Goal: Task Accomplishment & Management: Manage account settings

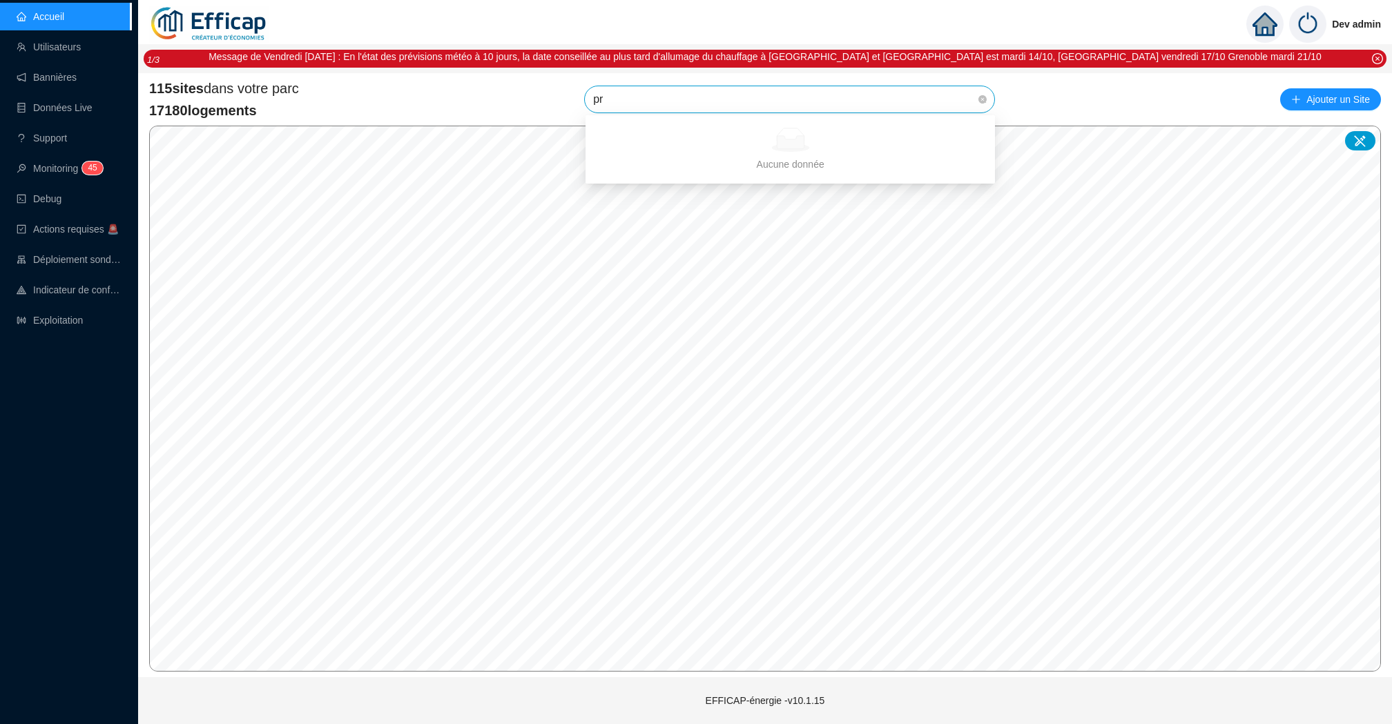
type input "p"
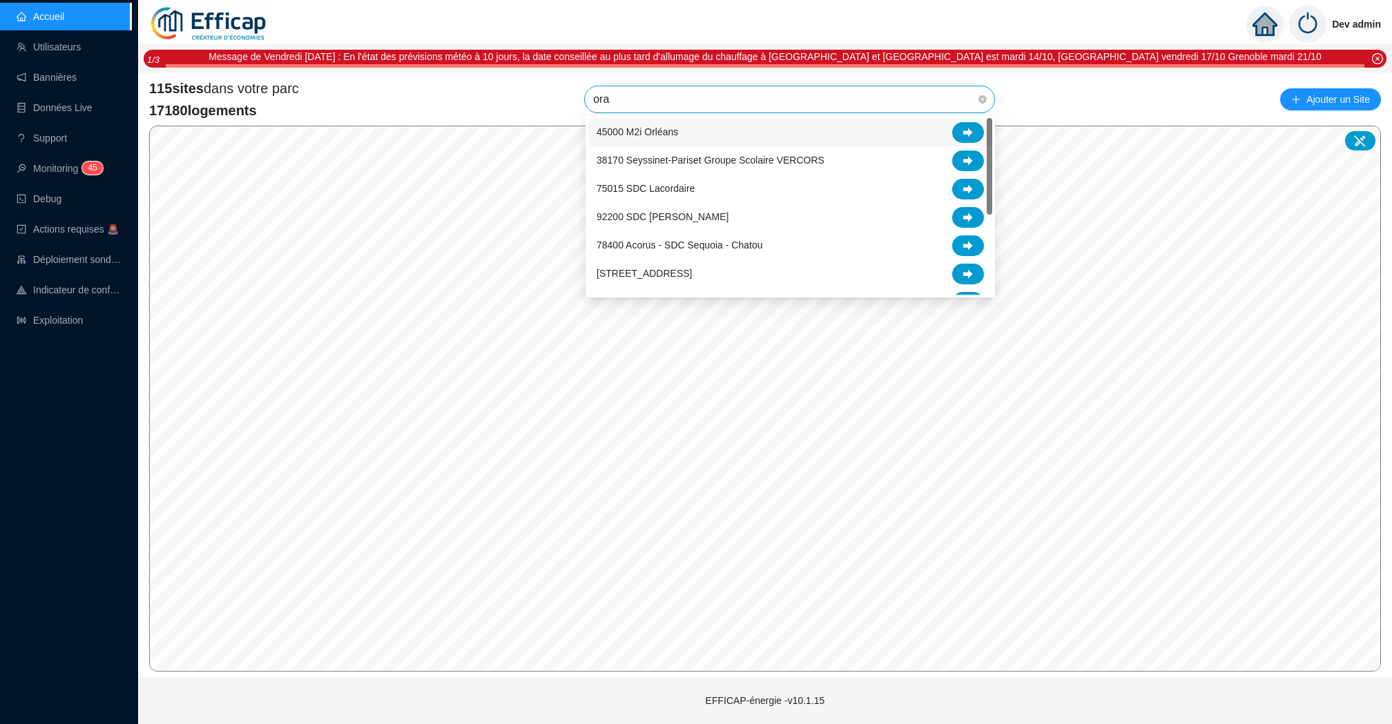
type input "oran"
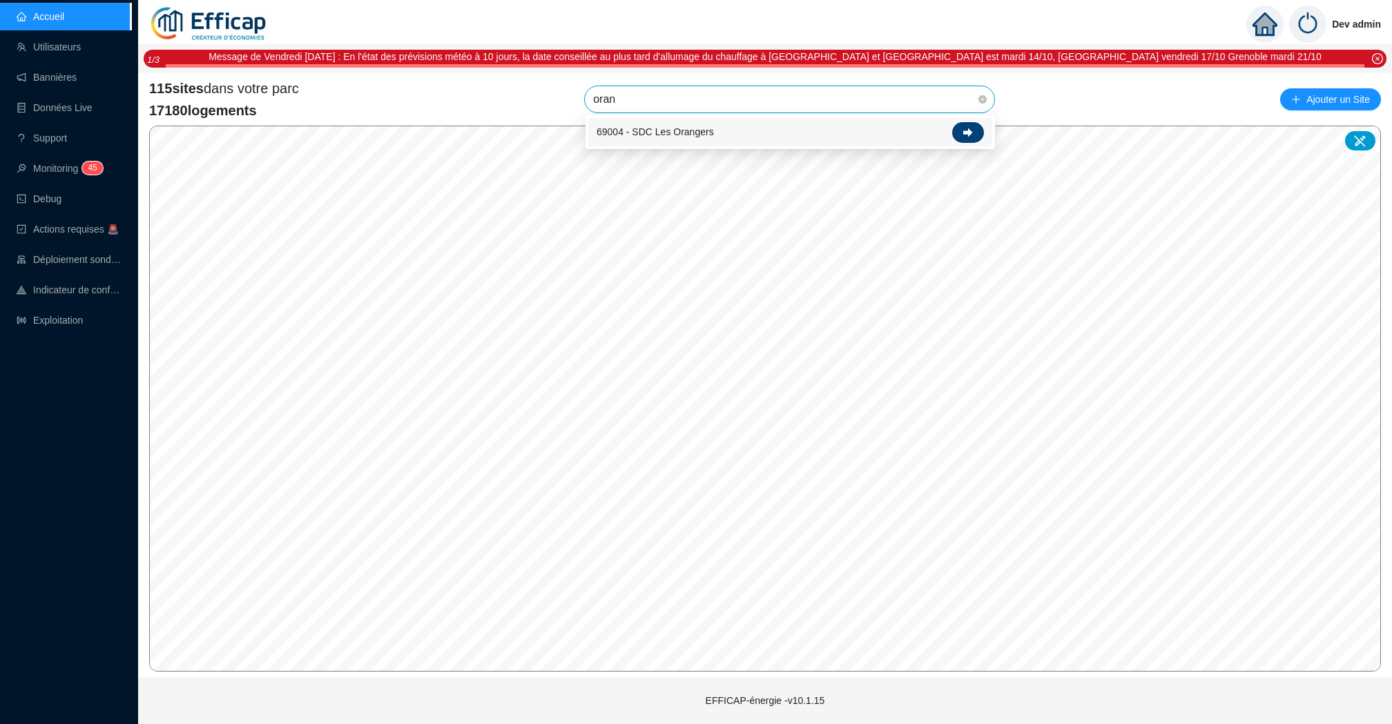
click at [959, 136] on div at bounding box center [968, 132] width 32 height 21
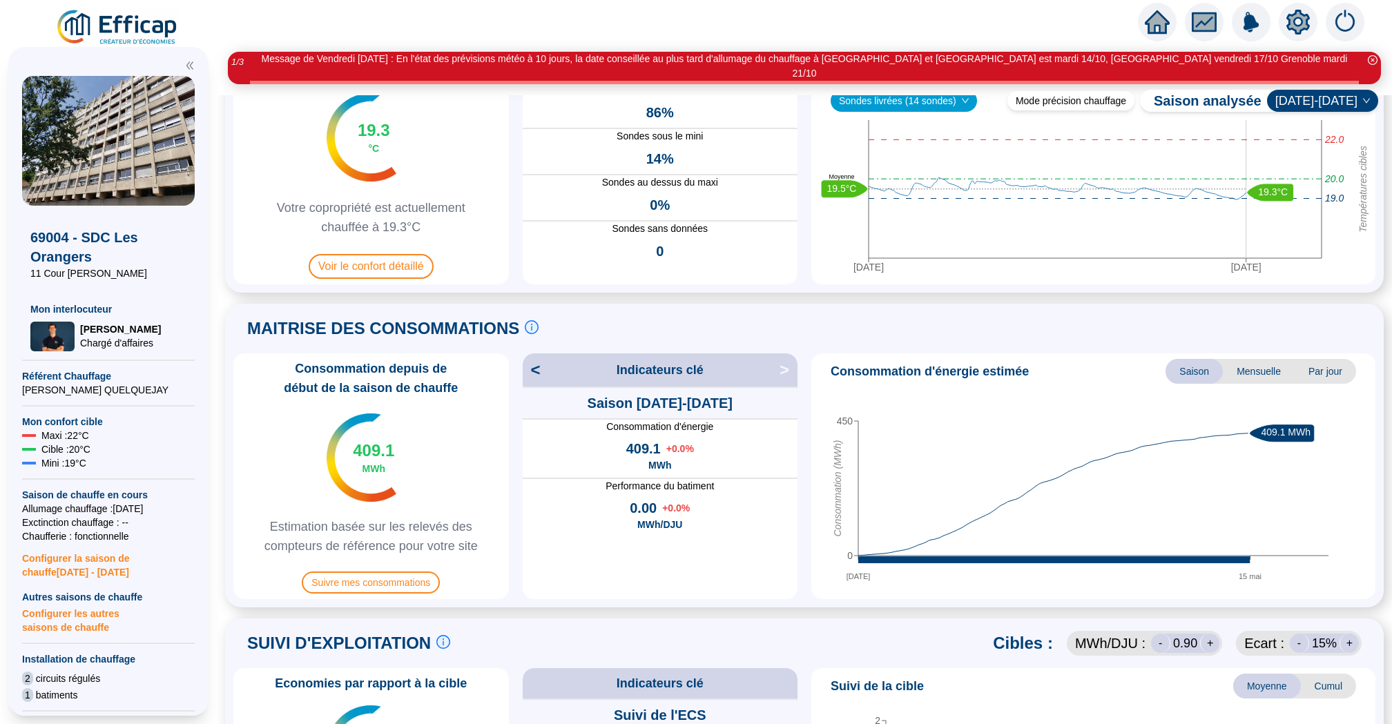
scroll to position [55, 0]
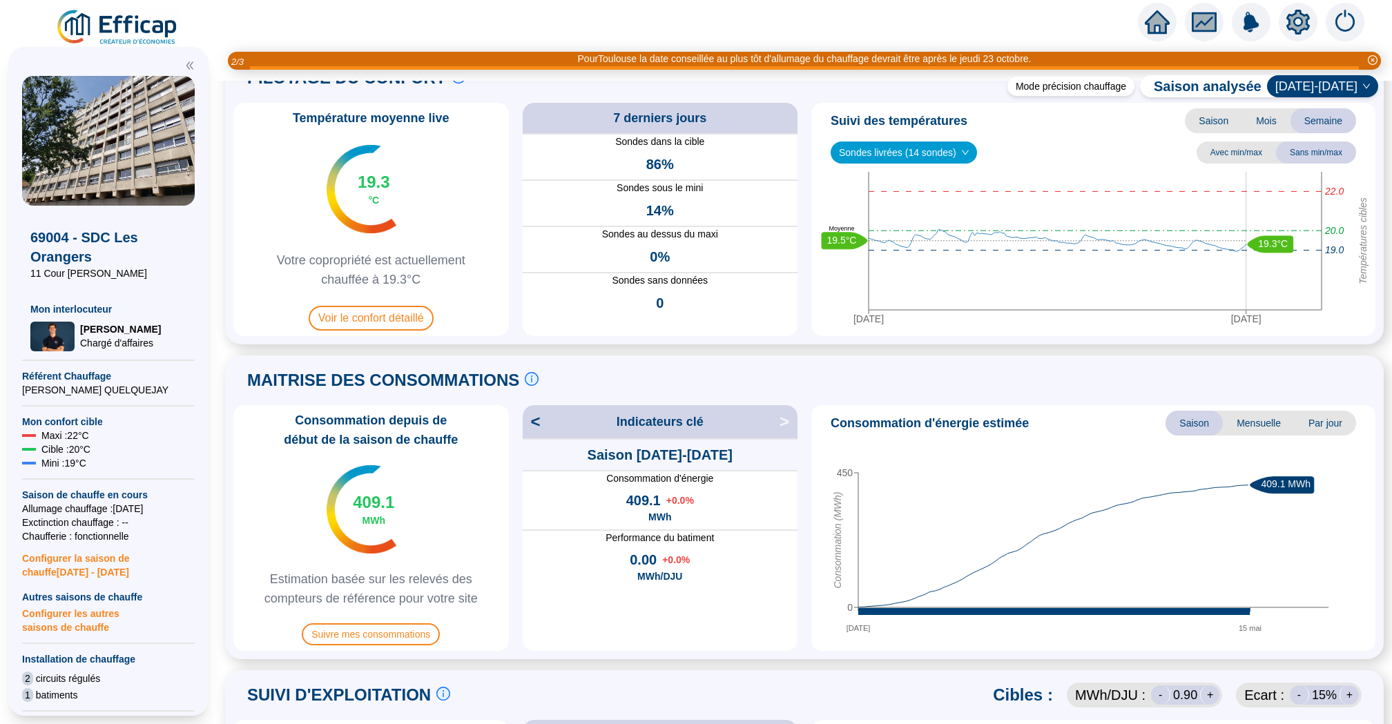
click at [1148, 24] on icon "home" at bounding box center [1157, 21] width 25 height 23
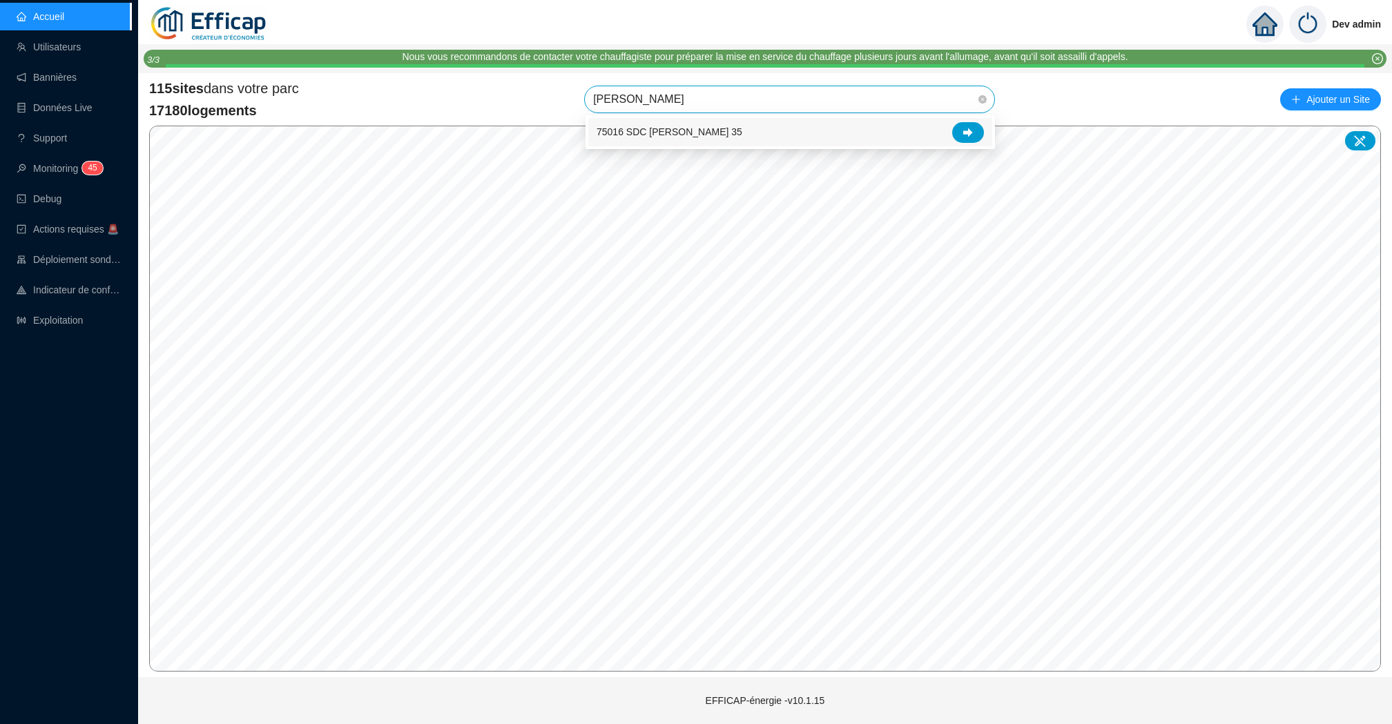
type input "ferdi"
click at [967, 135] on icon at bounding box center [968, 133] width 10 height 10
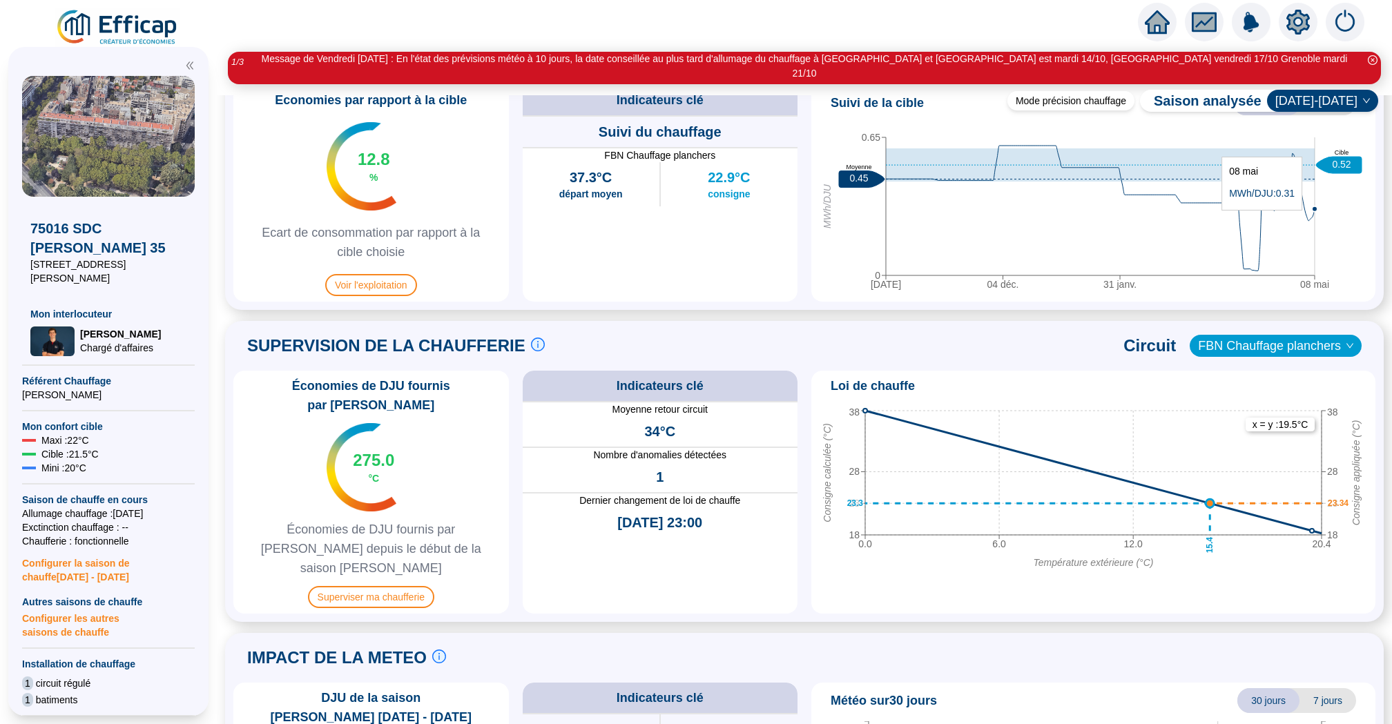
scroll to position [858, 0]
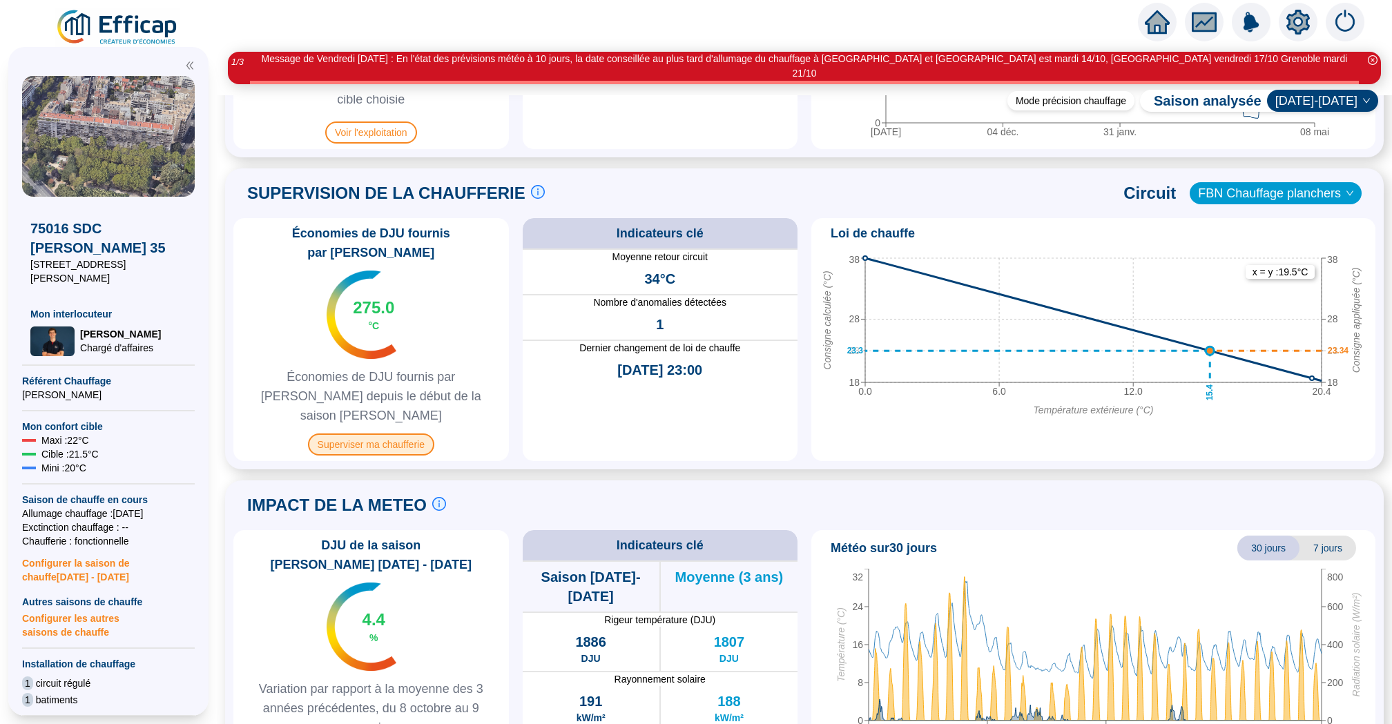
click at [367, 434] on span "Superviser ma chaufferie" at bounding box center [371, 445] width 126 height 22
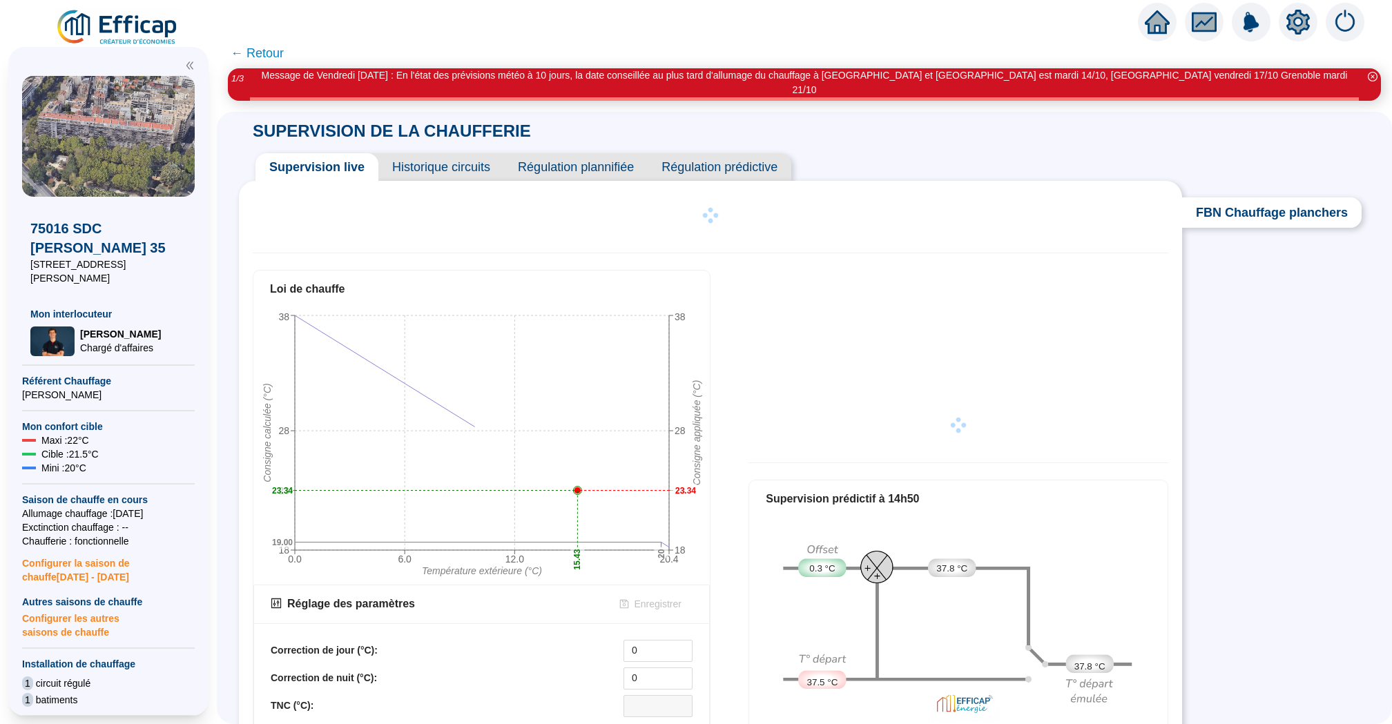
click at [433, 160] on span "Historique circuits" at bounding box center [441, 167] width 126 height 28
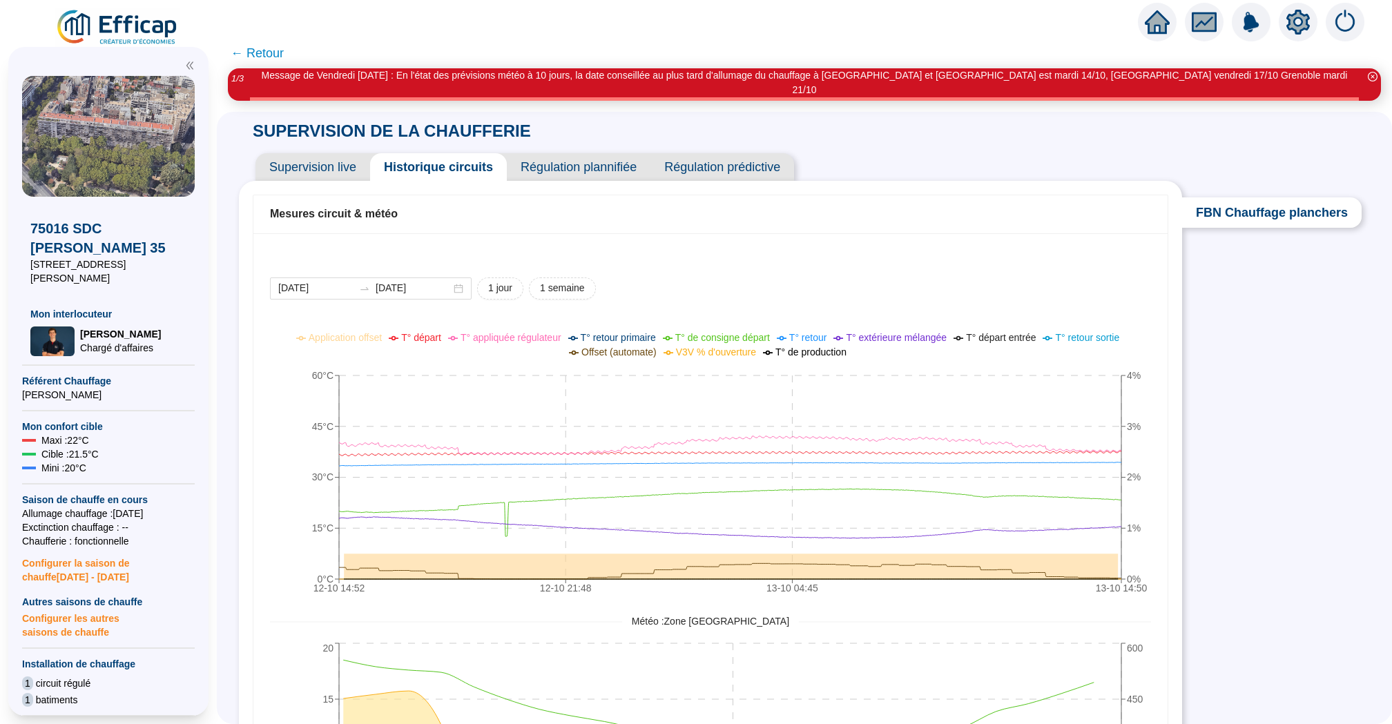
click at [1148, 21] on icon "home" at bounding box center [1157, 21] width 25 height 23
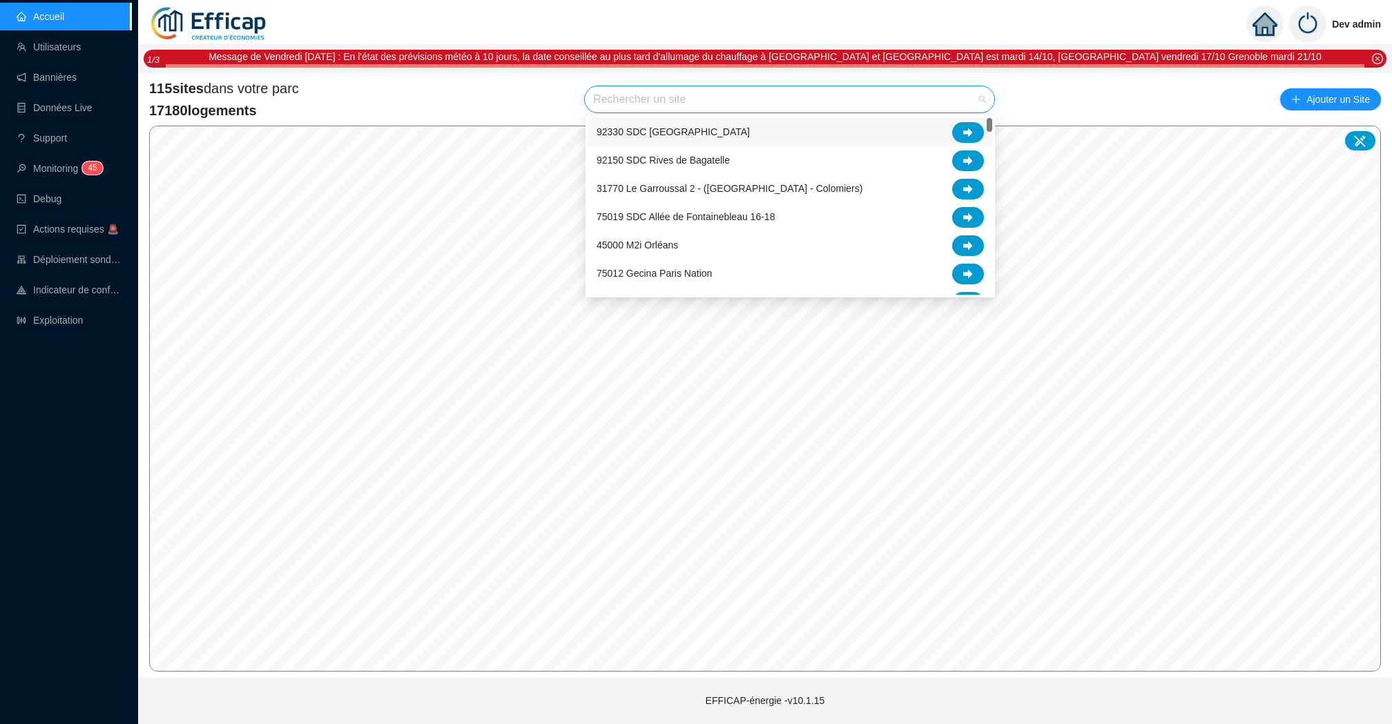
click at [730, 100] on input "search" at bounding box center [783, 99] width 381 height 26
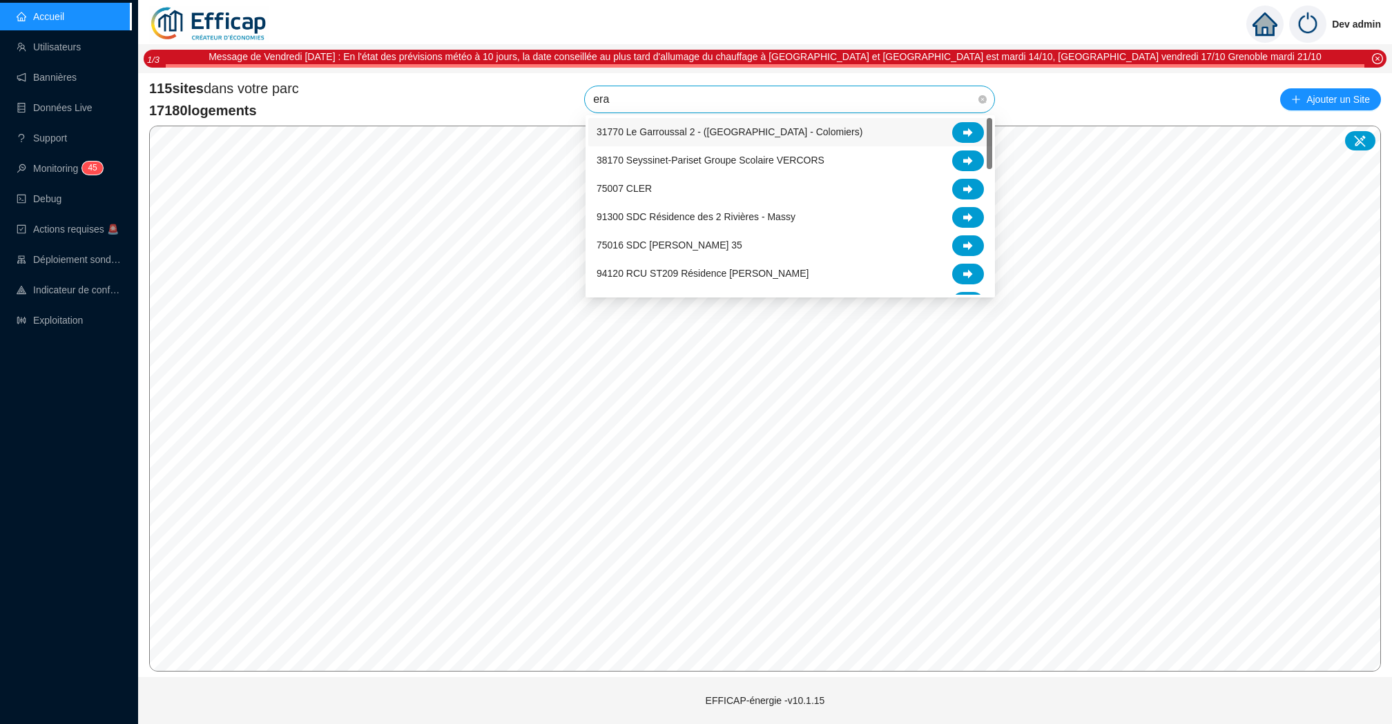
type input "erab"
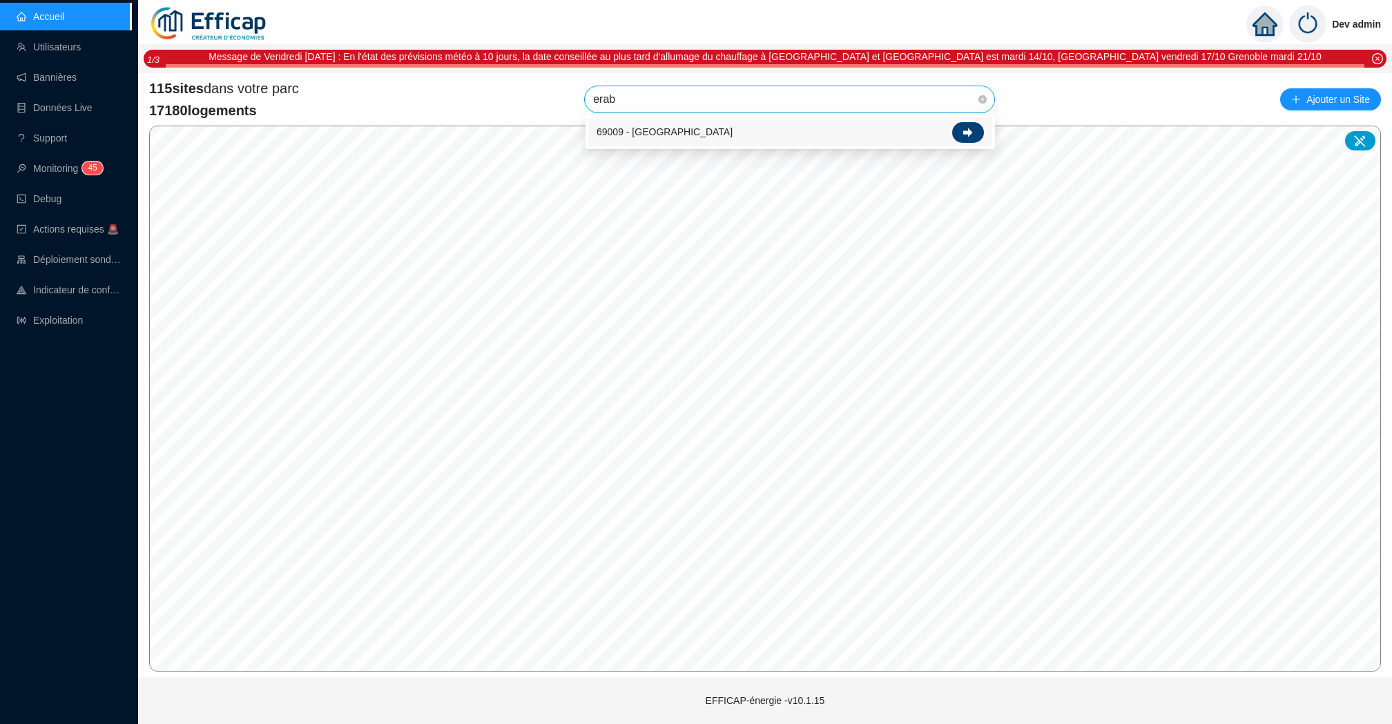
click at [969, 134] on icon at bounding box center [968, 132] width 10 height 9
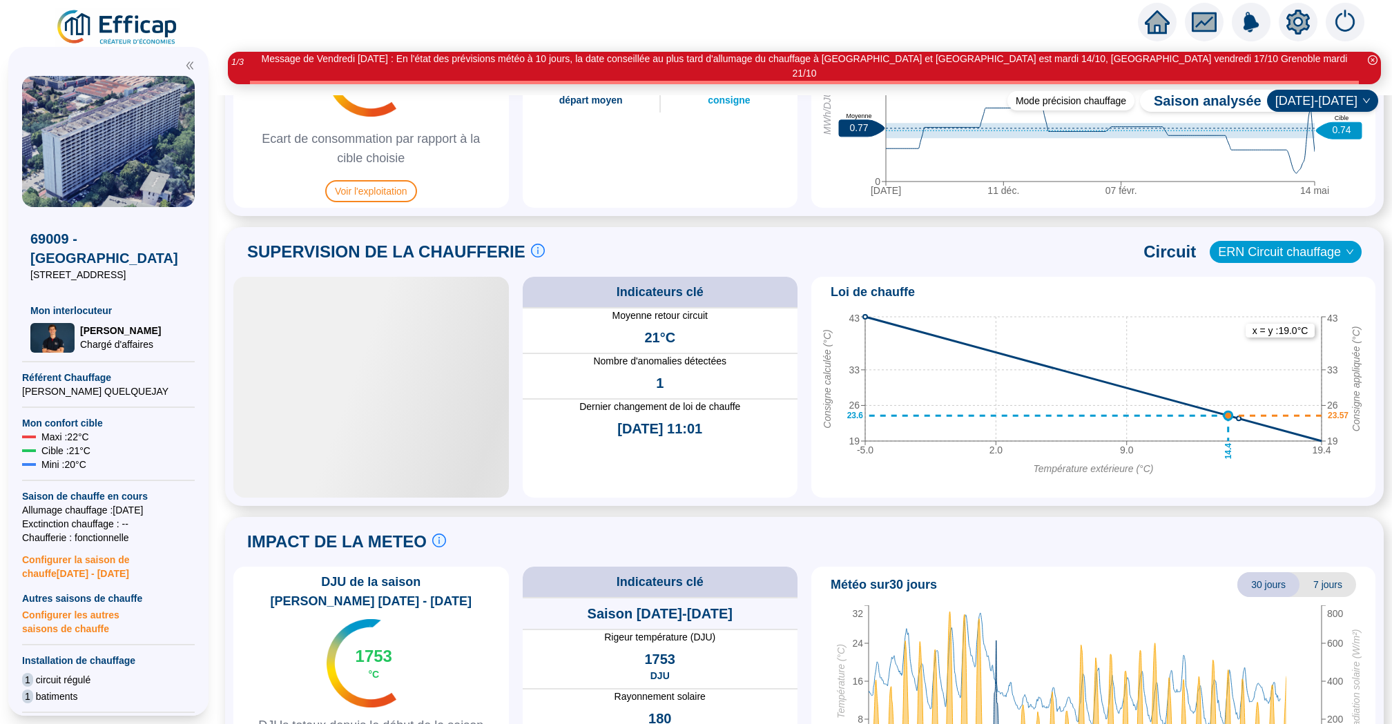
scroll to position [807, 0]
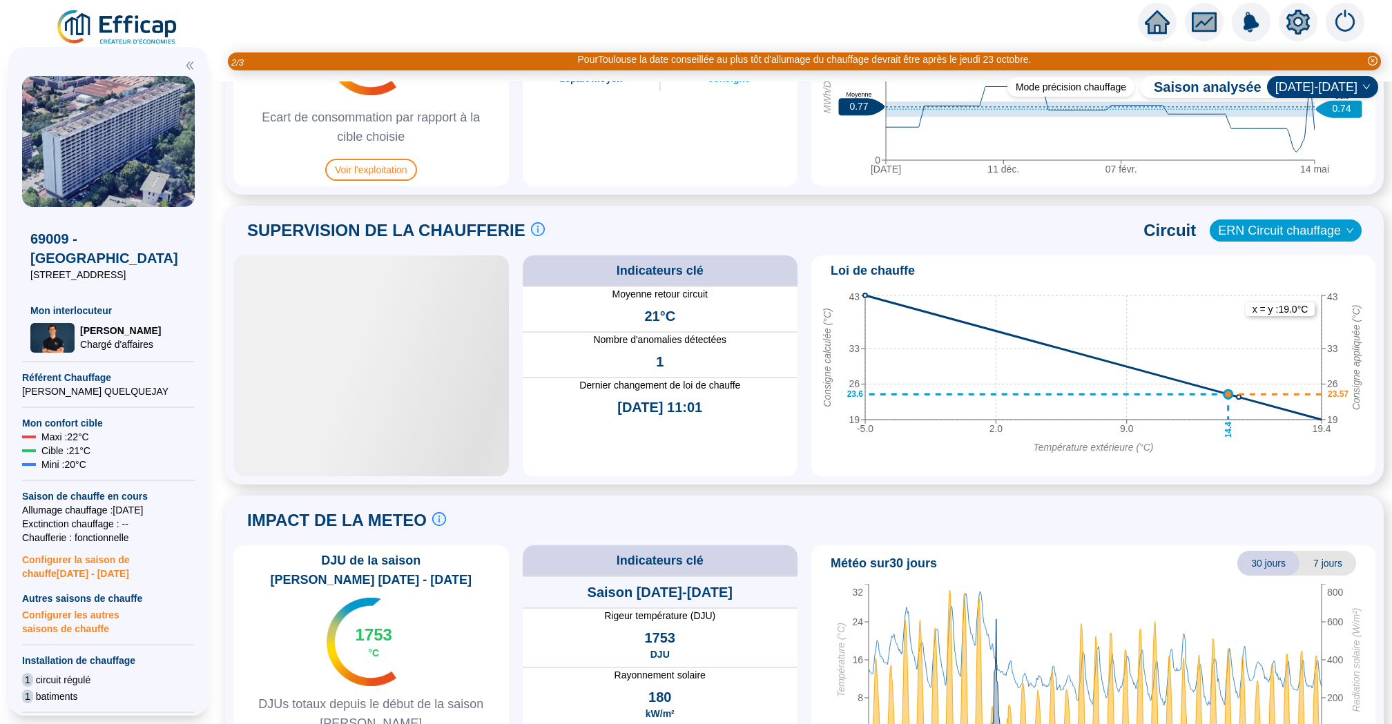
click at [579, 504] on div "IMPACT DE LA METEO Le suivi de la météo est crucial pour comprendre les consomm…" at bounding box center [804, 520] width 1142 height 33
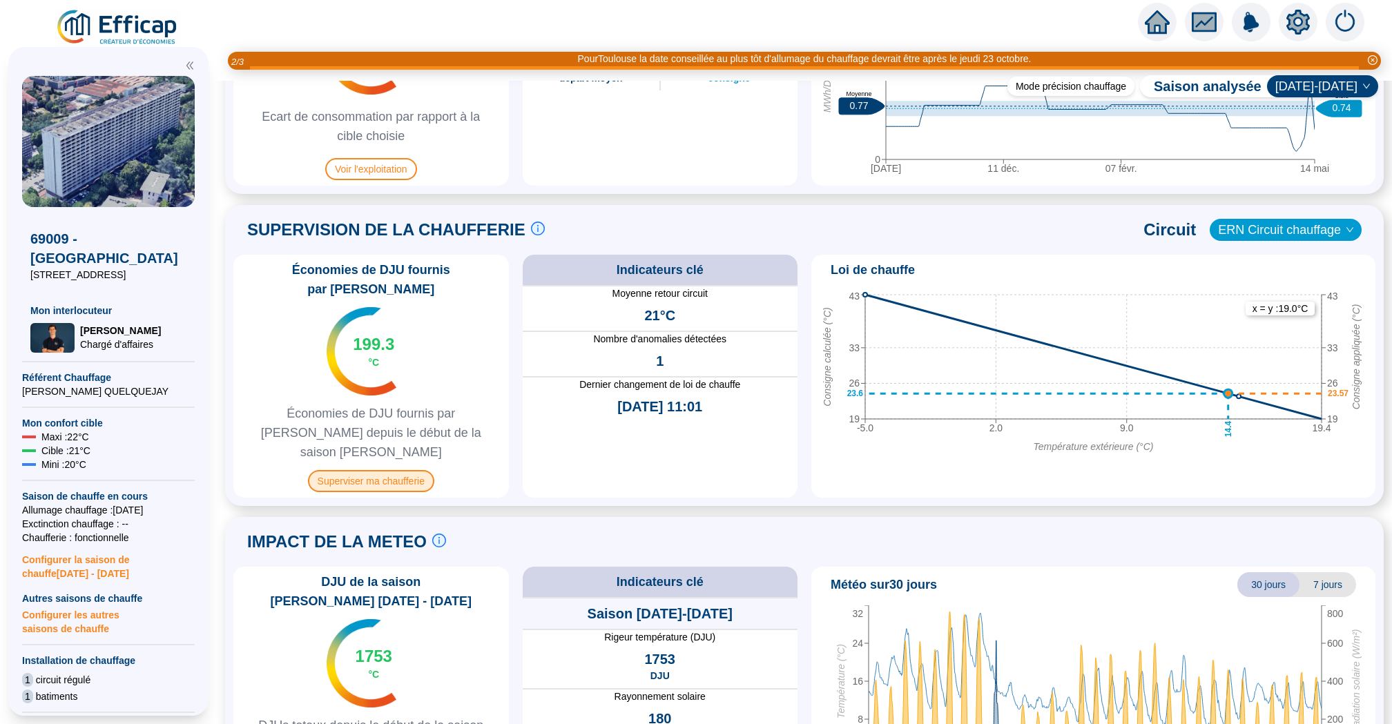
click at [369, 470] on span "Superviser ma chaufferie" at bounding box center [371, 481] width 126 height 22
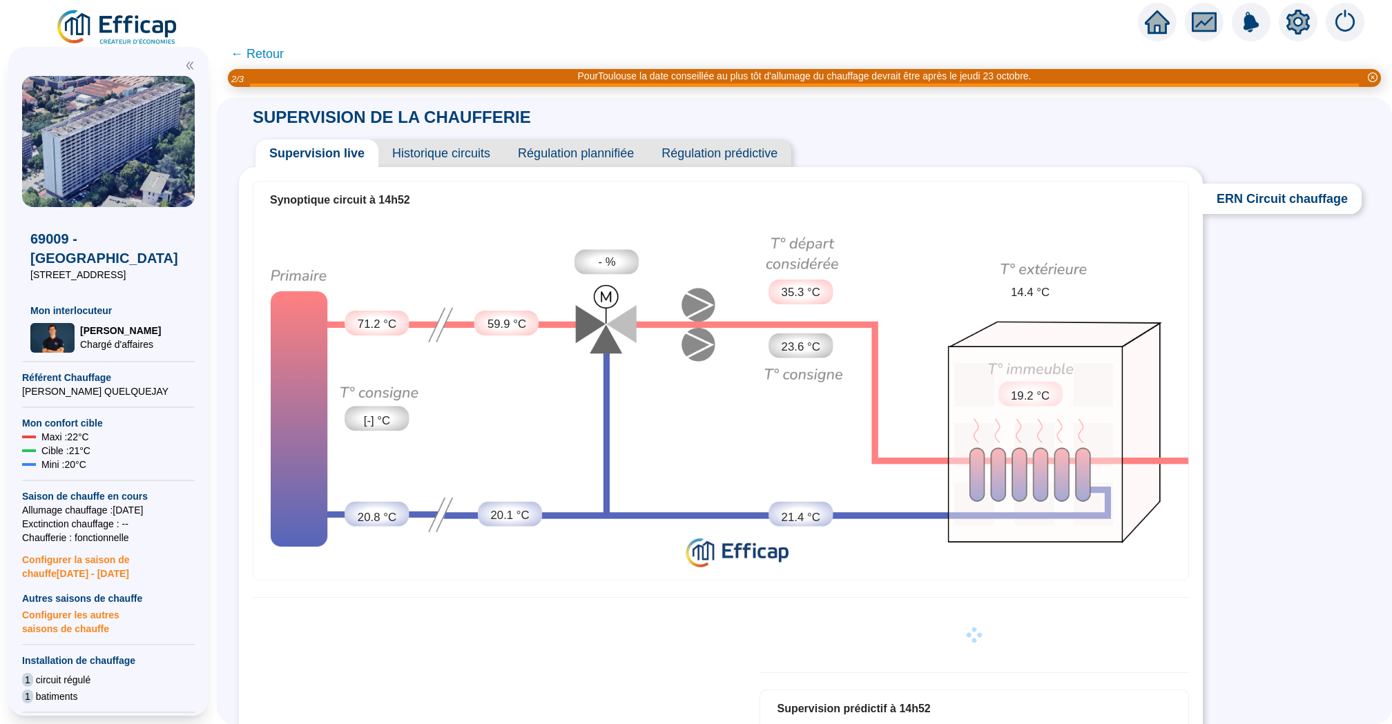
click at [469, 147] on span "Historique circuits" at bounding box center [441, 153] width 126 height 28
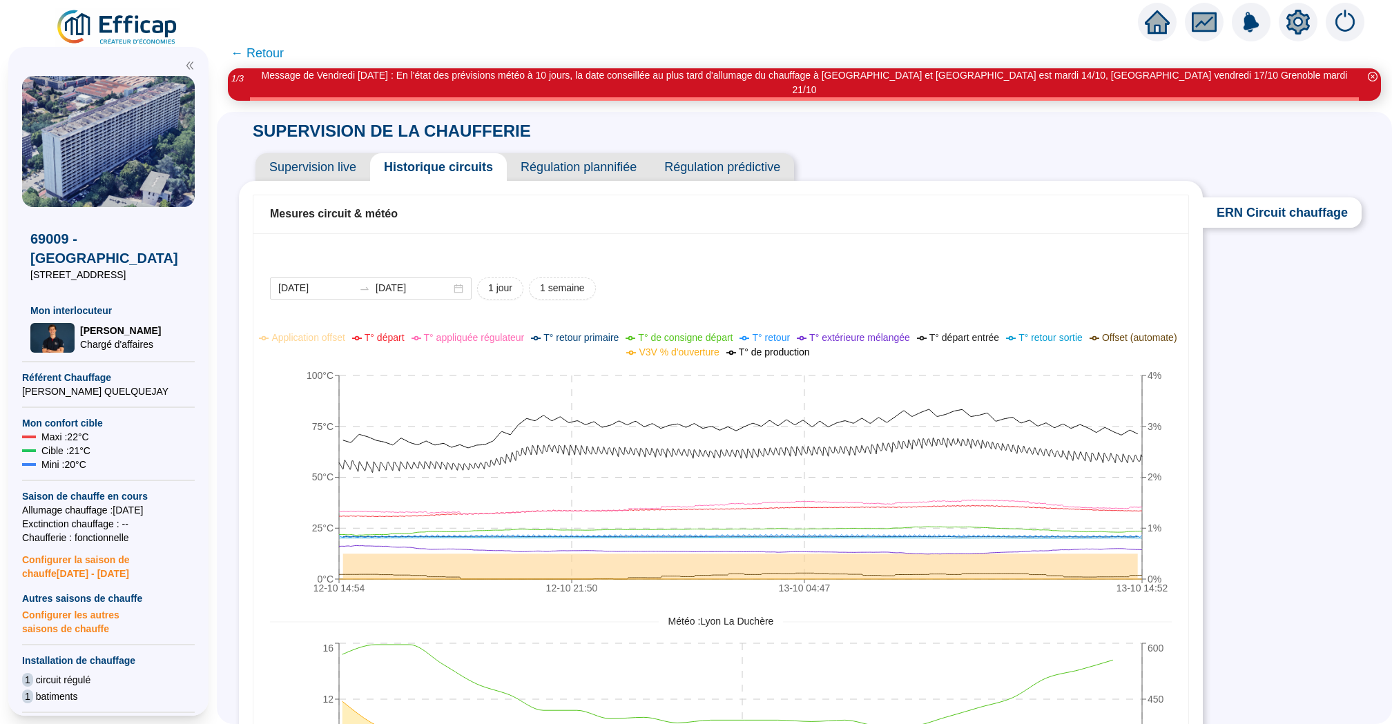
click at [353, 49] on span "← Retour" at bounding box center [804, 54] width 1175 height 30
click at [263, 50] on span "← Retour" at bounding box center [257, 53] width 53 height 19
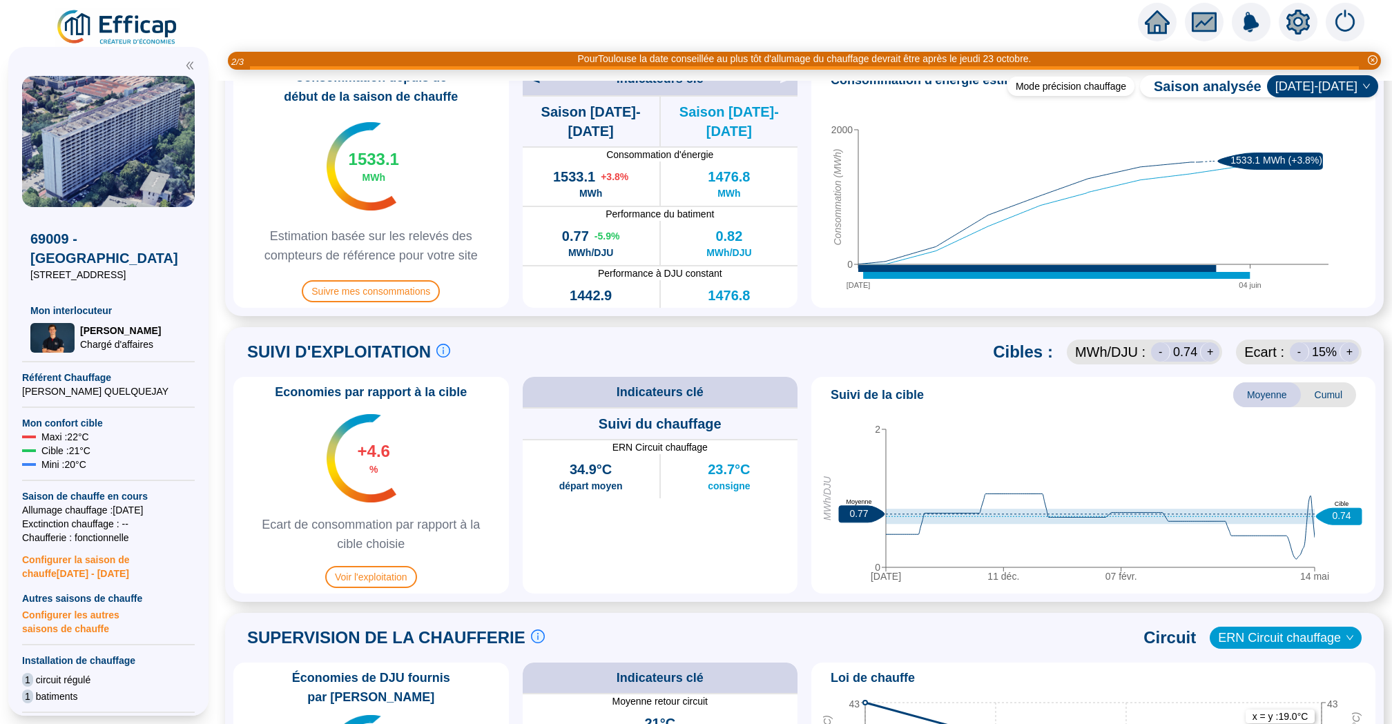
scroll to position [851, 0]
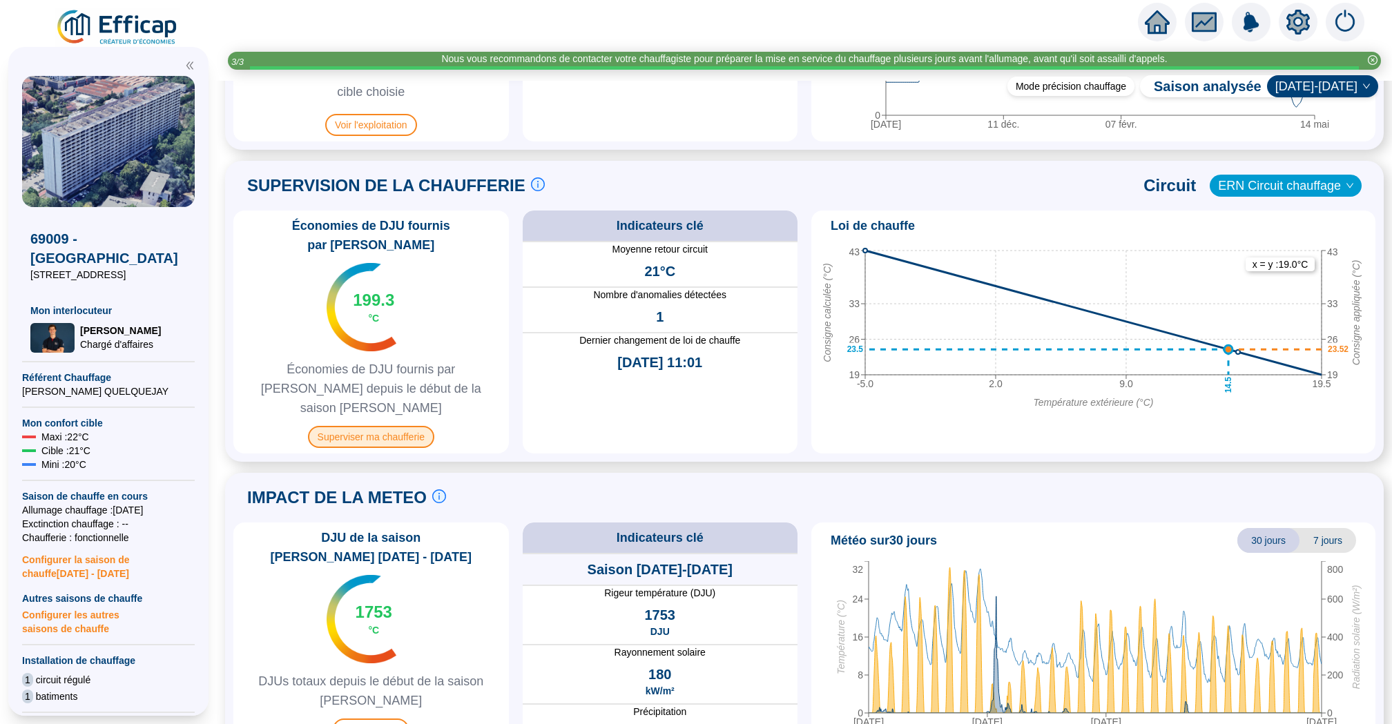
click at [375, 426] on span "Superviser ma chaufferie" at bounding box center [371, 437] width 126 height 22
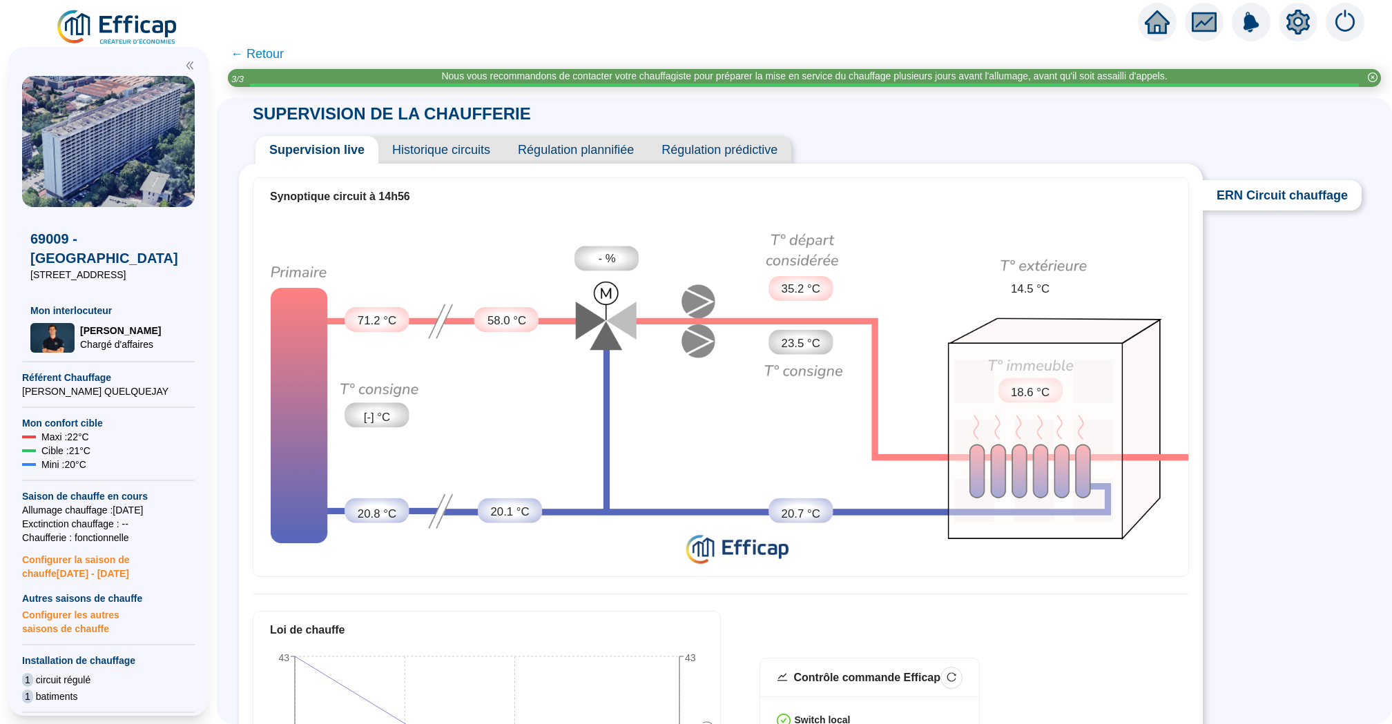
scroll to position [4, 0]
click at [459, 153] on span "Historique circuits" at bounding box center [441, 149] width 126 height 28
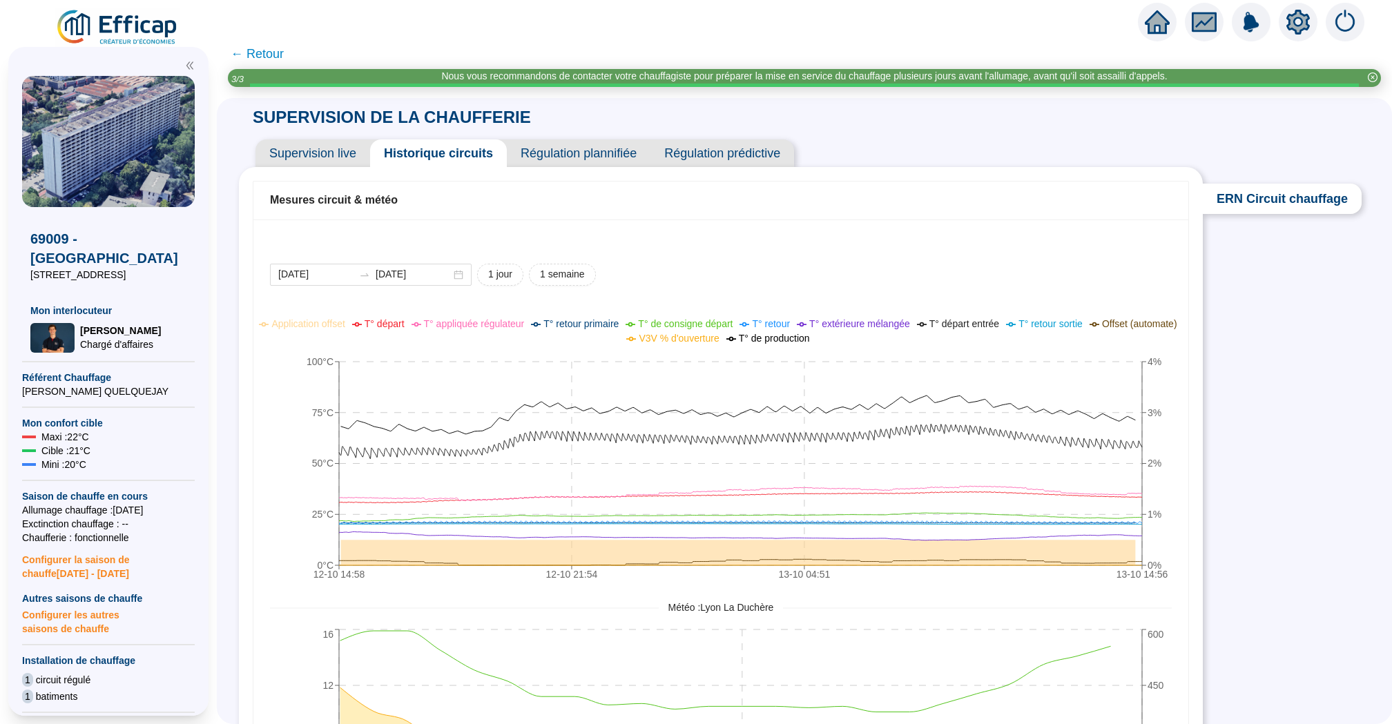
click at [1292, 13] on icon "setting" at bounding box center [1298, 22] width 25 height 25
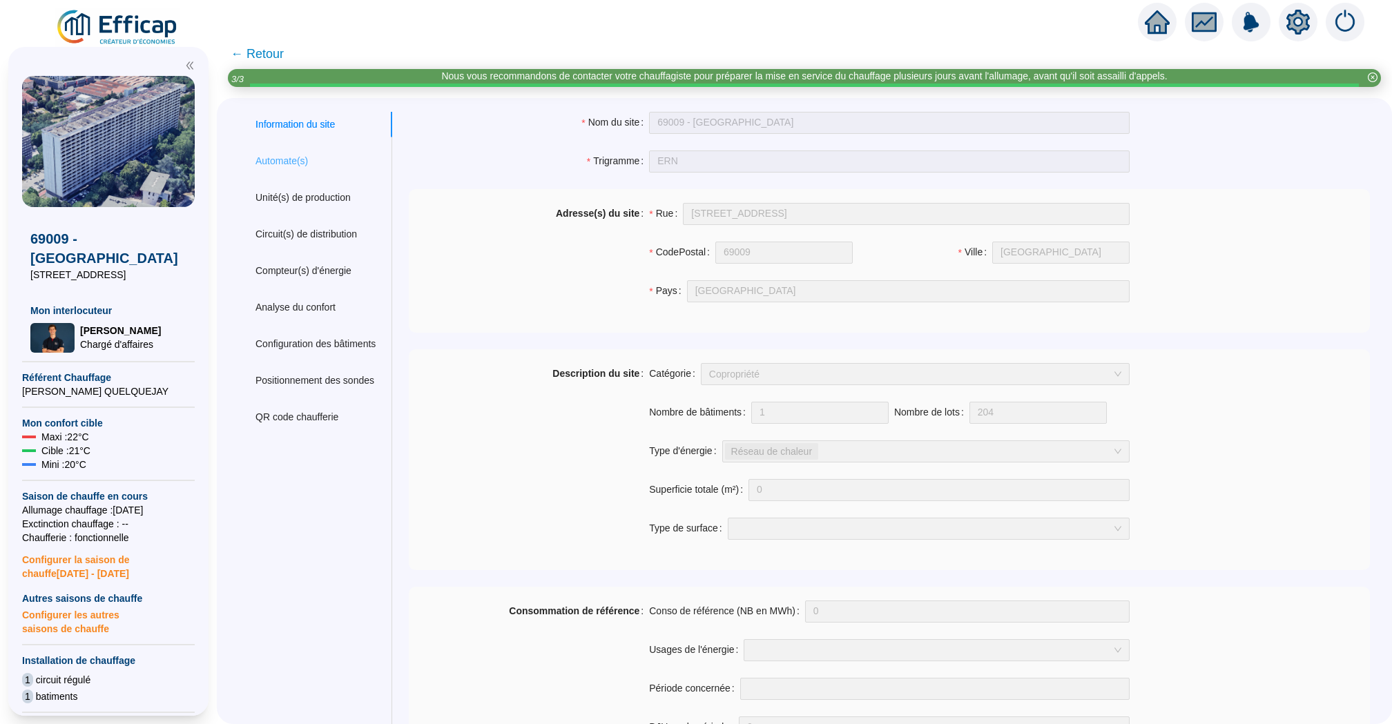
click at [315, 160] on div "Automate(s)" at bounding box center [315, 161] width 153 height 26
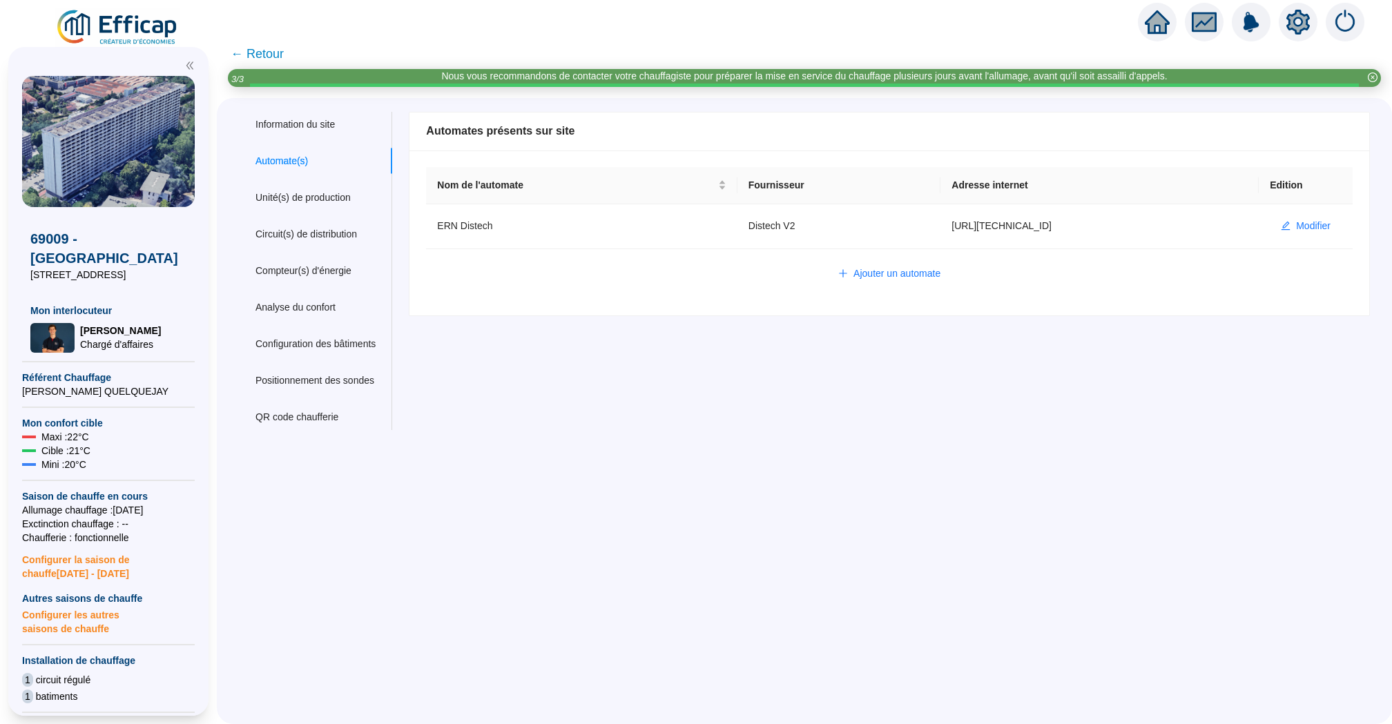
click at [1156, 24] on icon "home" at bounding box center [1157, 21] width 25 height 23
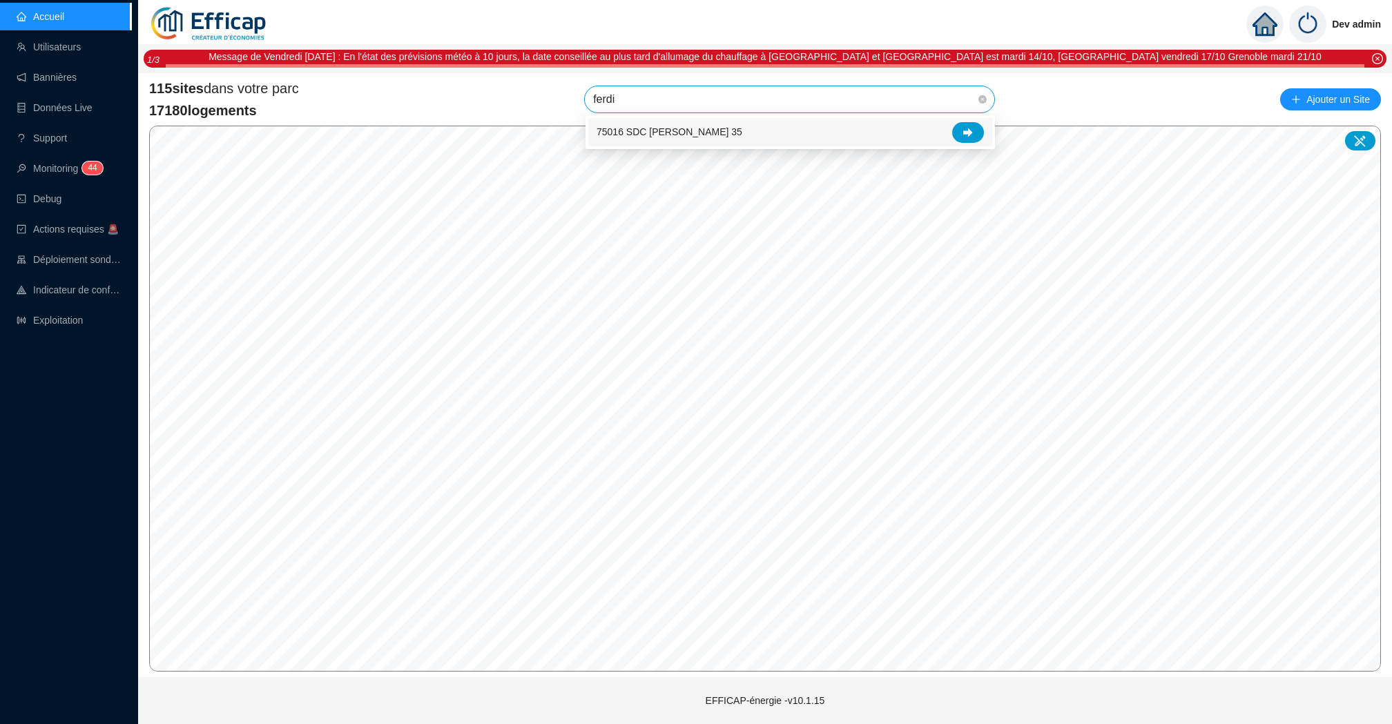
type input "ferdin"
click at [973, 138] on div at bounding box center [968, 132] width 32 height 21
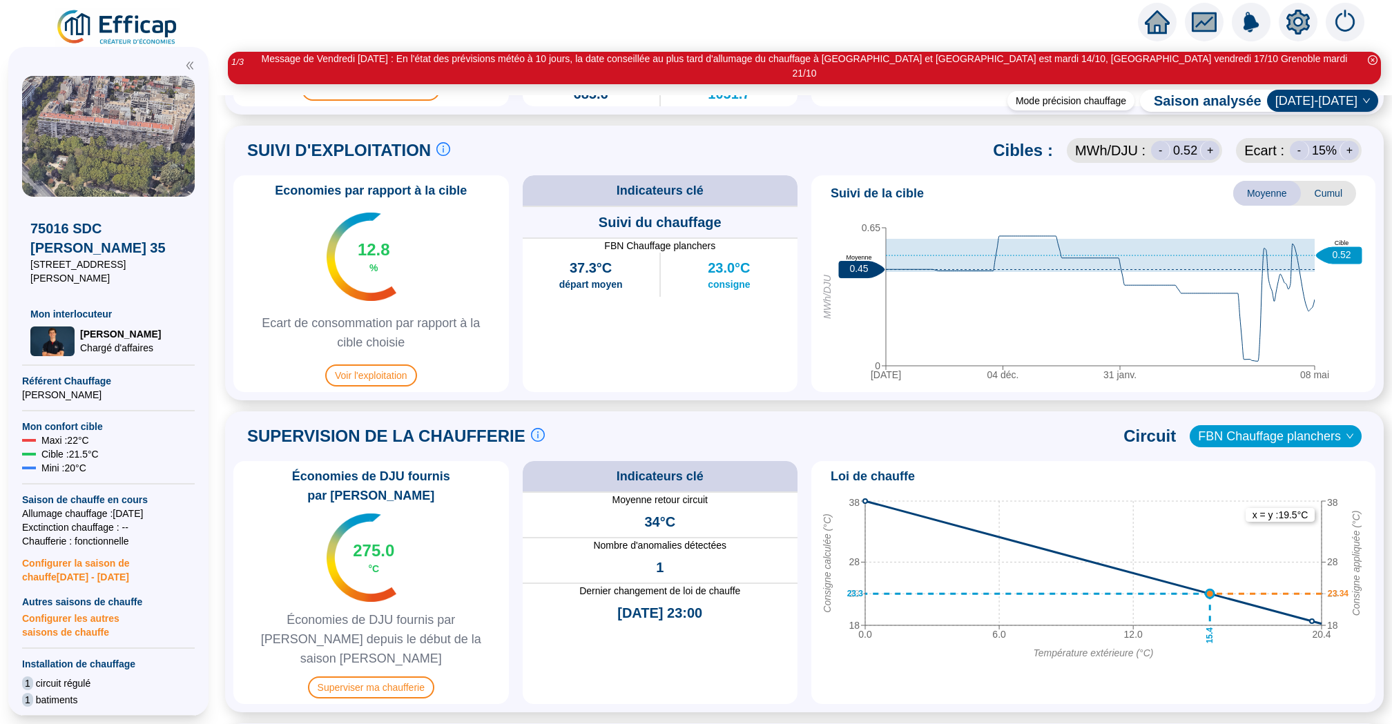
scroll to position [858, 0]
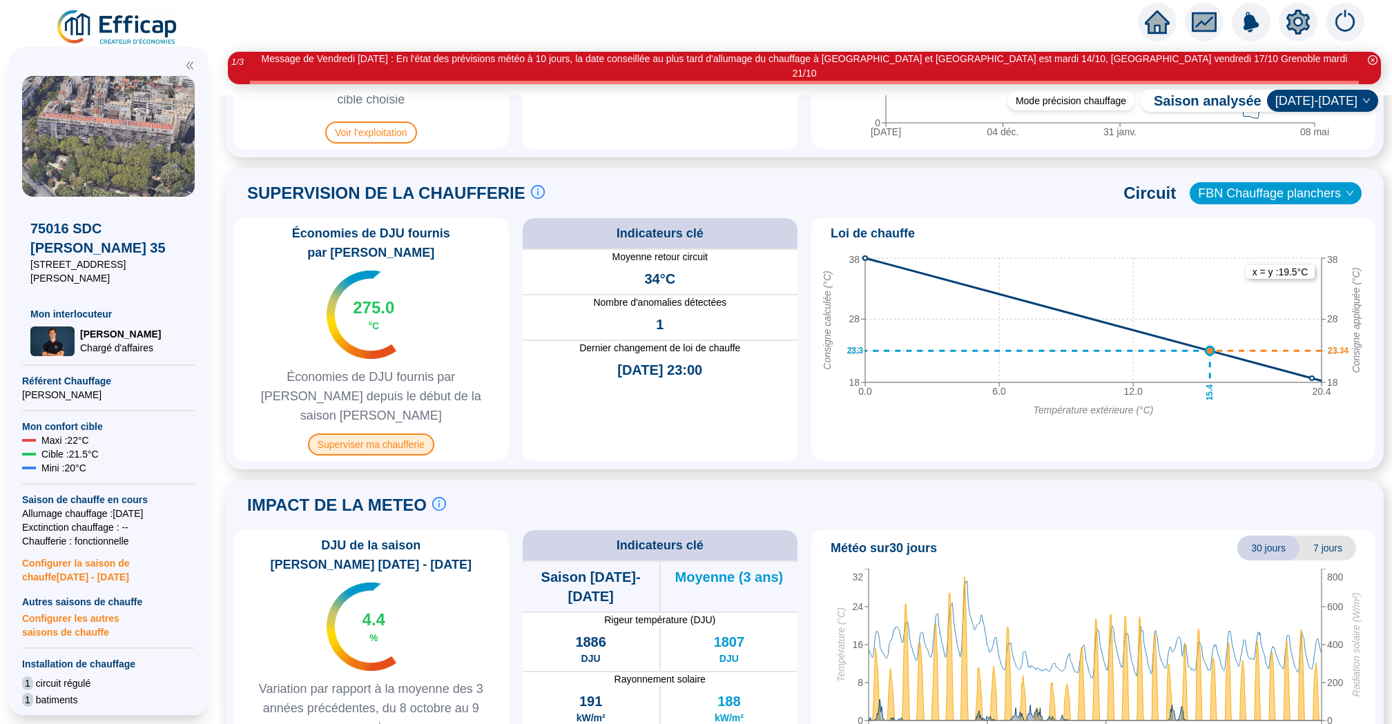
click at [423, 434] on span "Superviser ma chaufferie" at bounding box center [371, 445] width 126 height 22
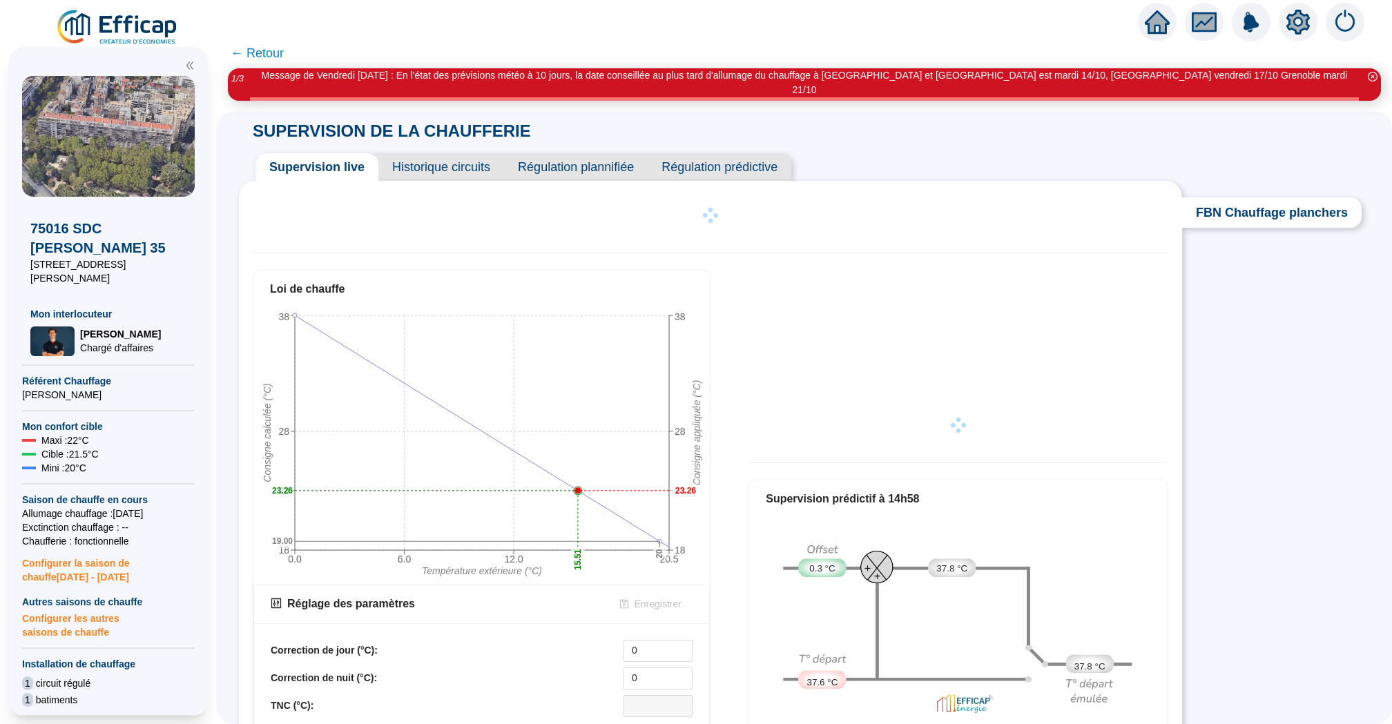
click at [1311, 42] on span "← Retour" at bounding box center [804, 54] width 1175 height 30
click at [1300, 25] on icon "setting" at bounding box center [1298, 22] width 10 height 10
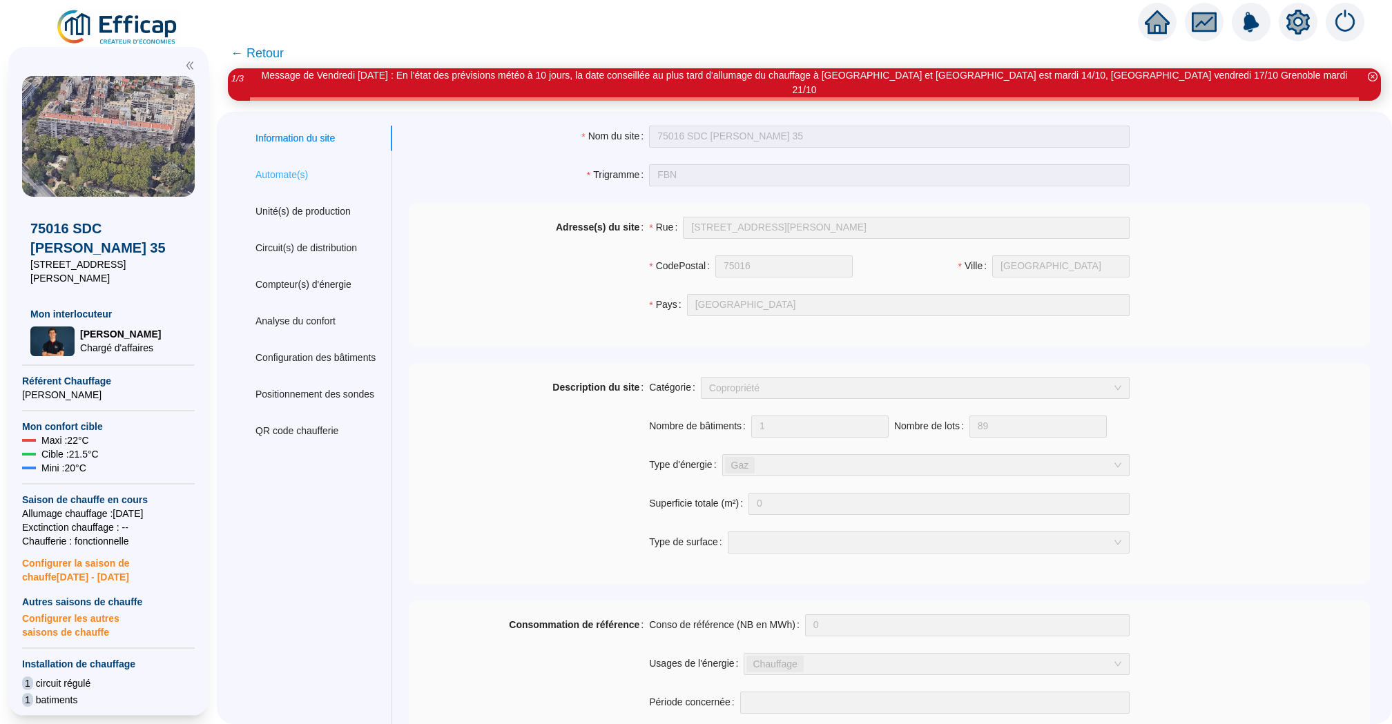
click at [329, 162] on div "Automate(s)" at bounding box center [315, 175] width 153 height 26
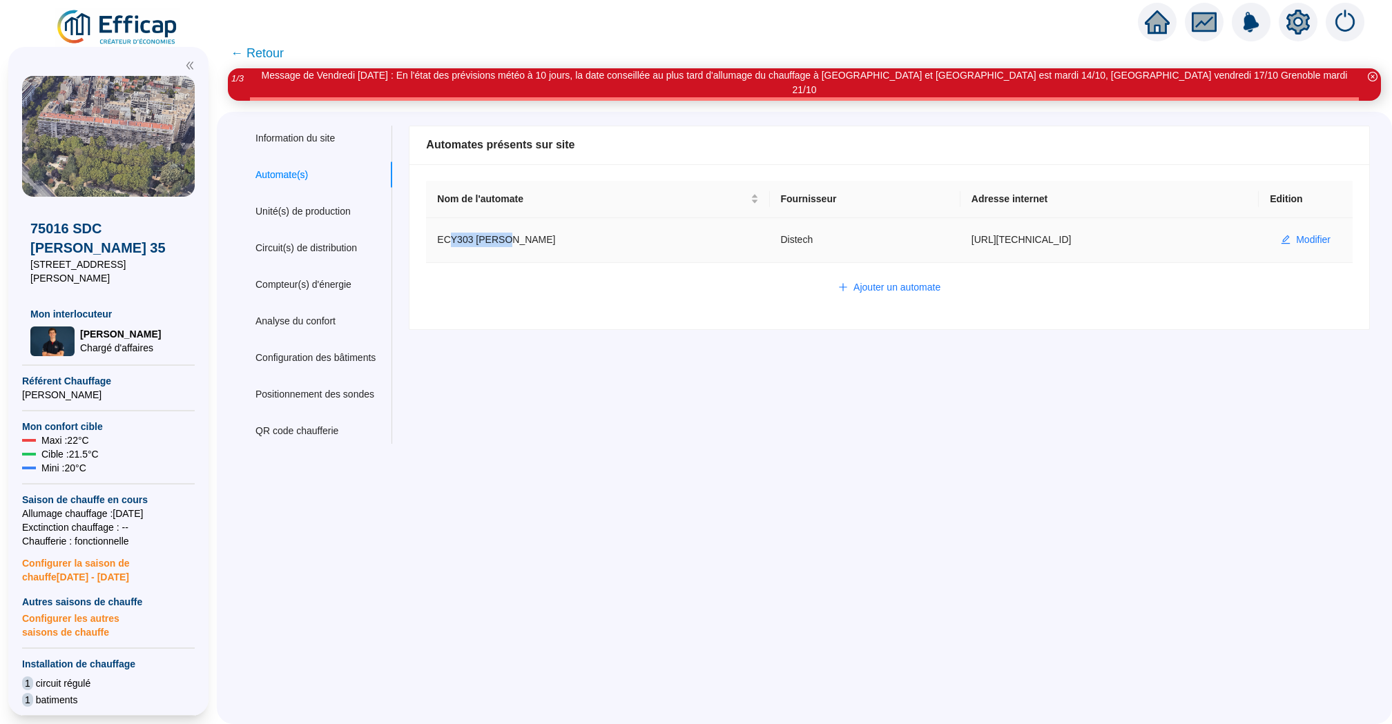
drag, startPoint x: 454, startPoint y: 226, endPoint x: 512, endPoint y: 226, distance: 57.3
click at [512, 226] on td "ECY303 Ferdinand Buisson" at bounding box center [597, 240] width 343 height 45
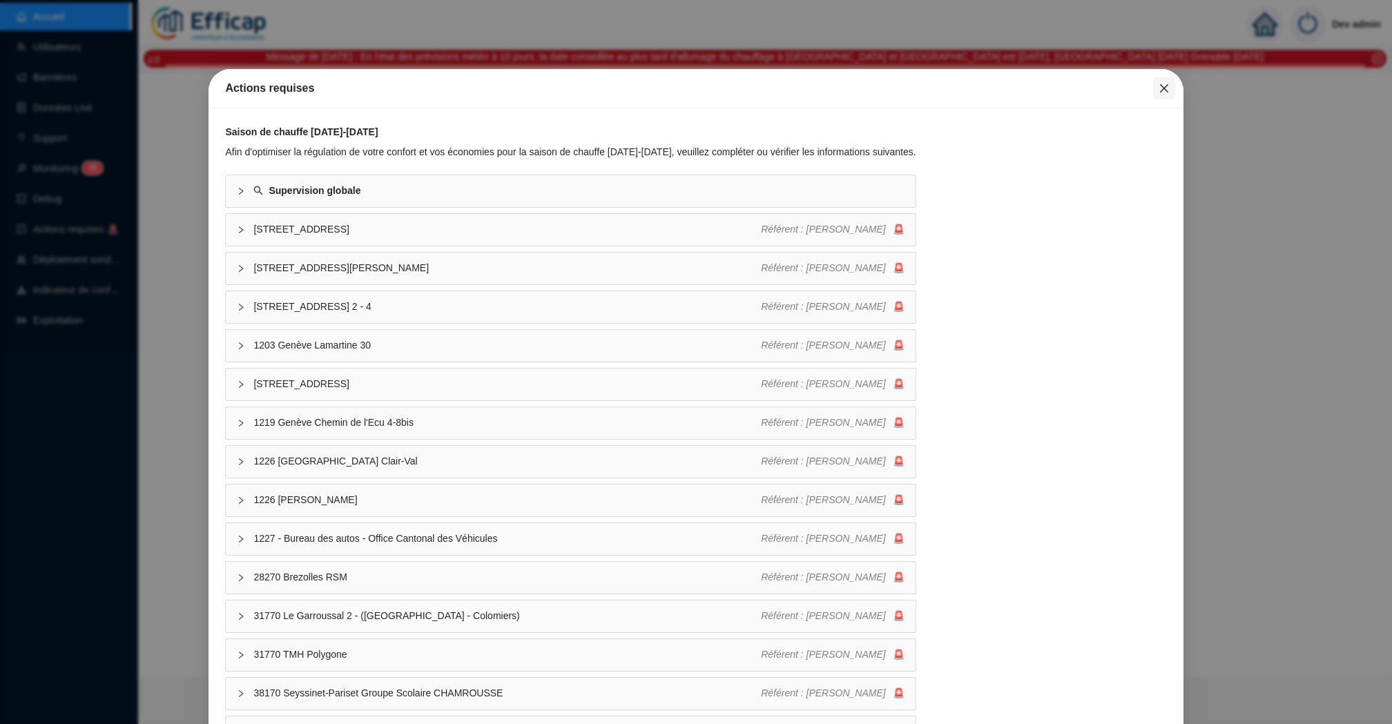
click at [1171, 94] on button "Close" at bounding box center [1164, 88] width 22 height 22
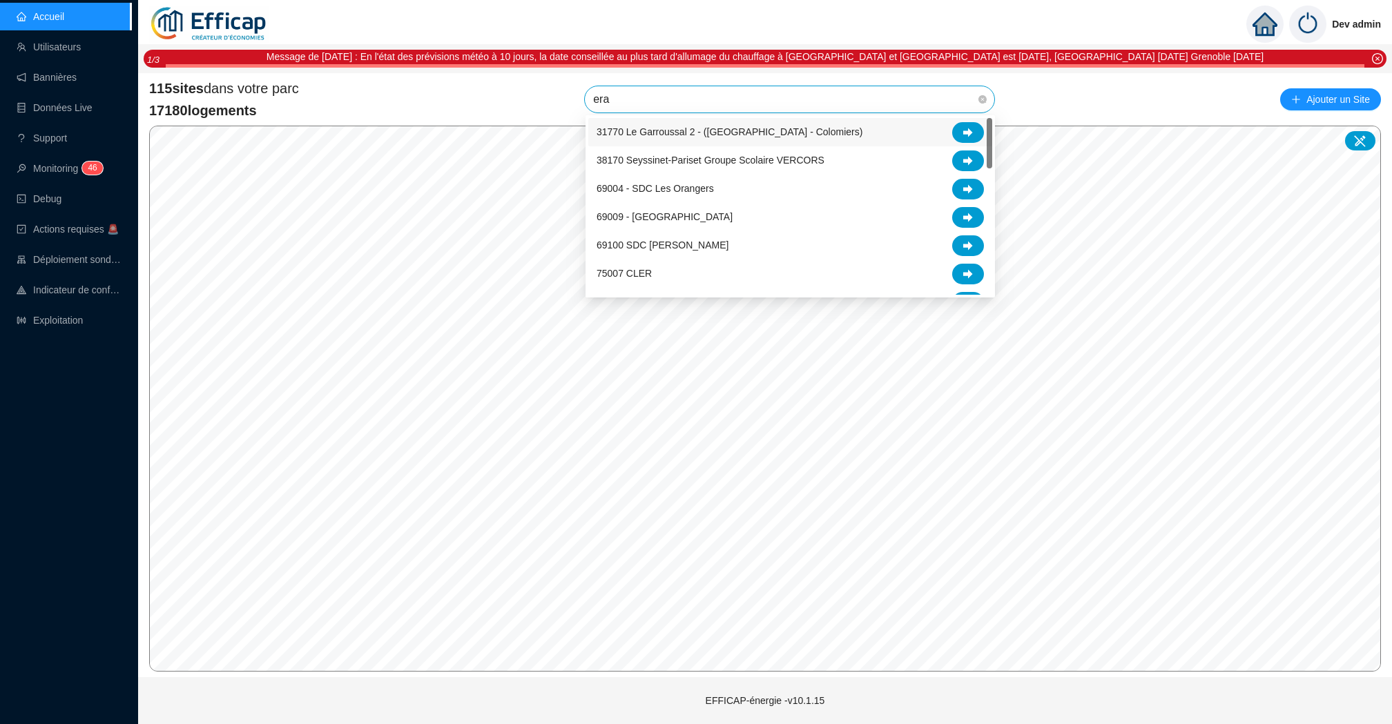
type input "erab"
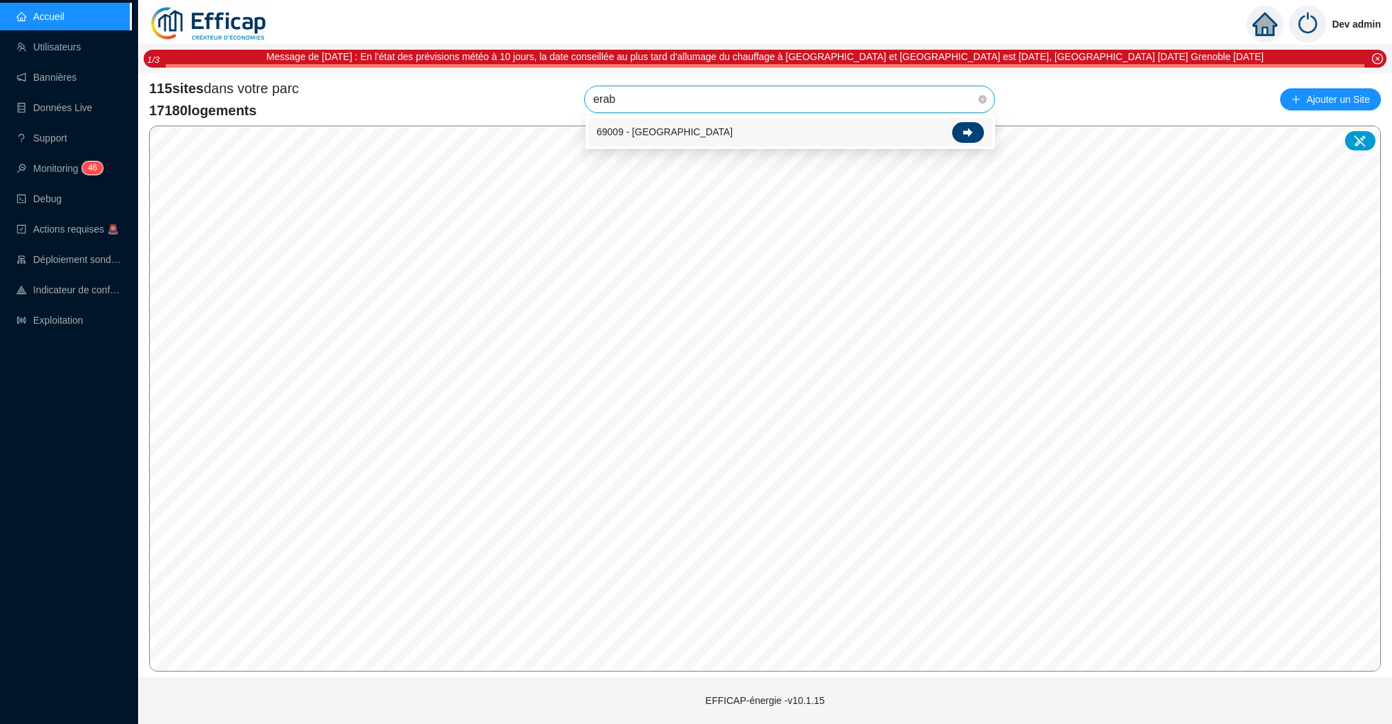
click at [956, 130] on div at bounding box center [968, 132] width 32 height 21
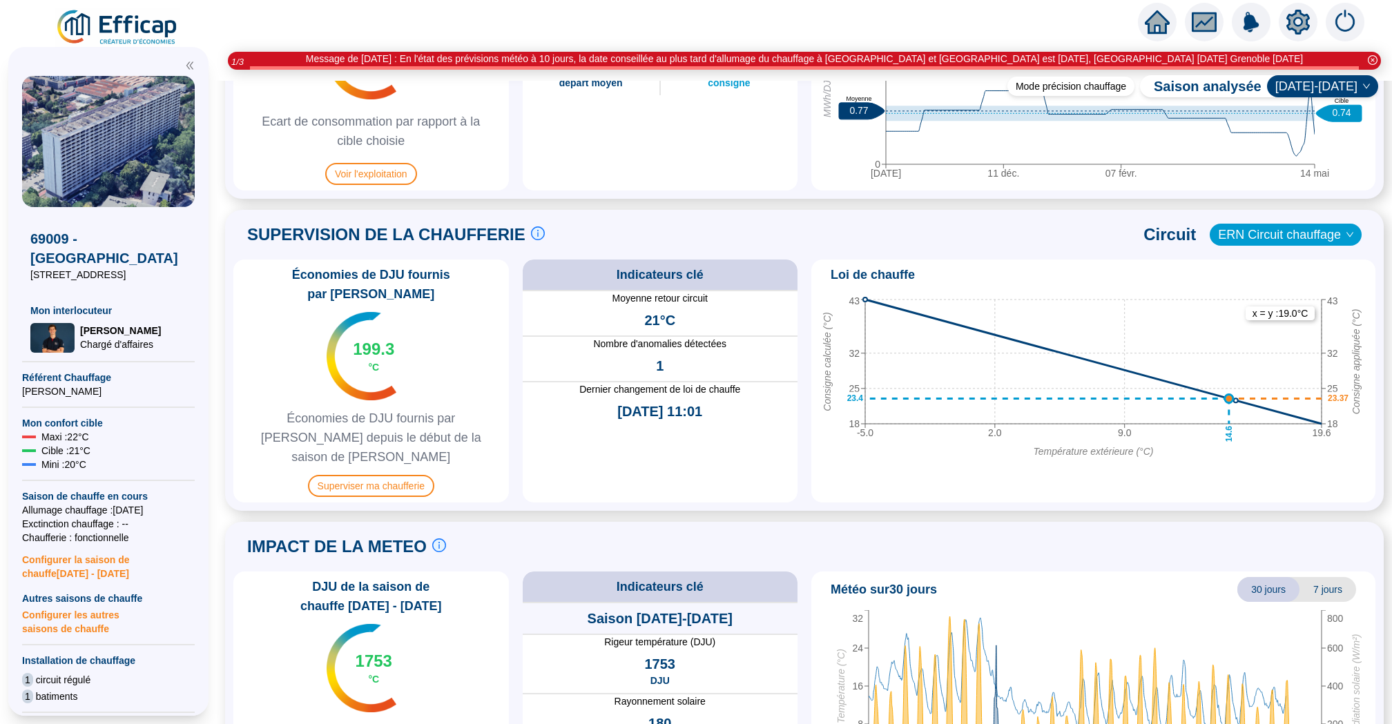
scroll to position [838, 0]
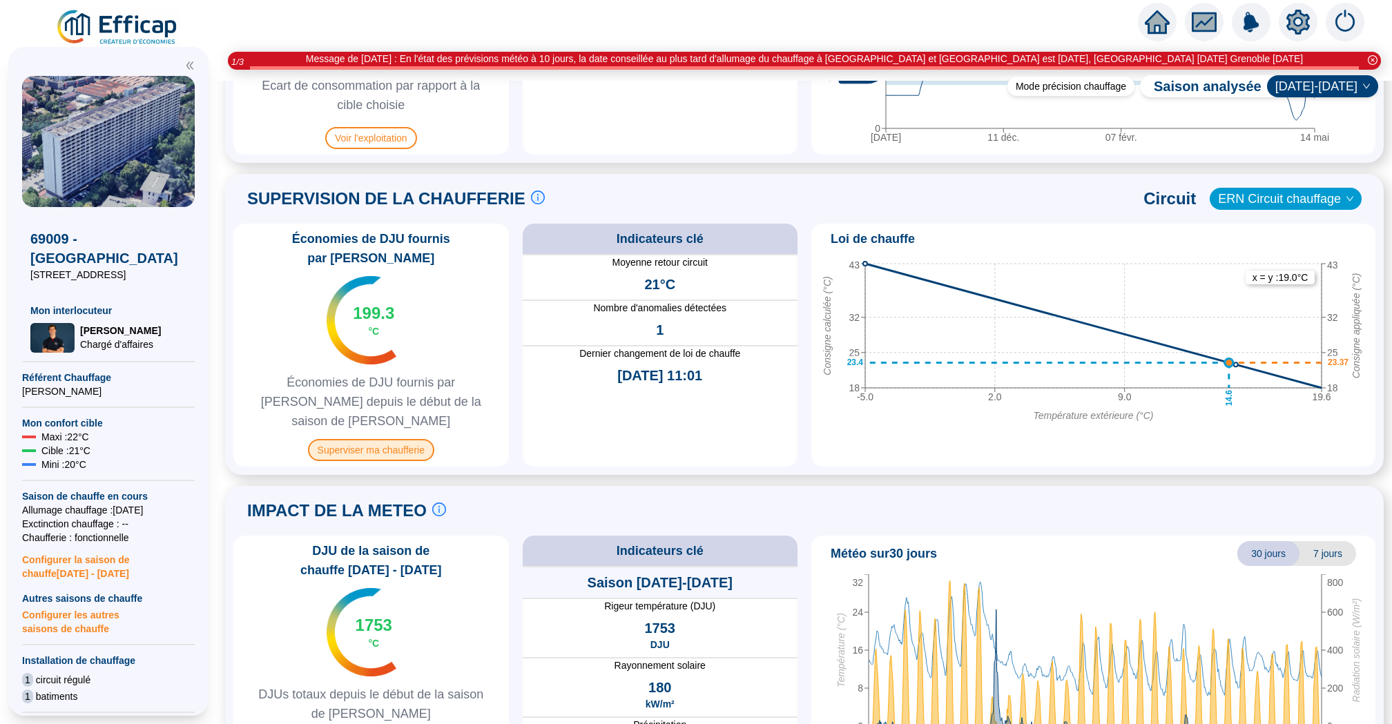
click at [417, 439] on span "Superviser ma chaufferie" at bounding box center [371, 450] width 126 height 22
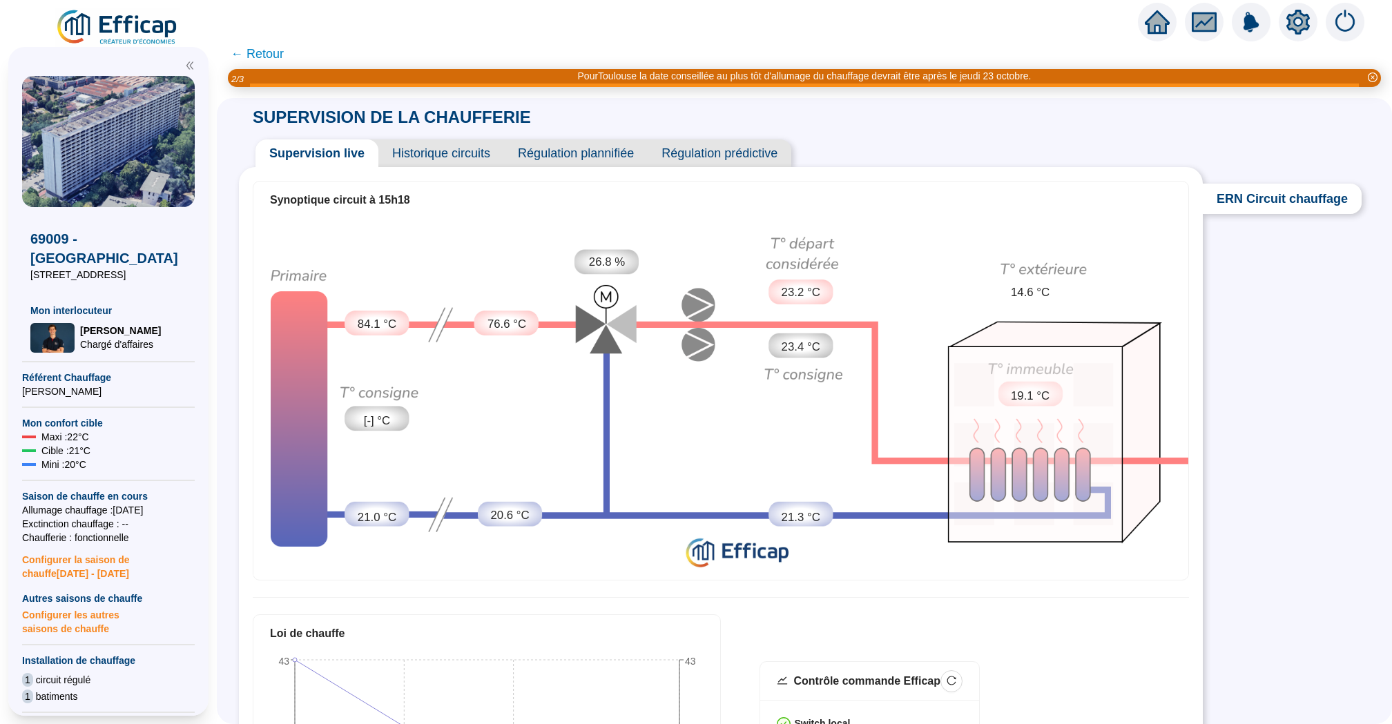
click at [417, 150] on span "Historique circuits" at bounding box center [441, 153] width 126 height 28
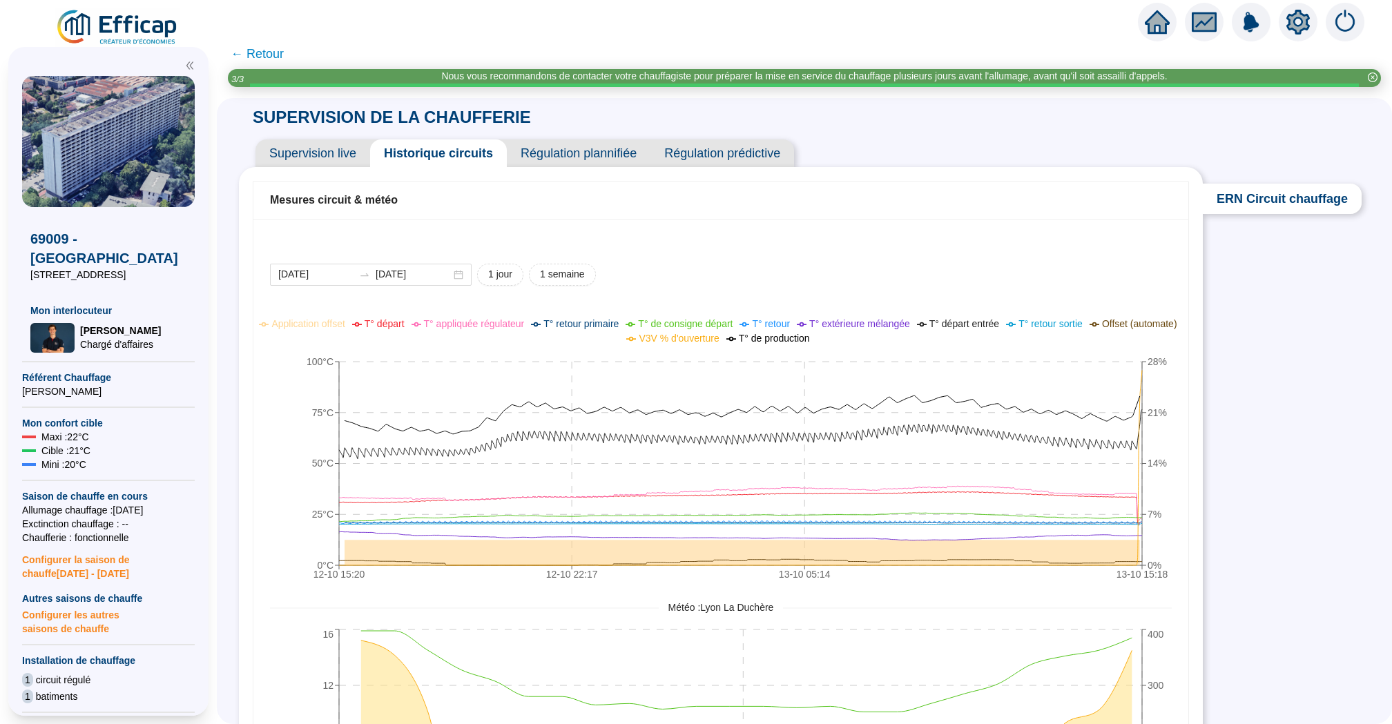
click at [768, 157] on span "Régulation prédictive" at bounding box center [723, 153] width 144 height 28
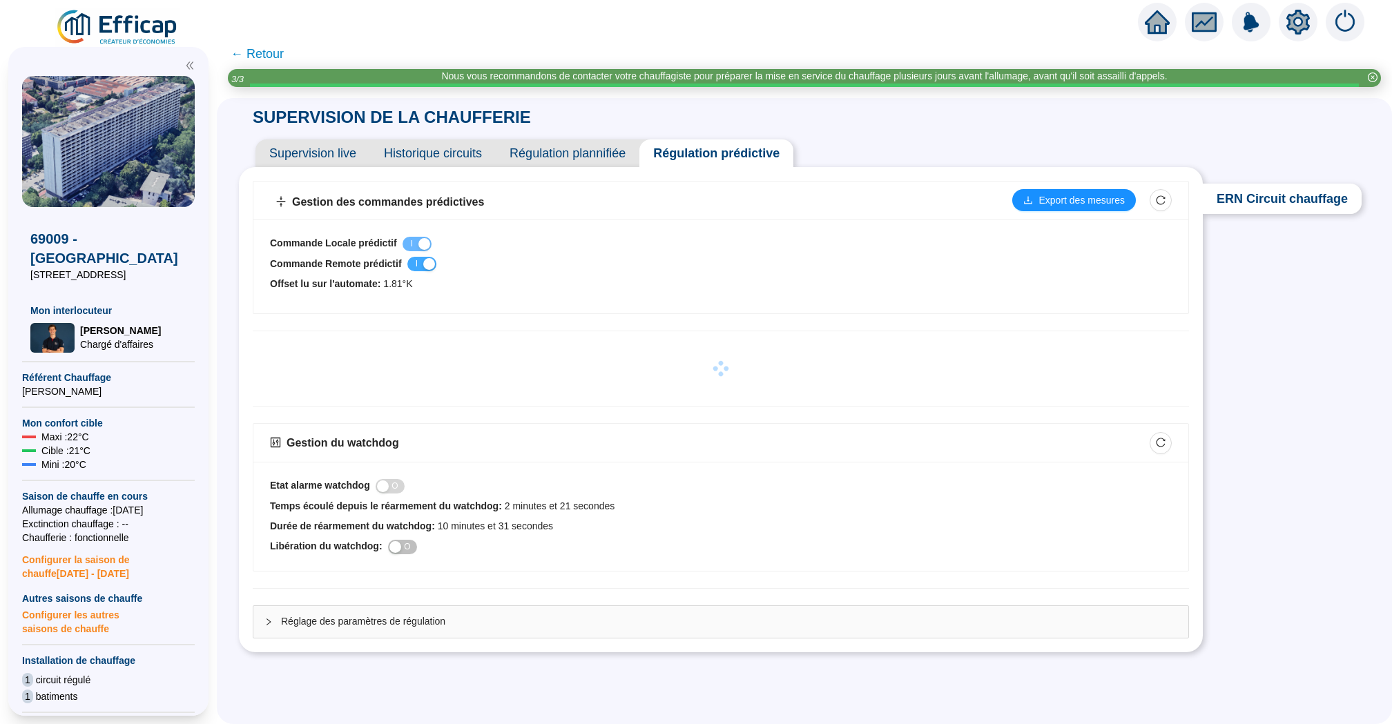
click at [431, 261] on div "button" at bounding box center [429, 264] width 12 height 12
click at [318, 155] on span "Supervision live" at bounding box center [313, 153] width 115 height 28
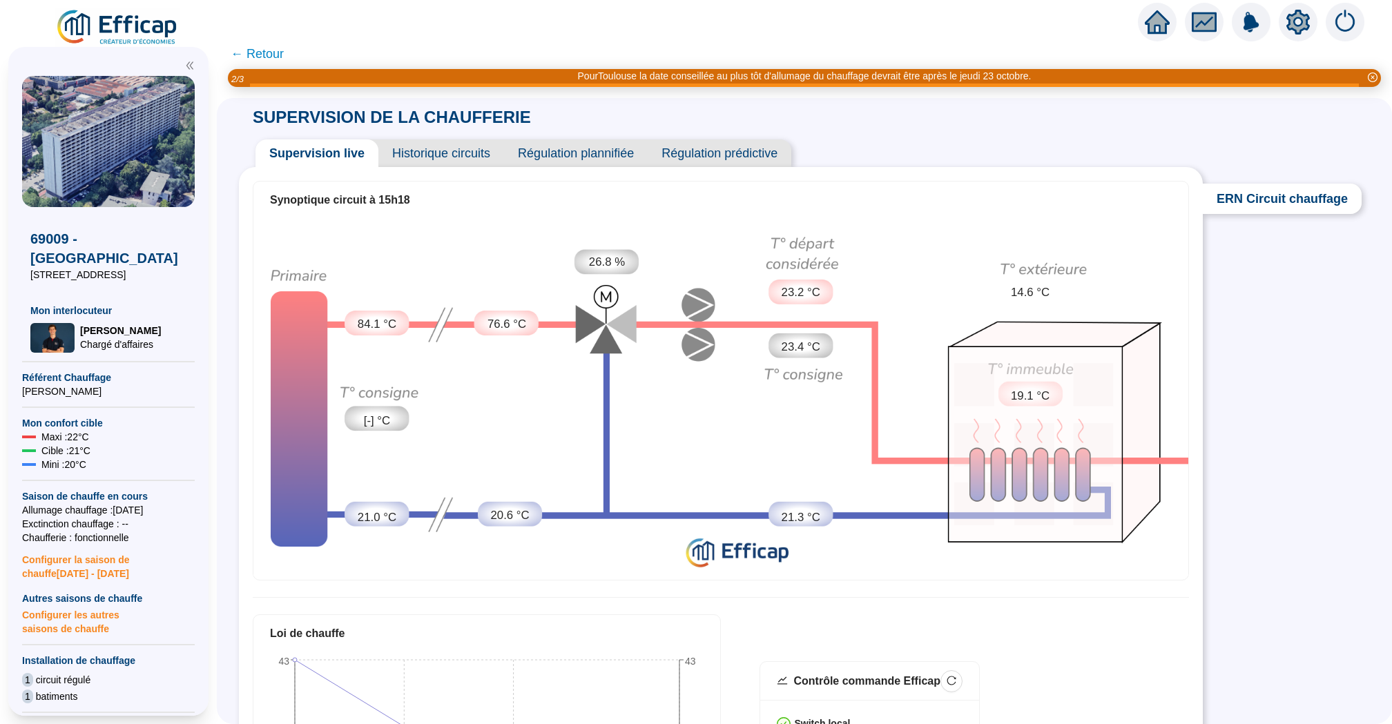
scroll to position [512, 0]
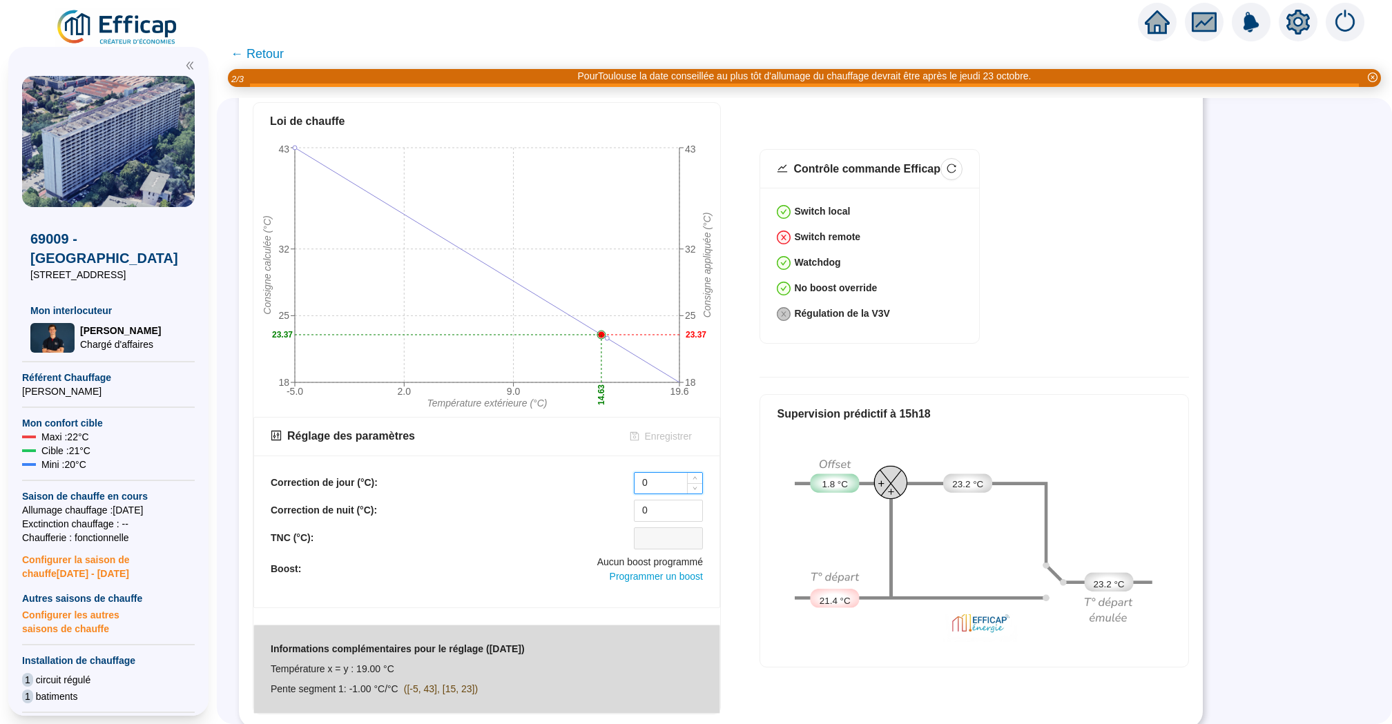
click at [662, 488] on input "0" at bounding box center [669, 483] width 68 height 21
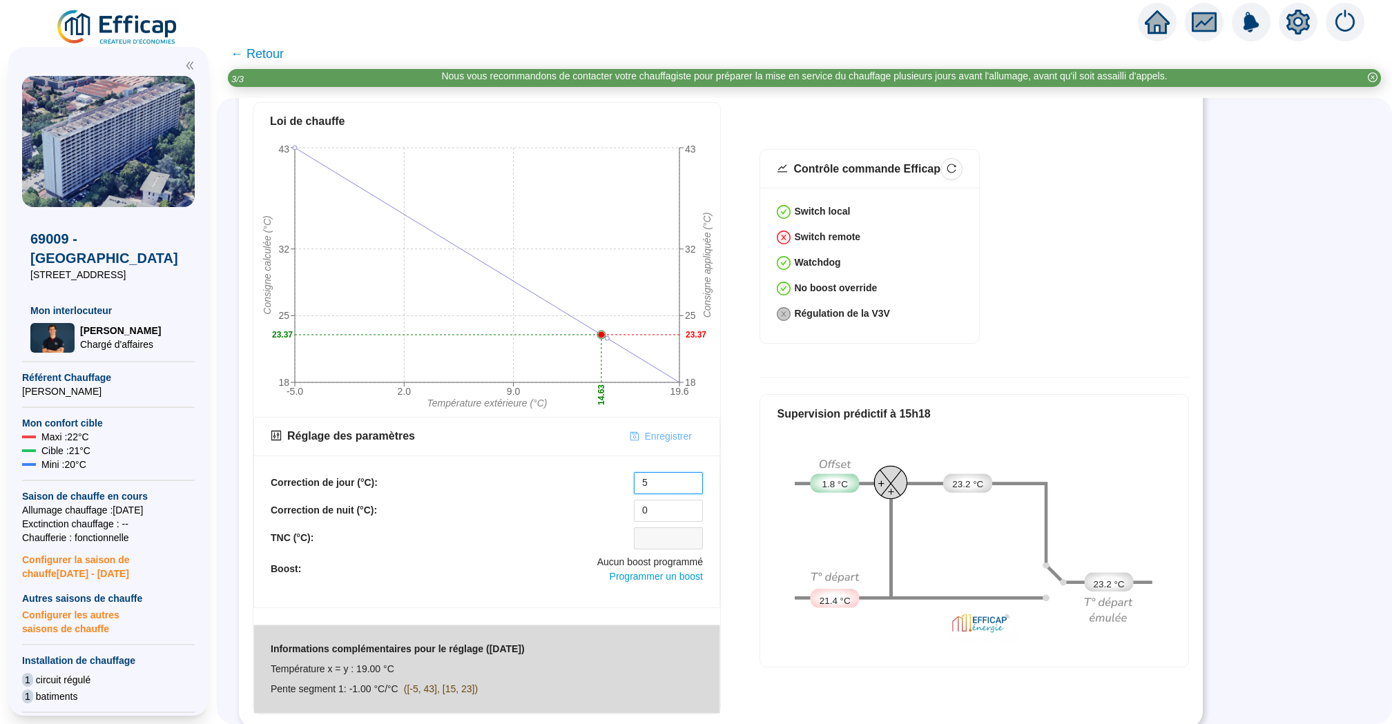
type input "5"
click at [673, 436] on span "Enregistrer" at bounding box center [668, 437] width 47 height 15
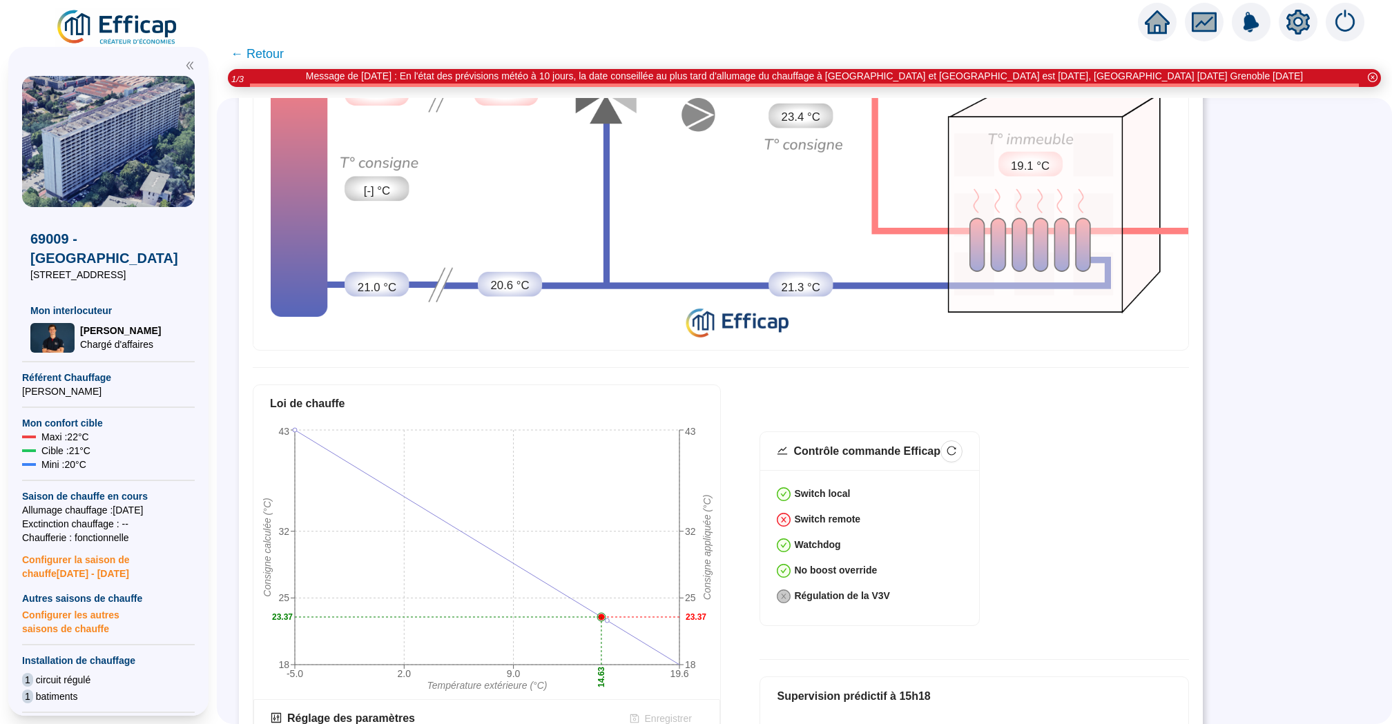
scroll to position [0, 0]
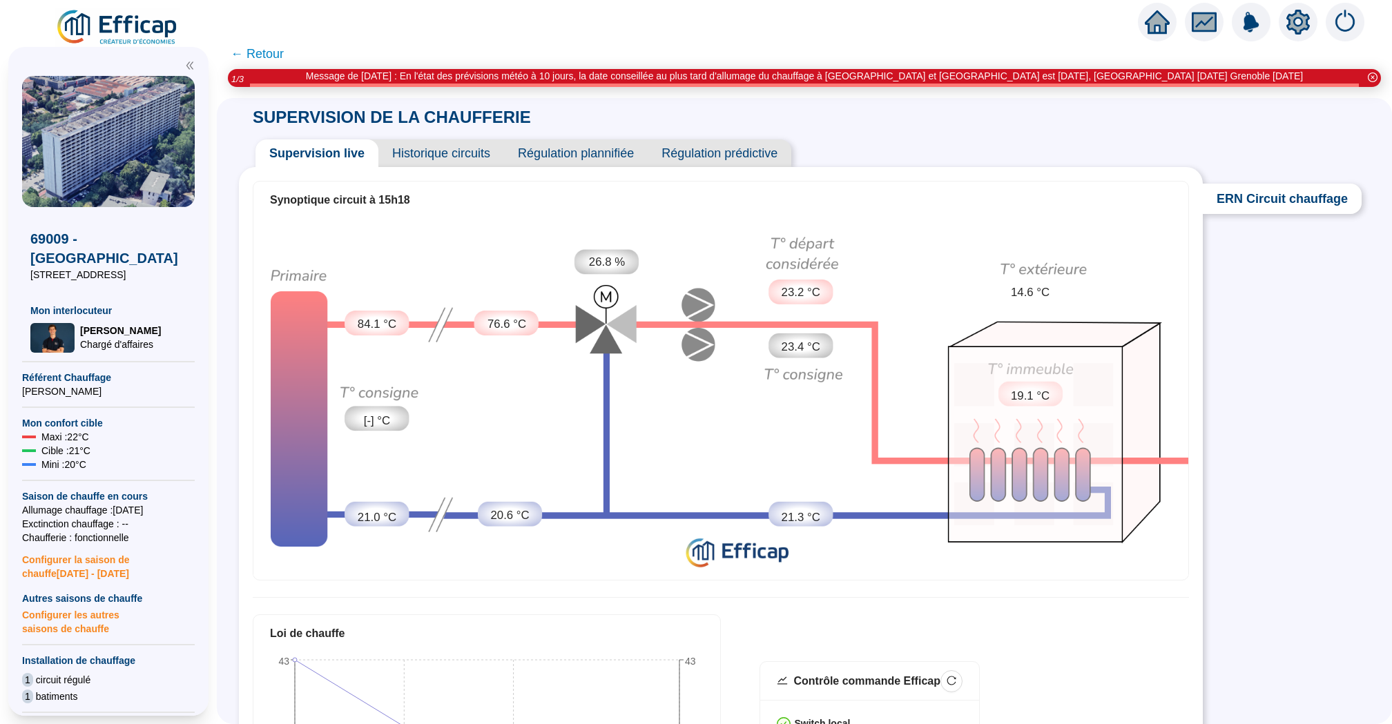
click at [425, 149] on span "Historique circuits" at bounding box center [441, 153] width 126 height 28
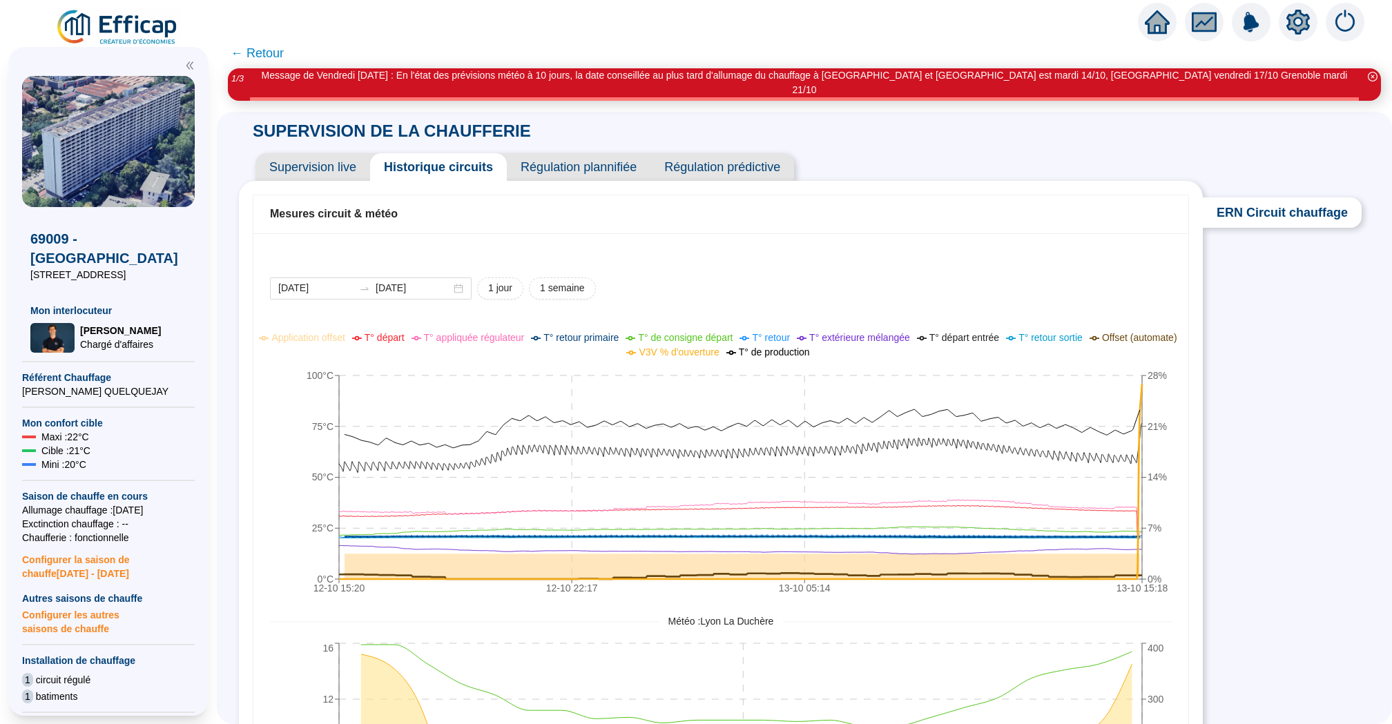
click at [619, 331] on li "T° retour primaire" at bounding box center [575, 338] width 88 height 15
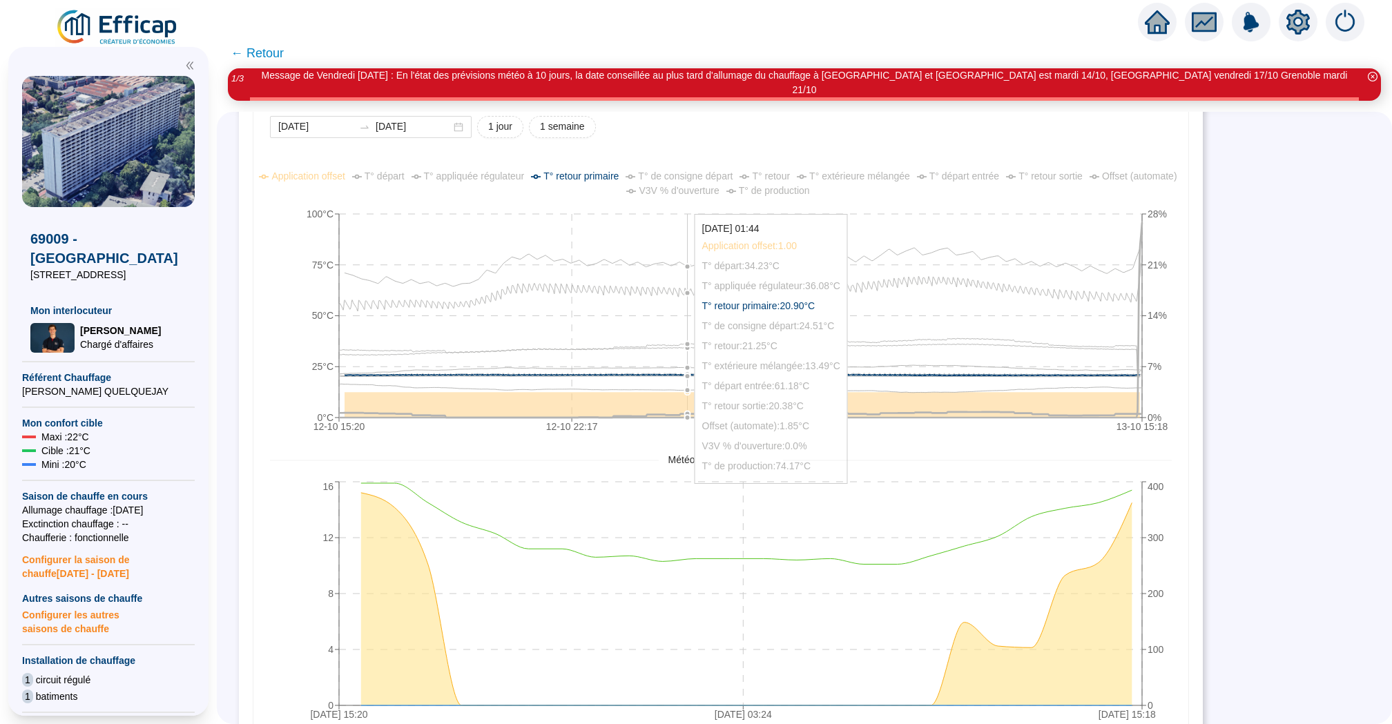
scroll to position [166, 0]
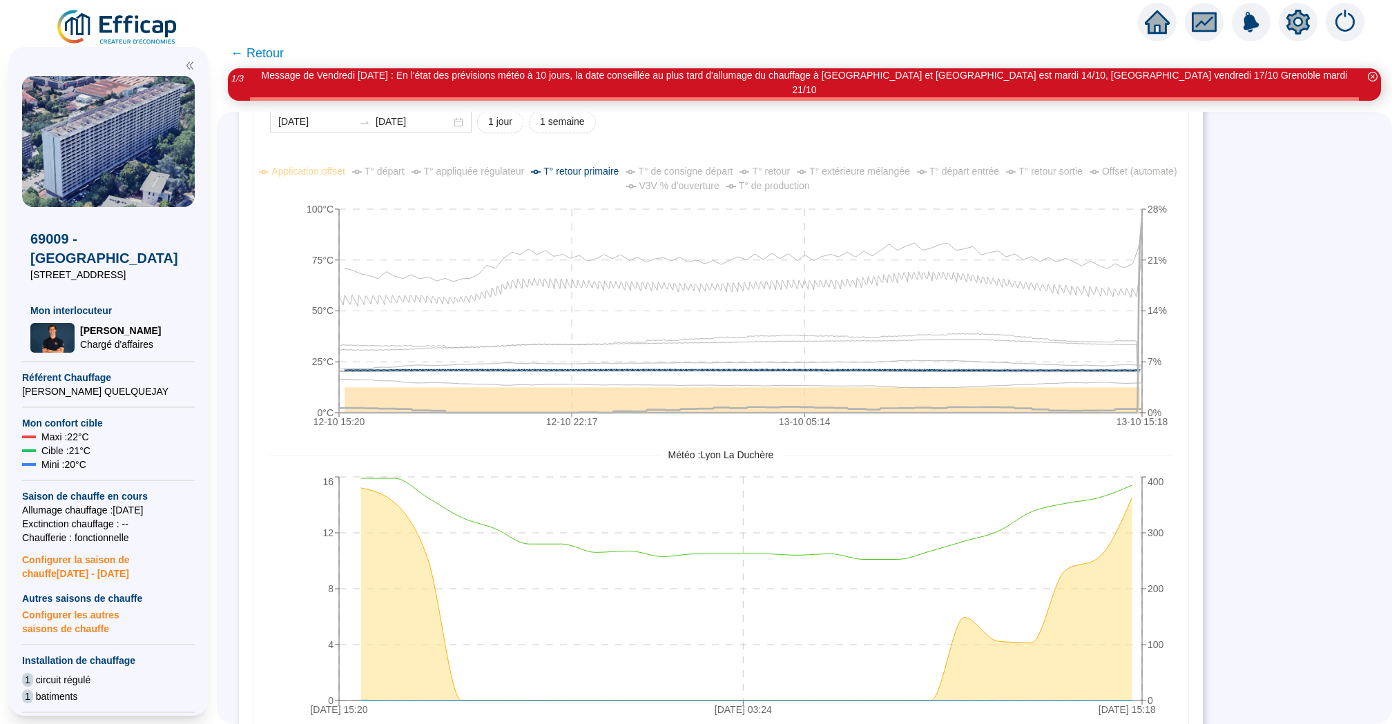
click at [619, 166] on span "T° retour primaire" at bounding box center [580, 171] width 75 height 11
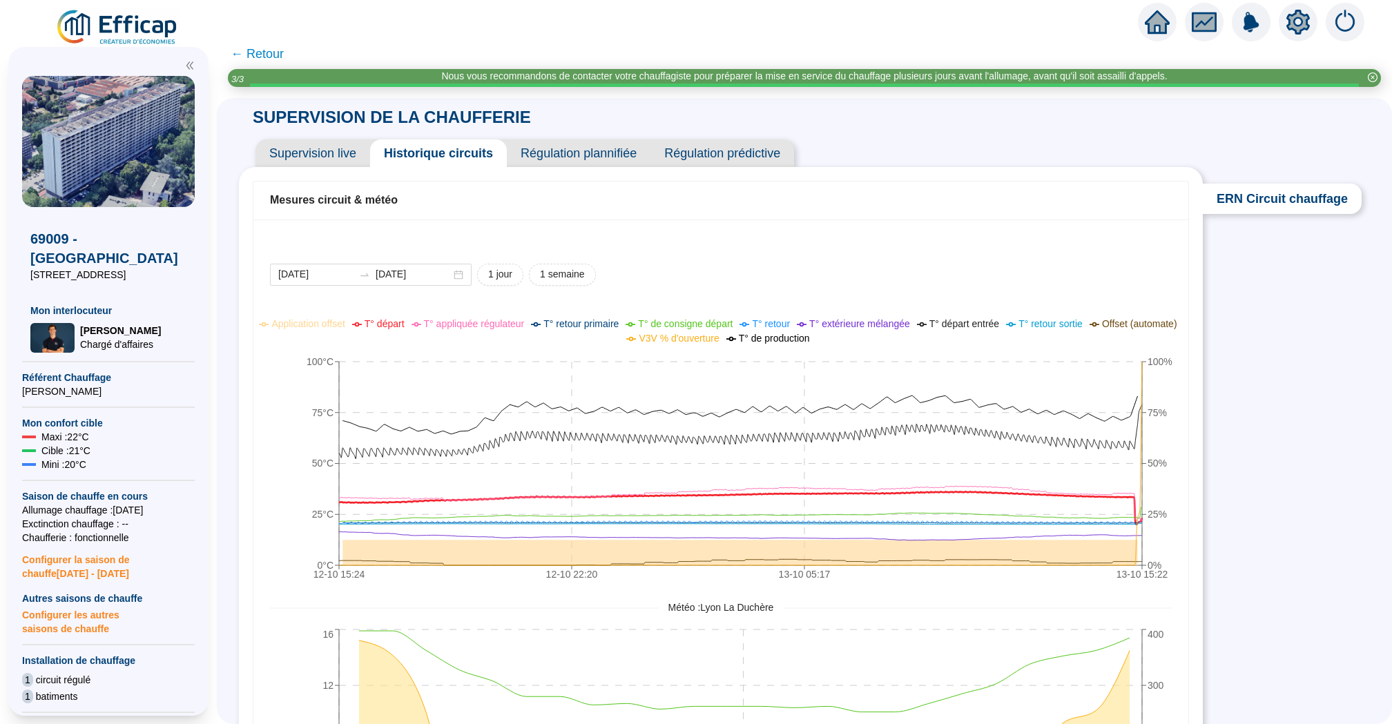
click at [405, 324] on span "T° départ" at bounding box center [385, 323] width 40 height 11
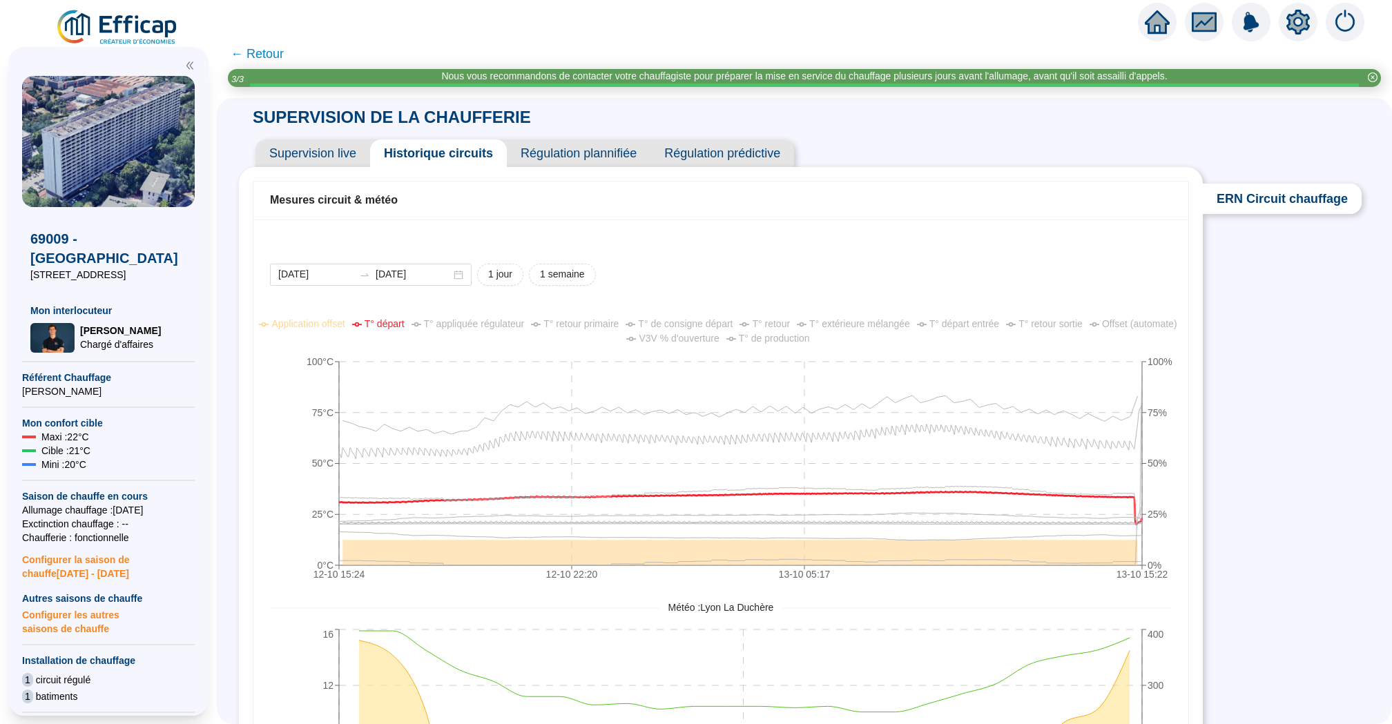
click at [790, 325] on span "T° retour" at bounding box center [771, 323] width 38 height 11
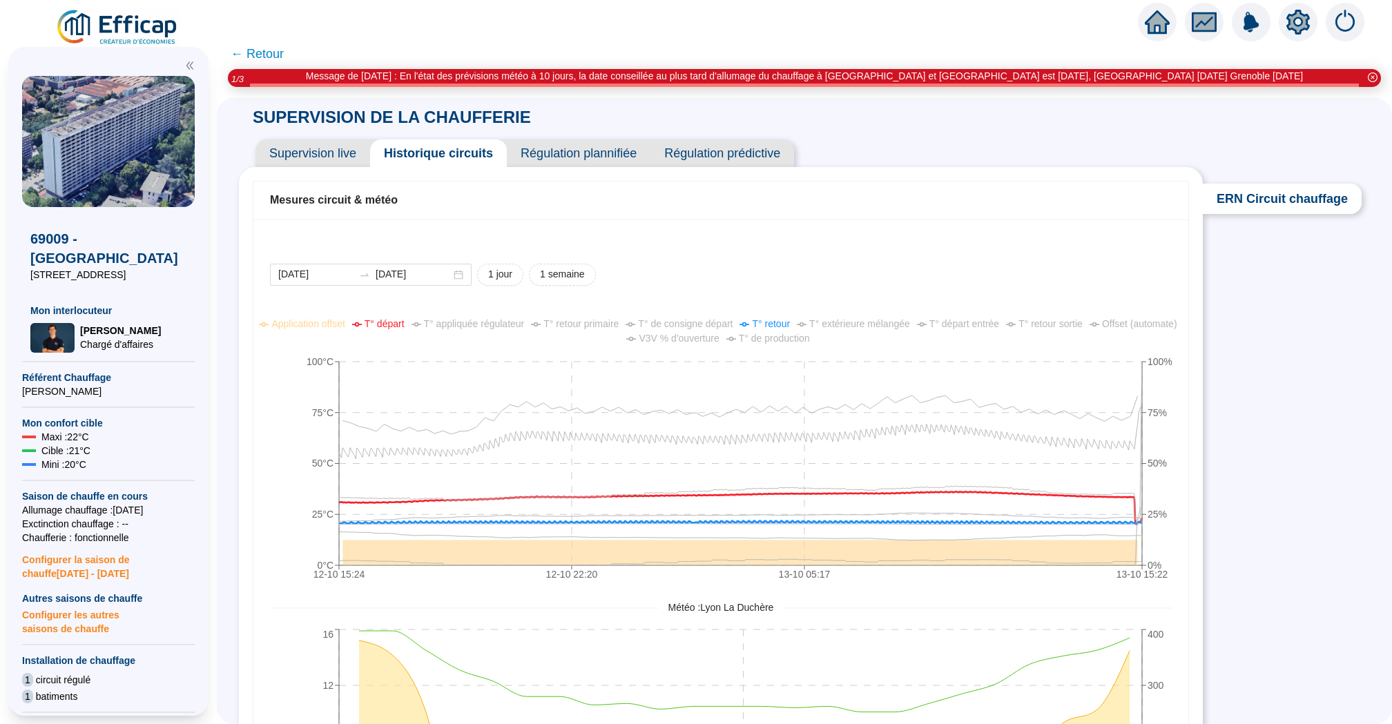
click at [405, 323] on span "T° départ" at bounding box center [385, 323] width 40 height 11
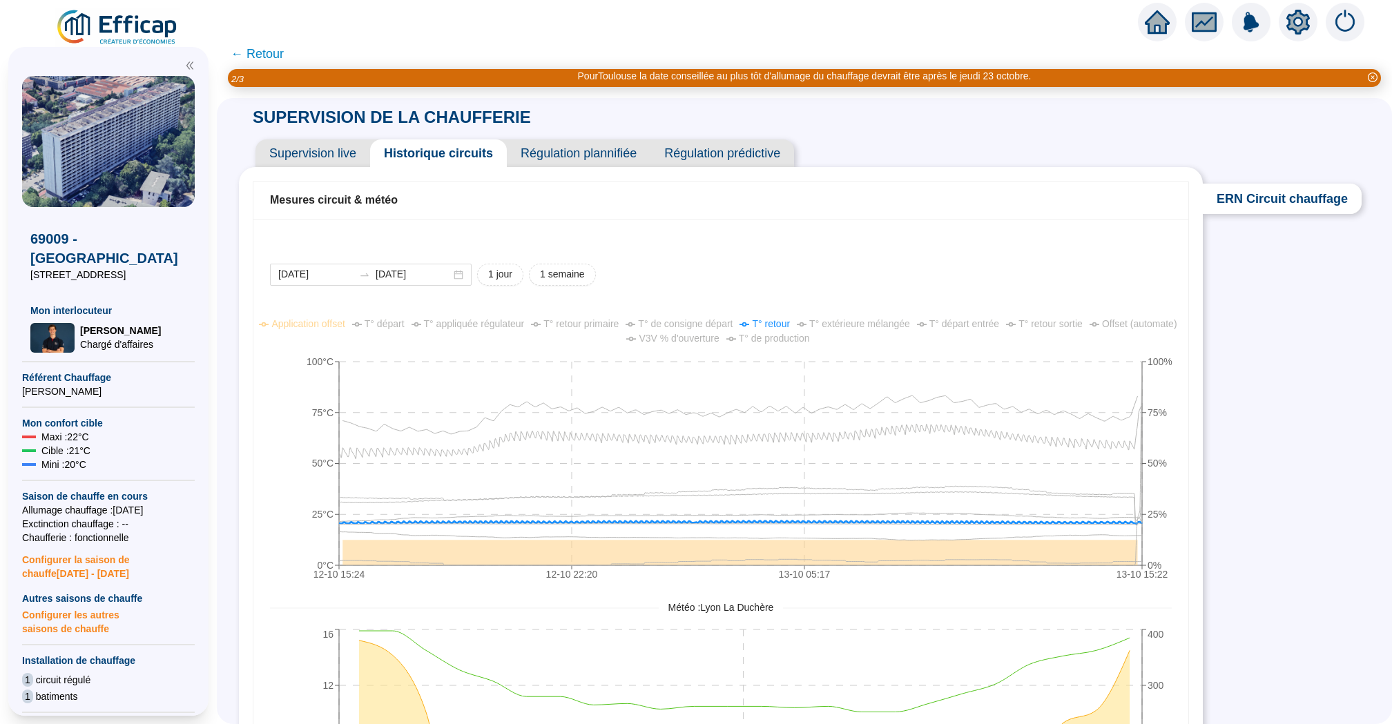
click at [790, 320] on span "T° retour" at bounding box center [771, 323] width 38 height 11
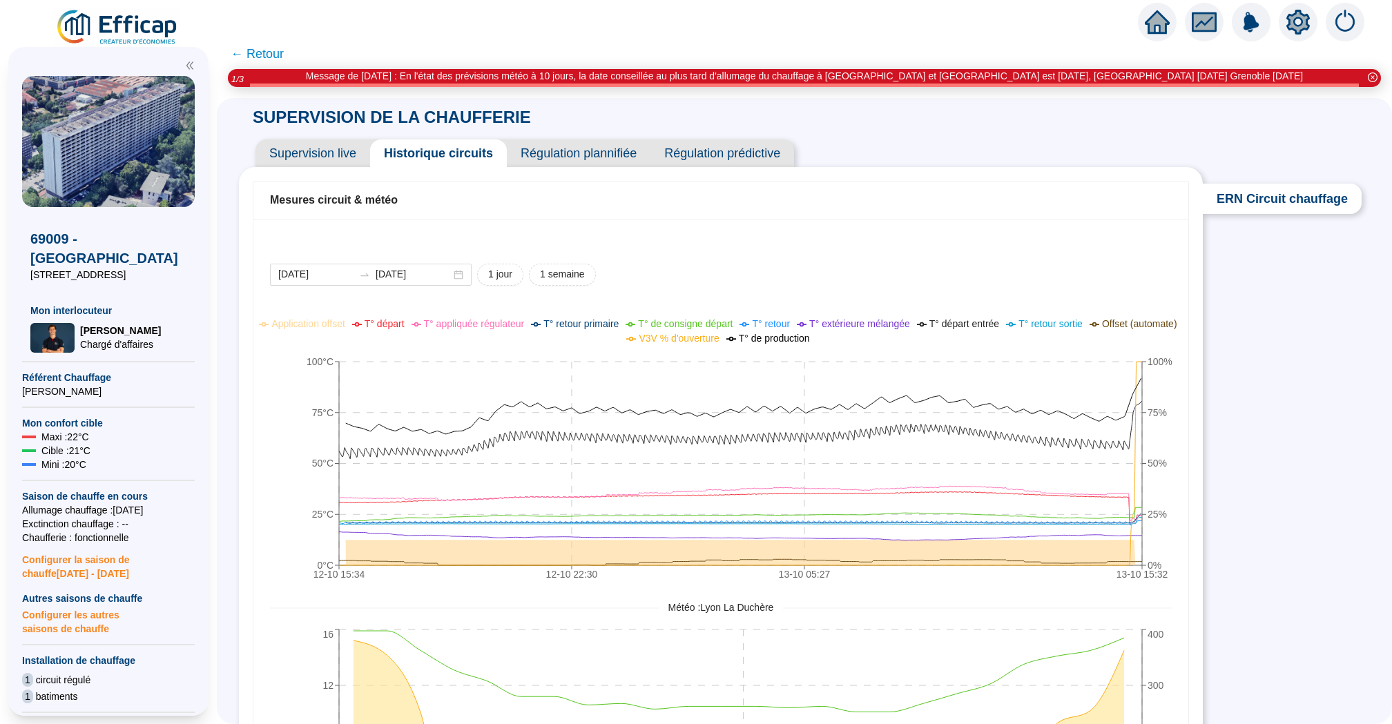
click at [1165, 12] on icon "home" at bounding box center [1157, 22] width 25 height 25
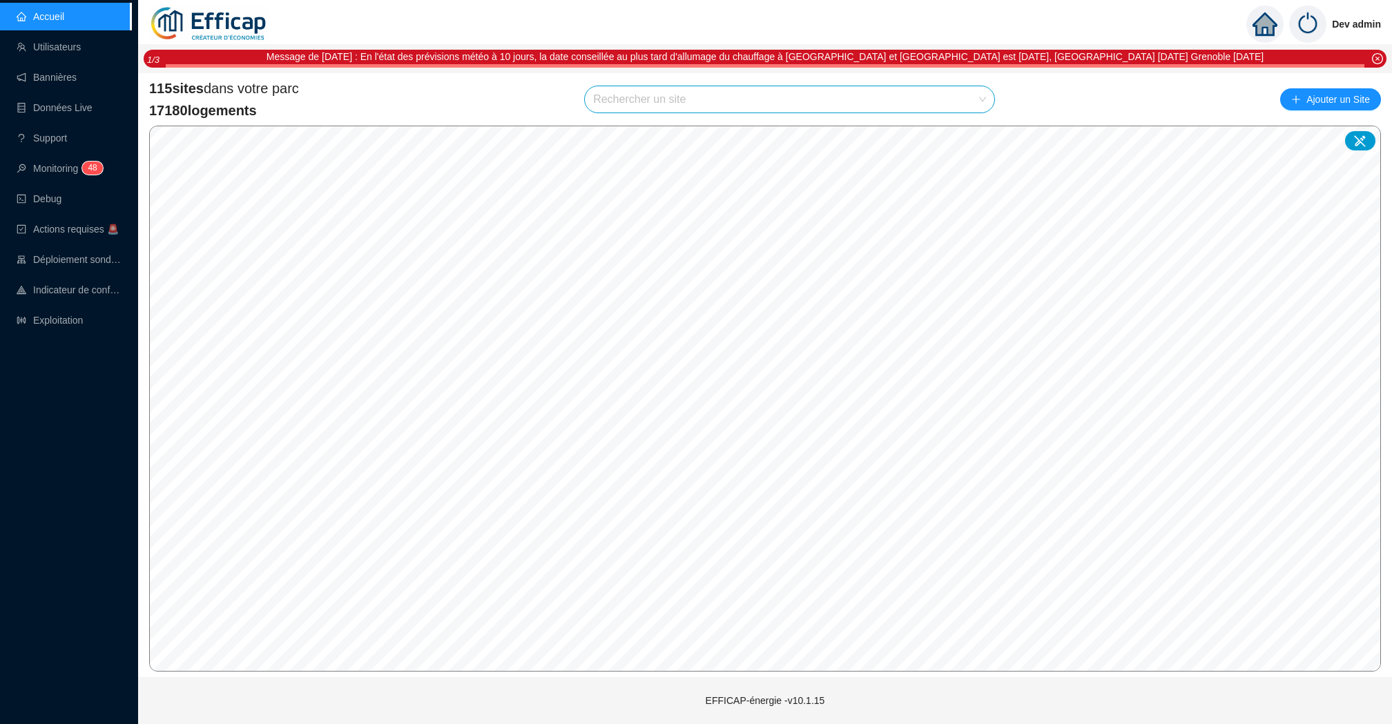
type input "g"
type input "fer"
click at [968, 126] on div at bounding box center [968, 132] width 32 height 21
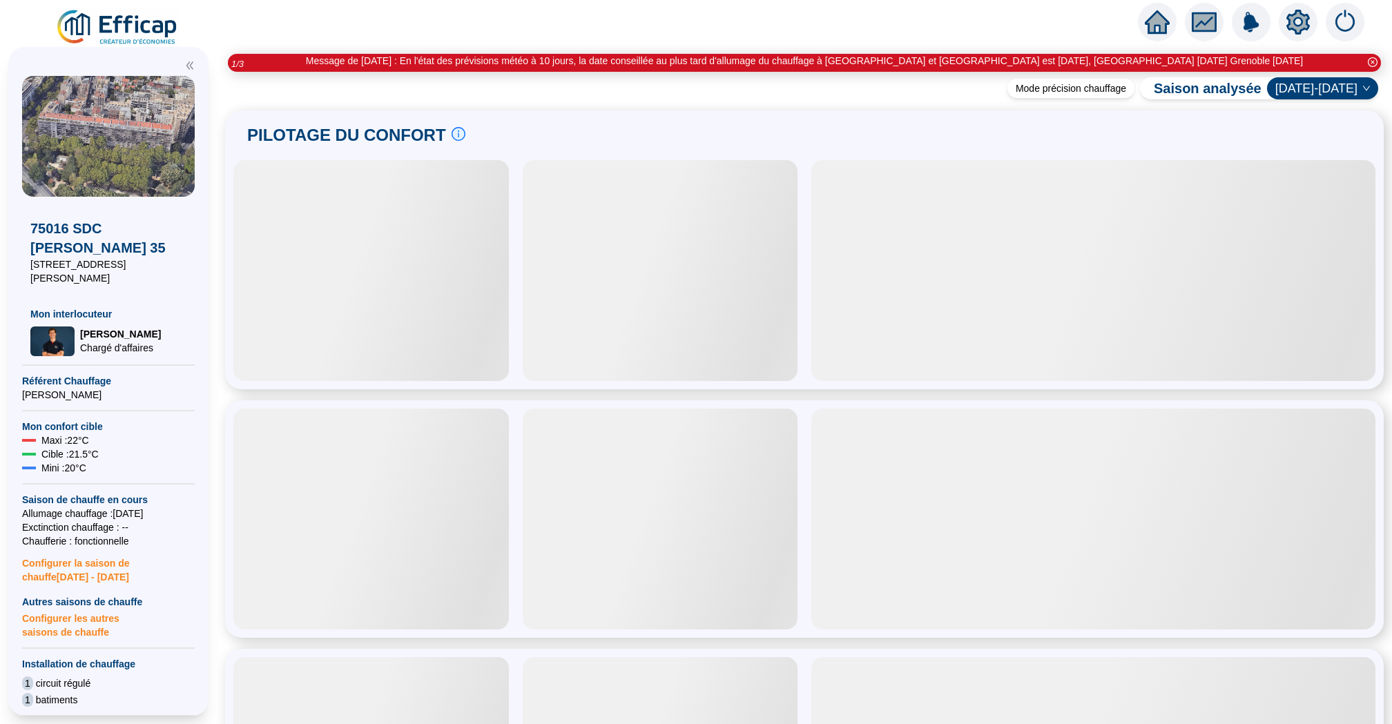
click at [1306, 21] on icon "setting" at bounding box center [1298, 21] width 23 height 22
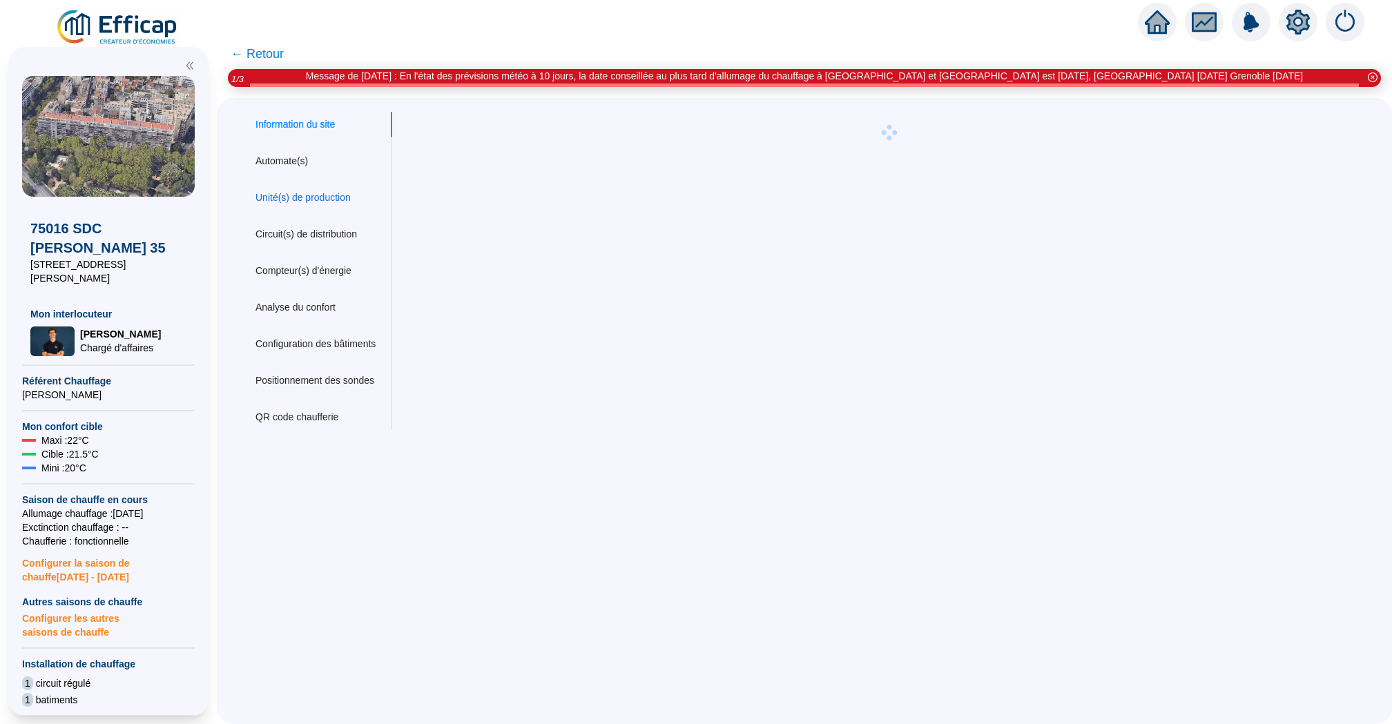
click at [294, 199] on div "Unité(s) de production" at bounding box center [303, 198] width 95 height 15
click at [345, 228] on div "Circuit(s) de distribution" at bounding box center [307, 234] width 102 height 15
click at [294, 153] on div "Automate(s)" at bounding box center [315, 161] width 153 height 26
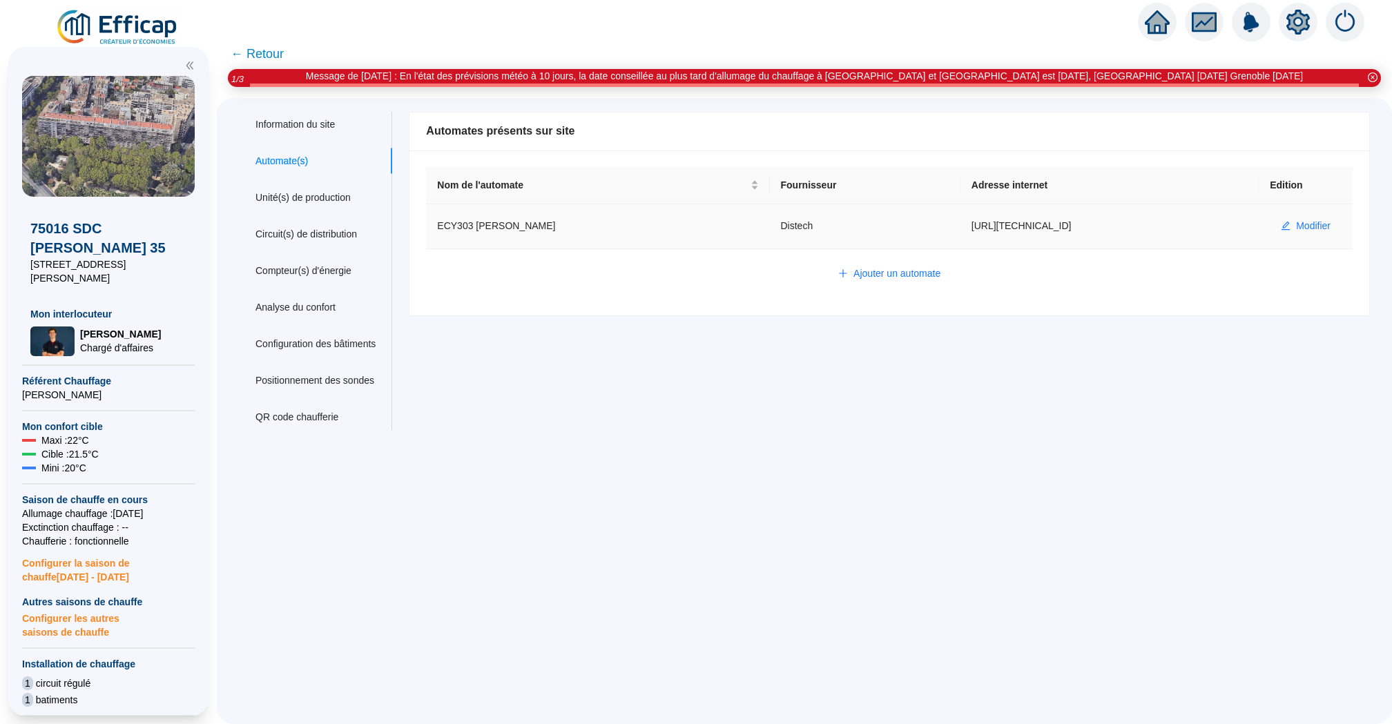
drag, startPoint x: 1086, startPoint y: 227, endPoint x: 896, endPoint y: 227, distance: 190.6
click at [896, 227] on tr "ECY303 Ferdinand Buisson Distech https://80.15.125.120:5001 Modifier" at bounding box center [889, 226] width 927 height 45
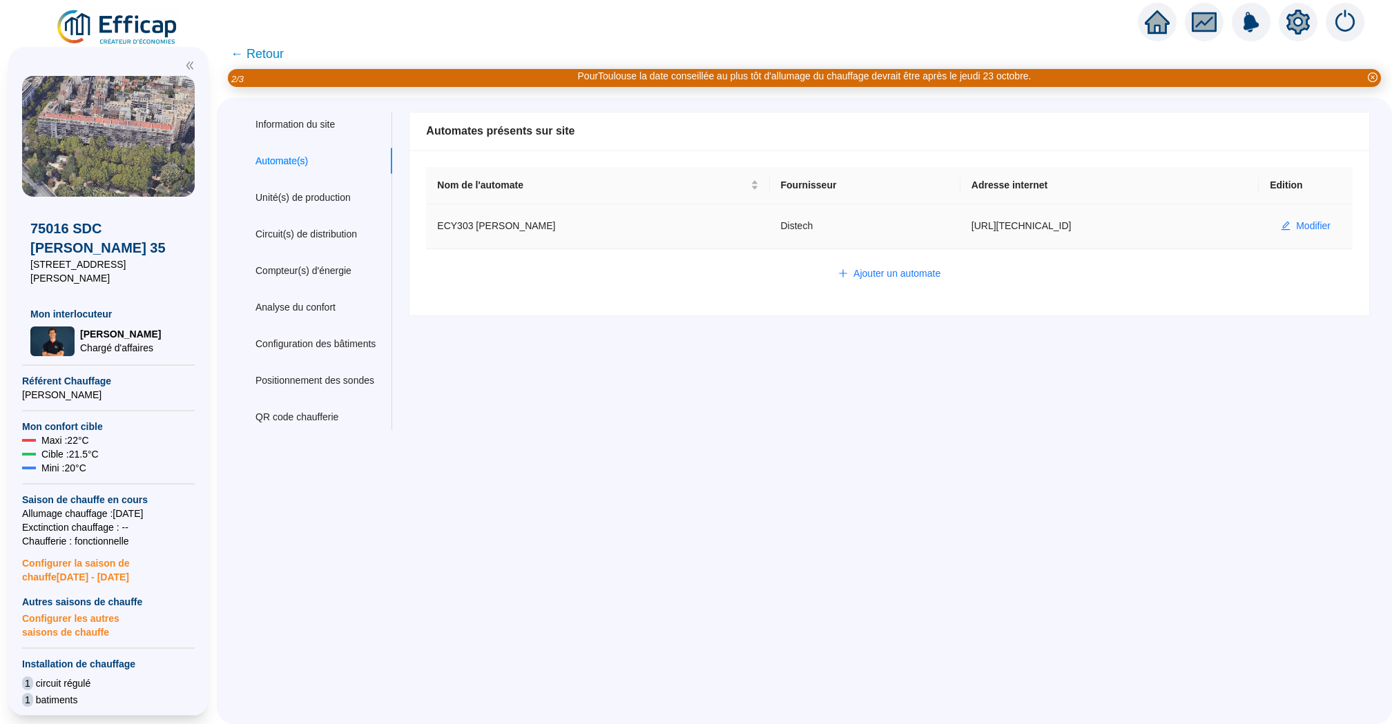
copy tr "[URL][TECHNICAL_ID]"
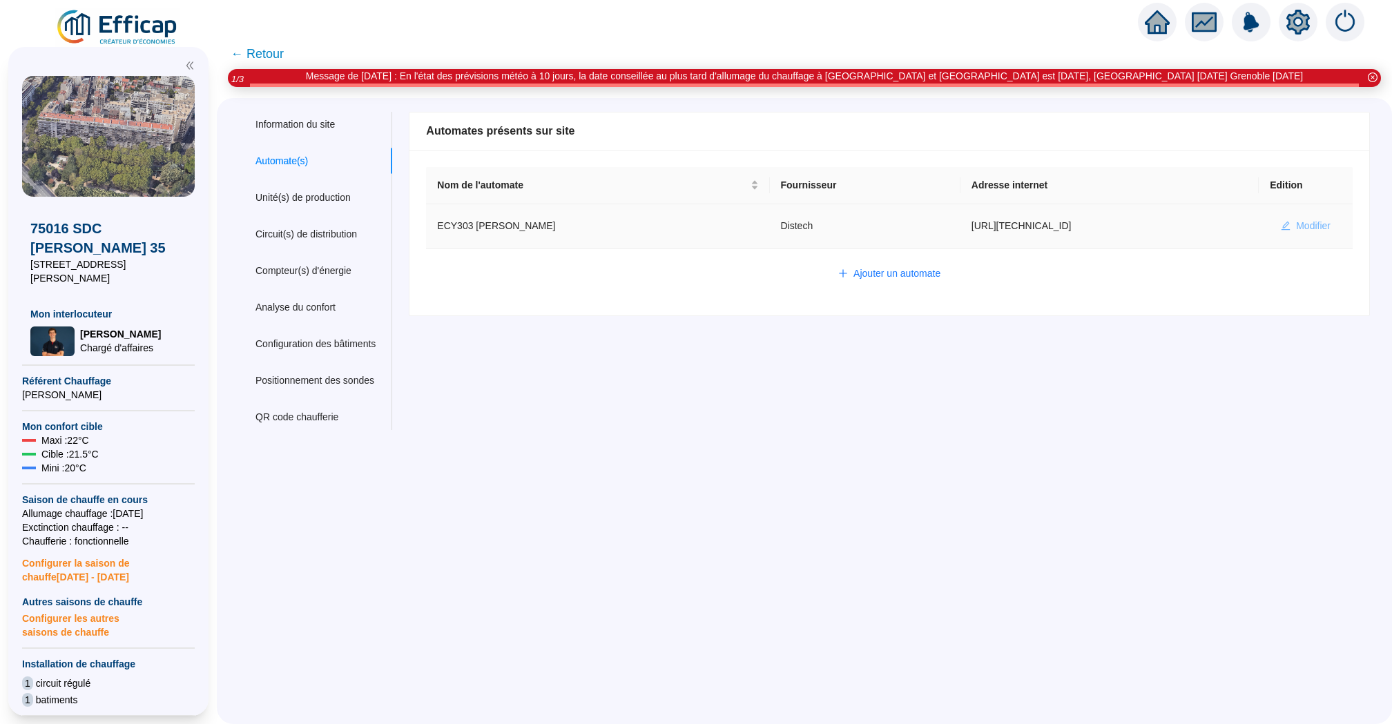
click at [1325, 221] on span "Modifier" at bounding box center [1313, 226] width 35 height 15
type input "ECY303 [PERSON_NAME]"
type input "[URL][TECHNICAL_ID]"
type input "admin-efficap"
type input "AV1001"
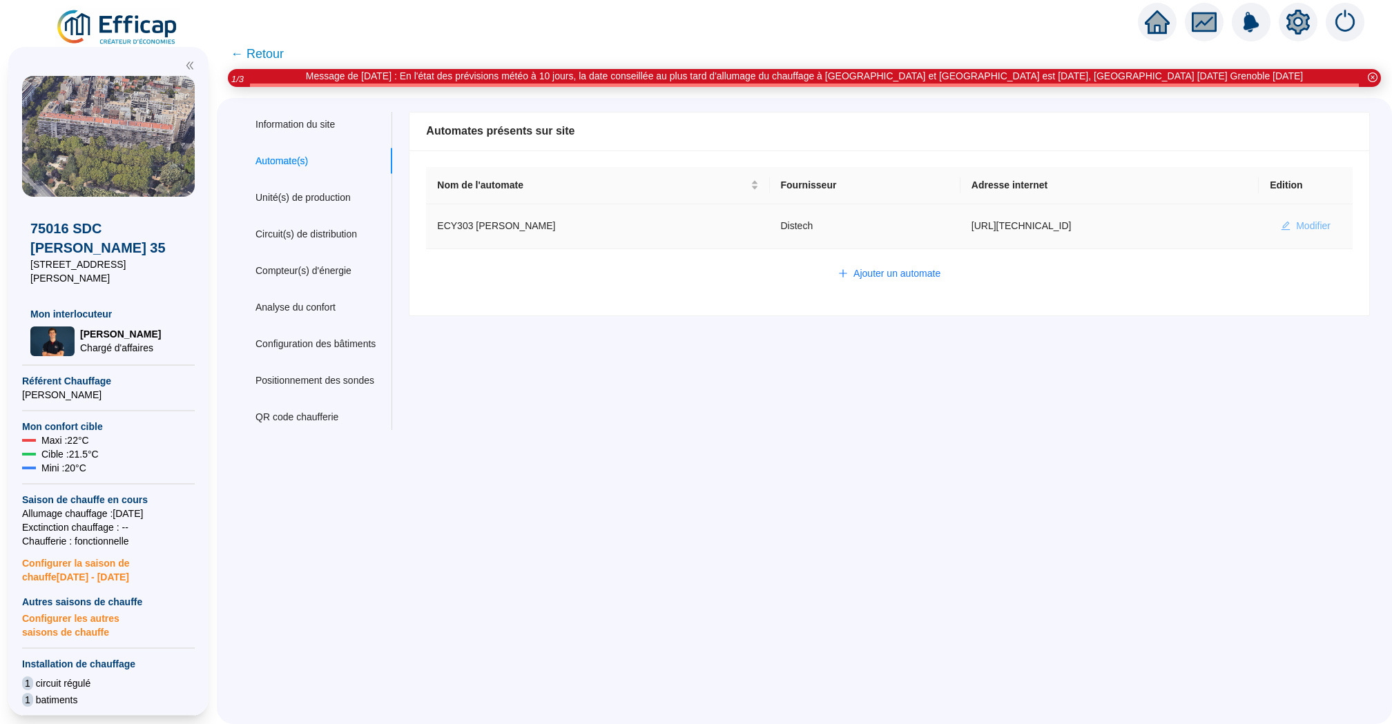
type input "AV1002"
type input "AV1000"
type input "BV1000"
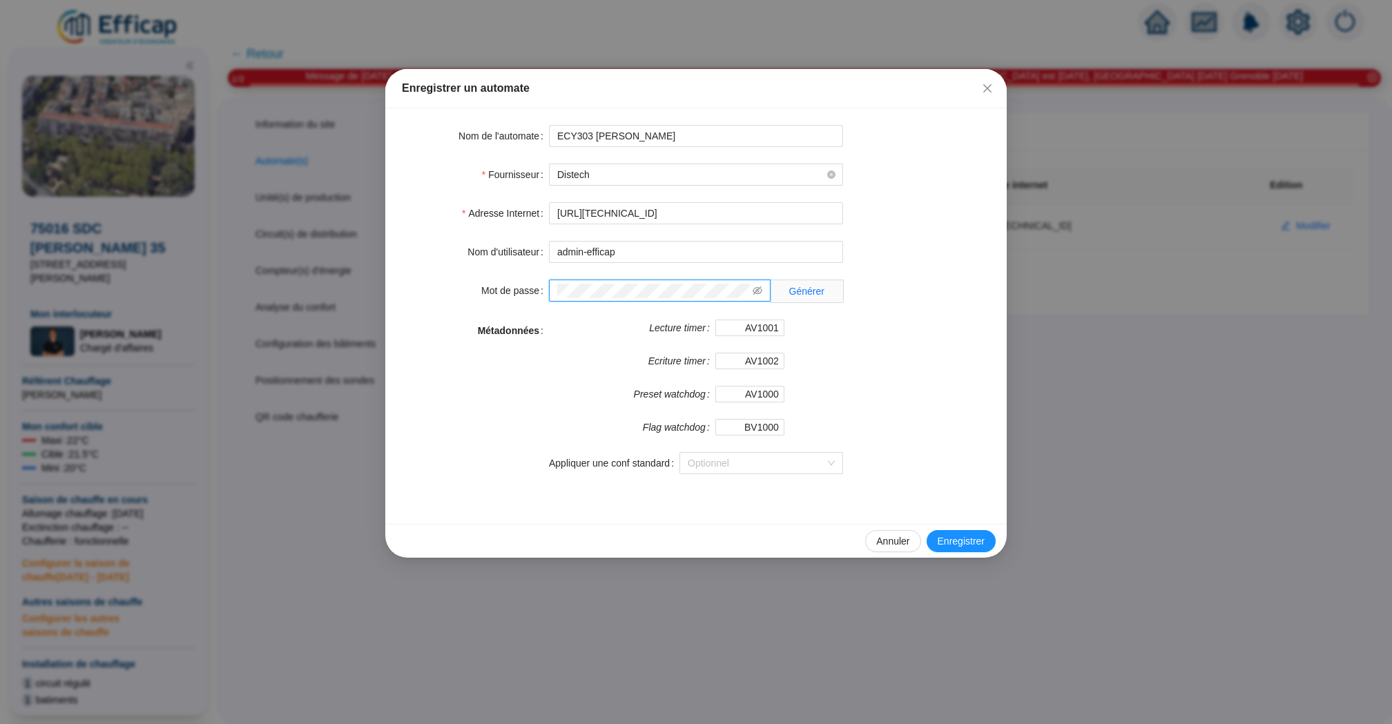
click at [530, 290] on div "Mot de passe Générer" at bounding box center [696, 291] width 588 height 23
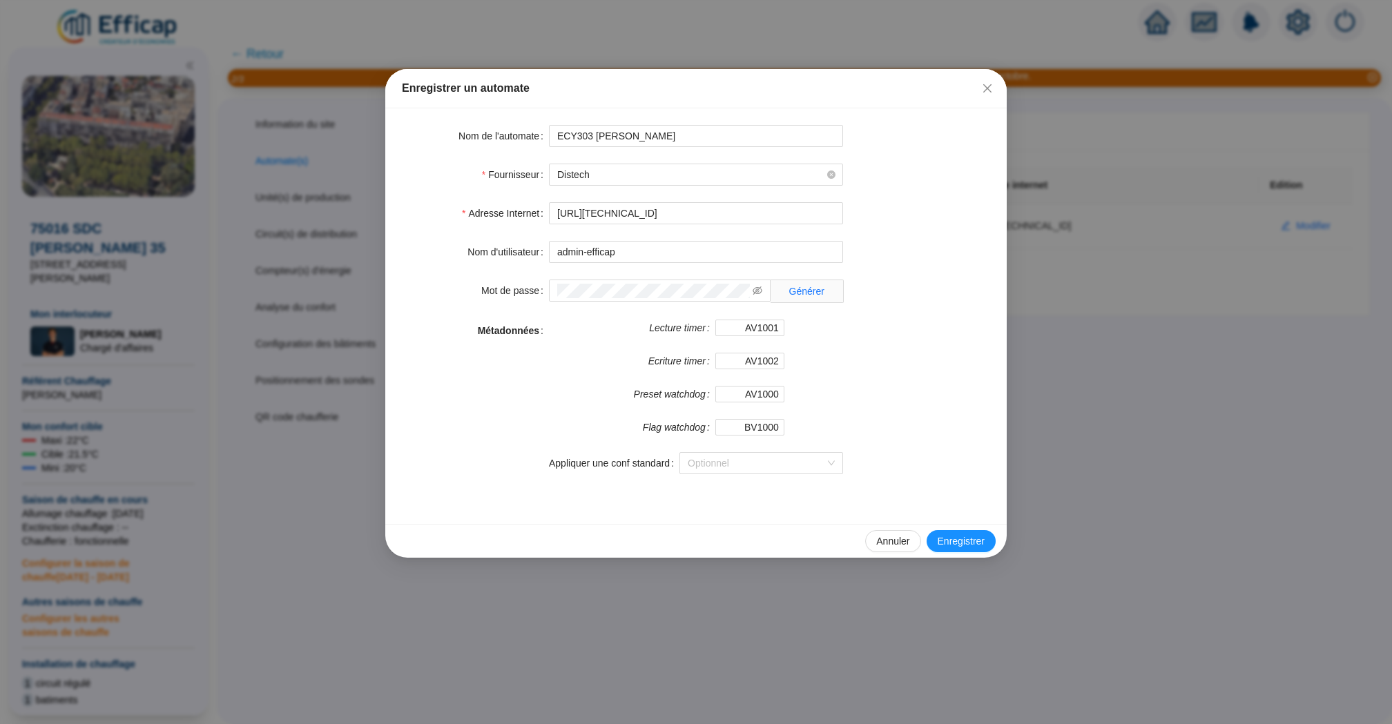
click at [851, 270] on form "Nom de l'automate ECY303 Ferdinand Buisson Fournisseur Distech Adresse Internet…" at bounding box center [696, 308] width 588 height 366
click at [759, 298] on span at bounding box center [660, 291] width 222 height 22
click at [756, 289] on icon "eye-invisible" at bounding box center [758, 291] width 10 height 10
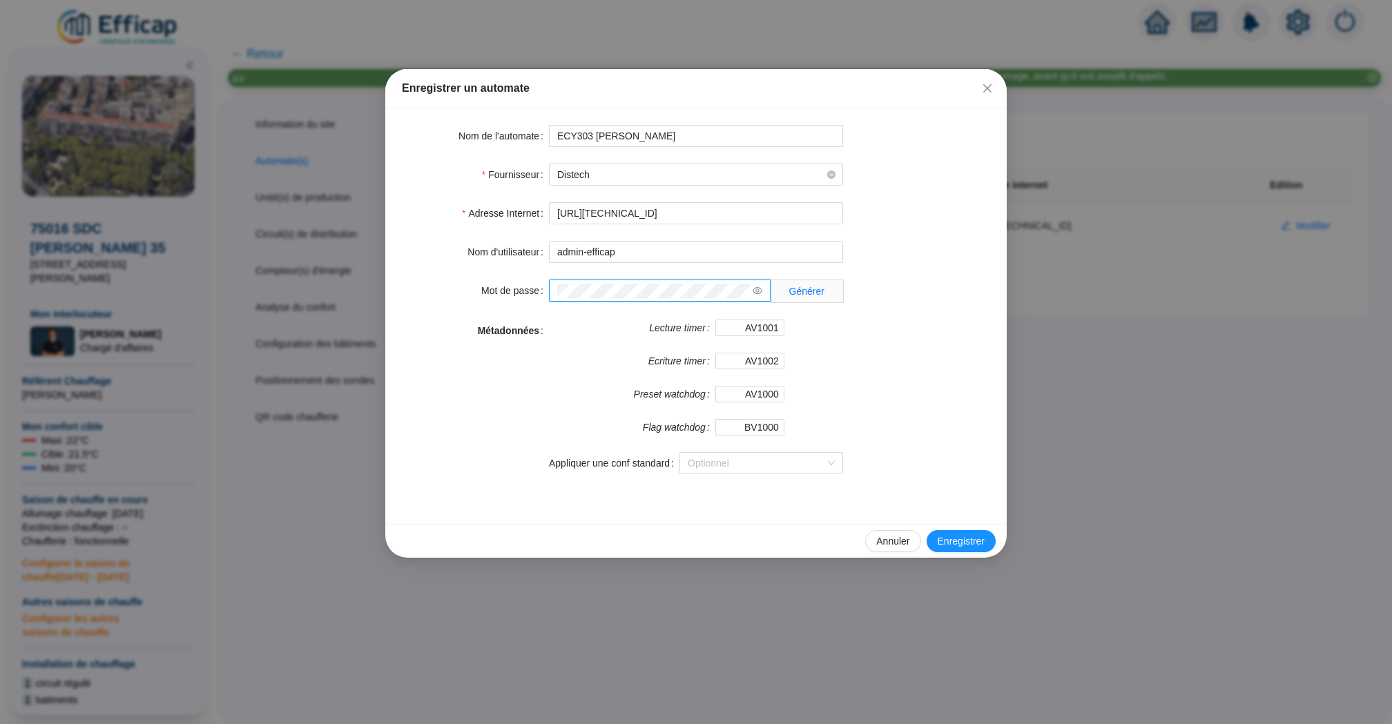
click at [541, 291] on div "Mot de passe Générer" at bounding box center [696, 291] width 588 height 23
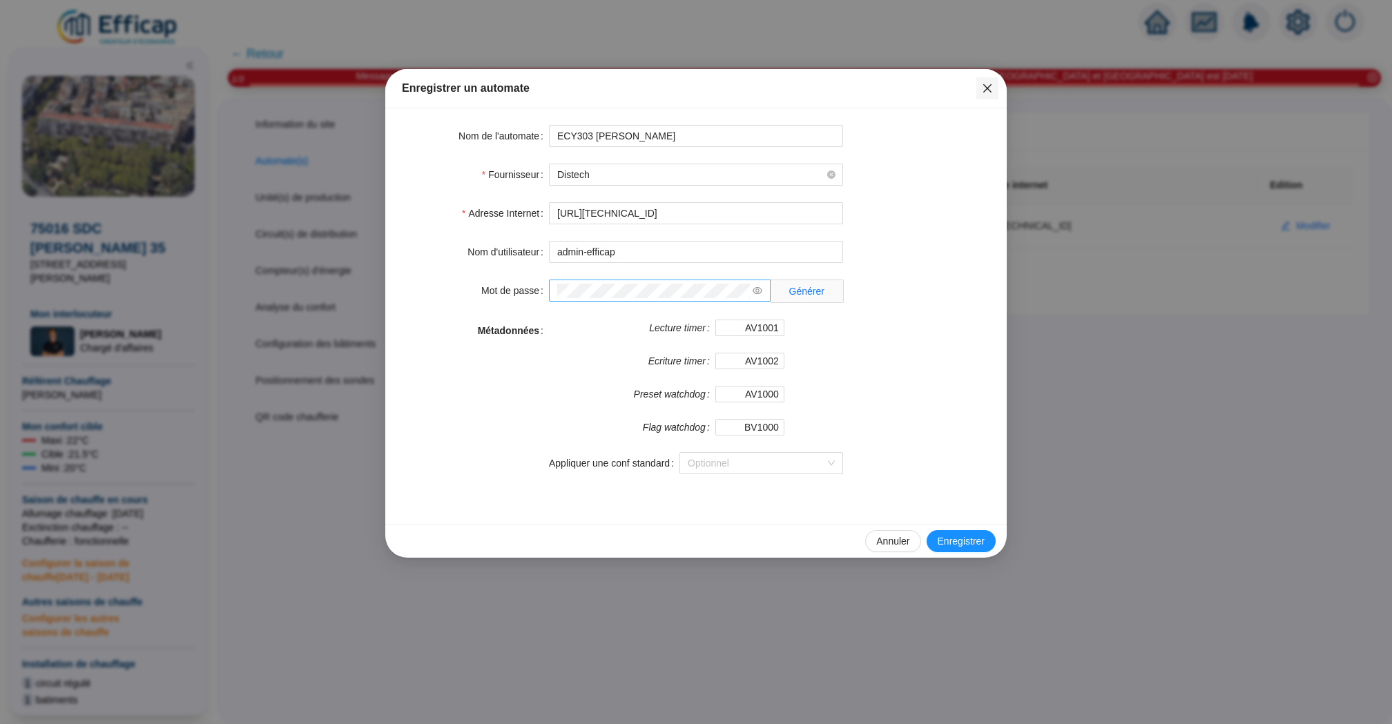
click at [985, 88] on icon "close" at bounding box center [987, 88] width 11 height 11
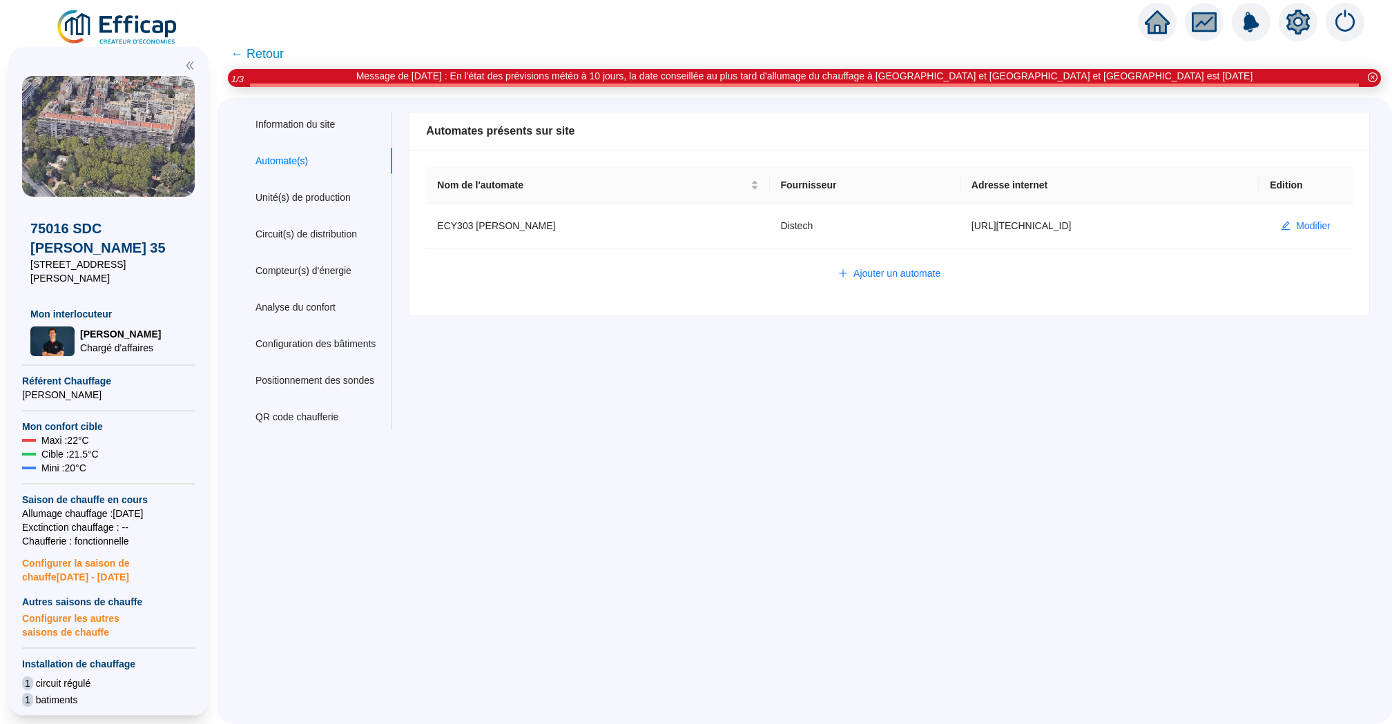
click at [1141, 20] on div at bounding box center [1157, 22] width 39 height 39
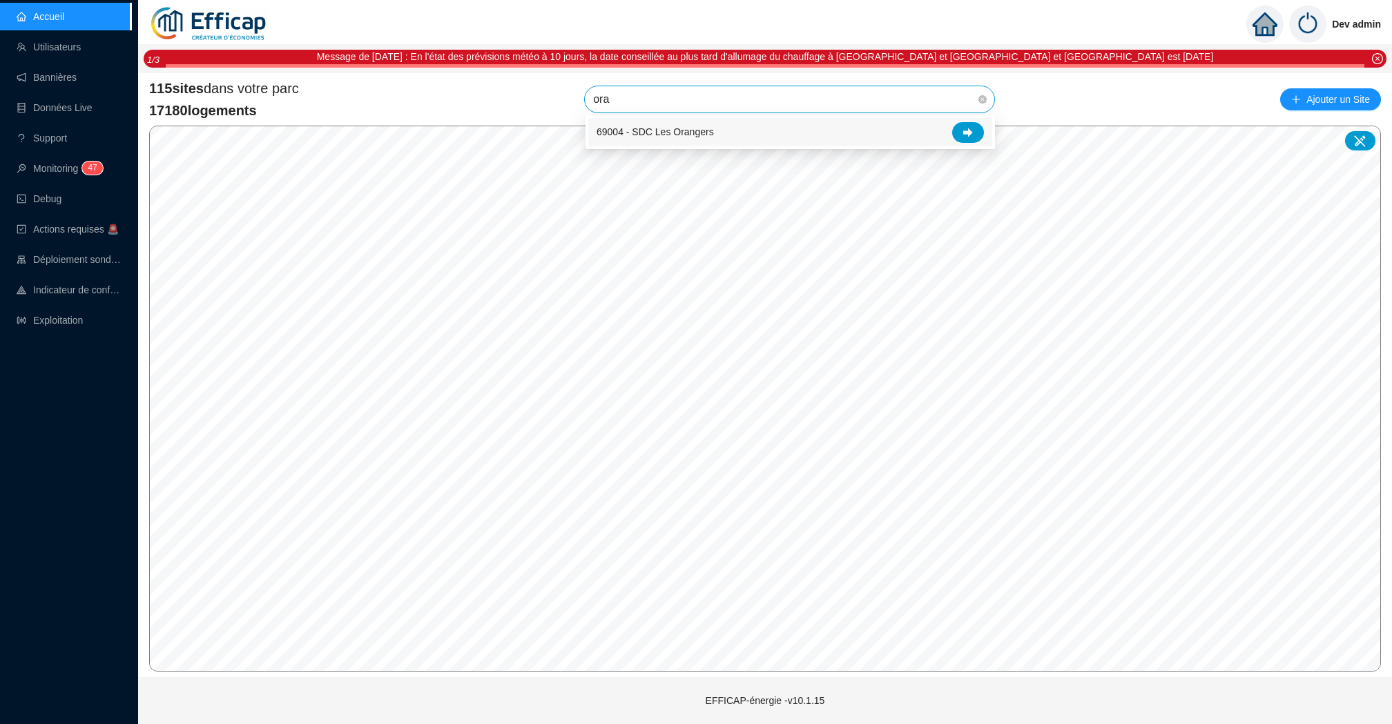
type input "oran"
click at [969, 123] on div at bounding box center [968, 132] width 32 height 21
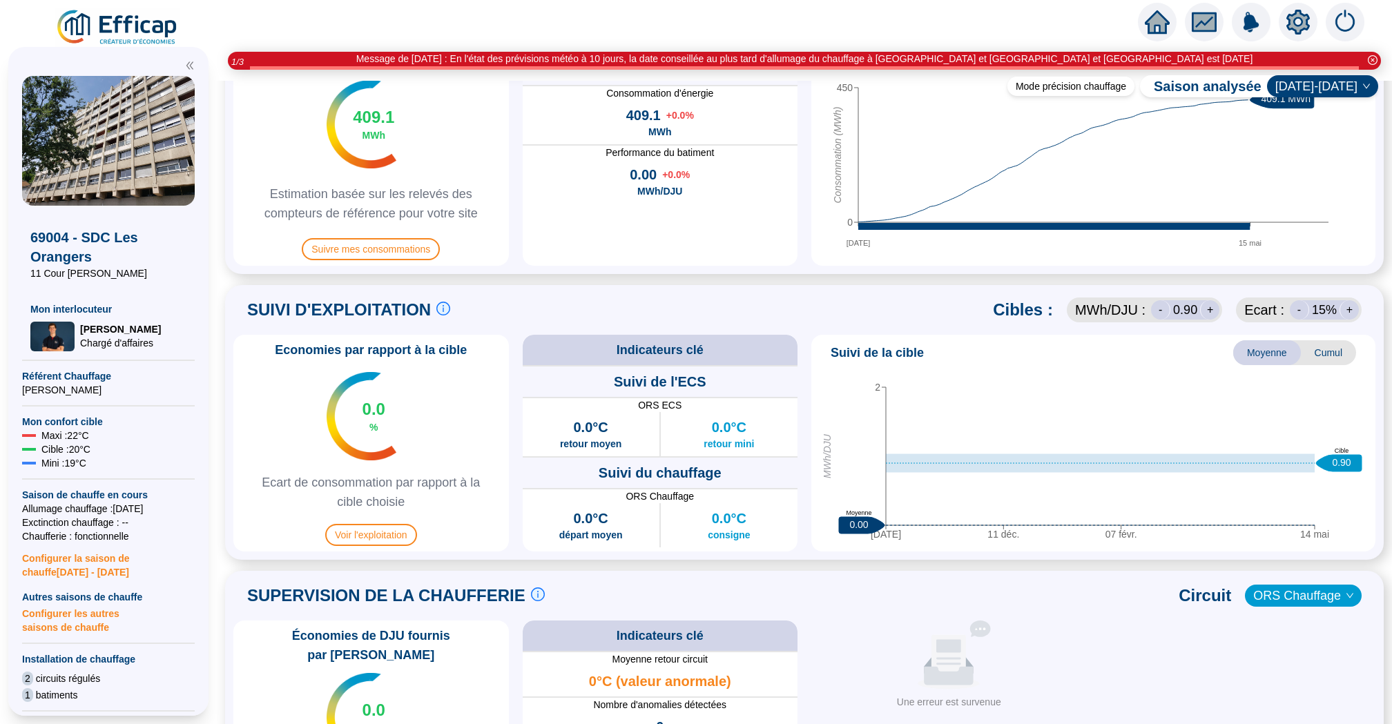
scroll to position [844, 0]
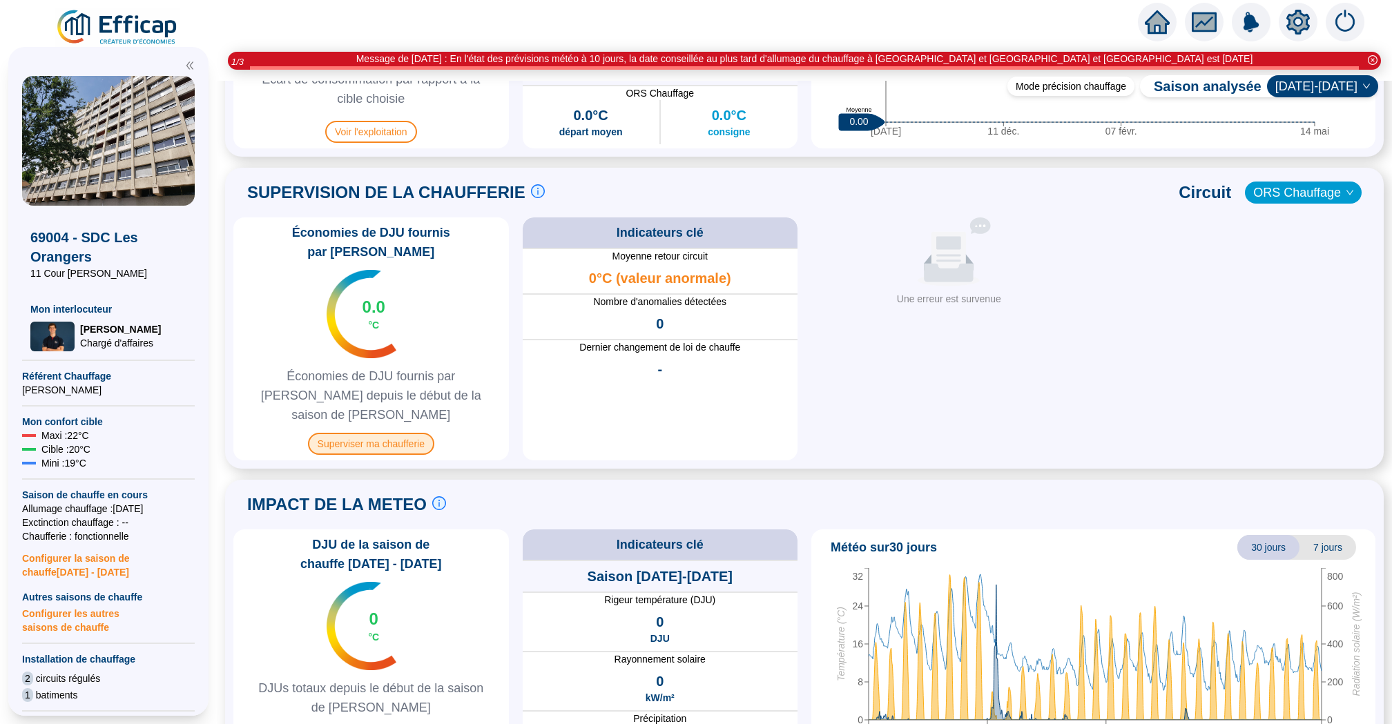
click at [425, 433] on span "Superviser ma chaufferie" at bounding box center [371, 444] width 126 height 22
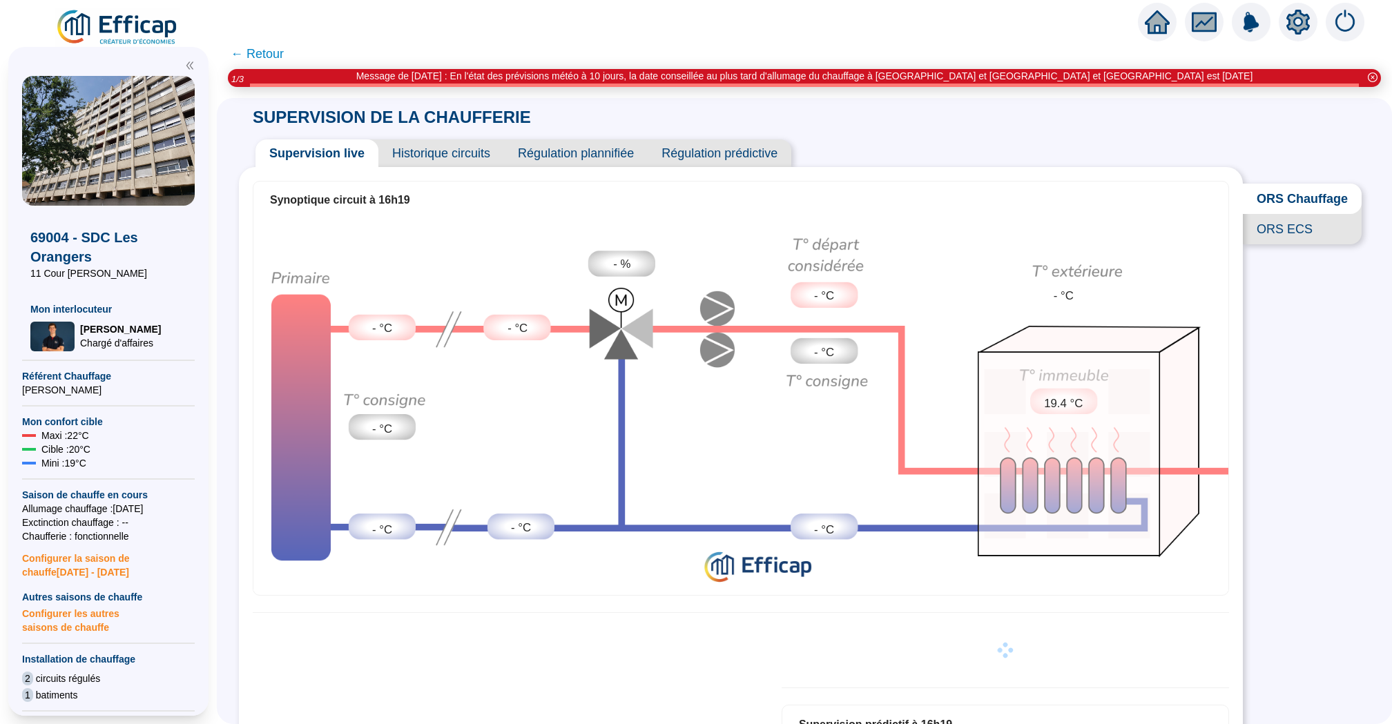
click at [463, 146] on span "Historique circuits" at bounding box center [441, 153] width 126 height 28
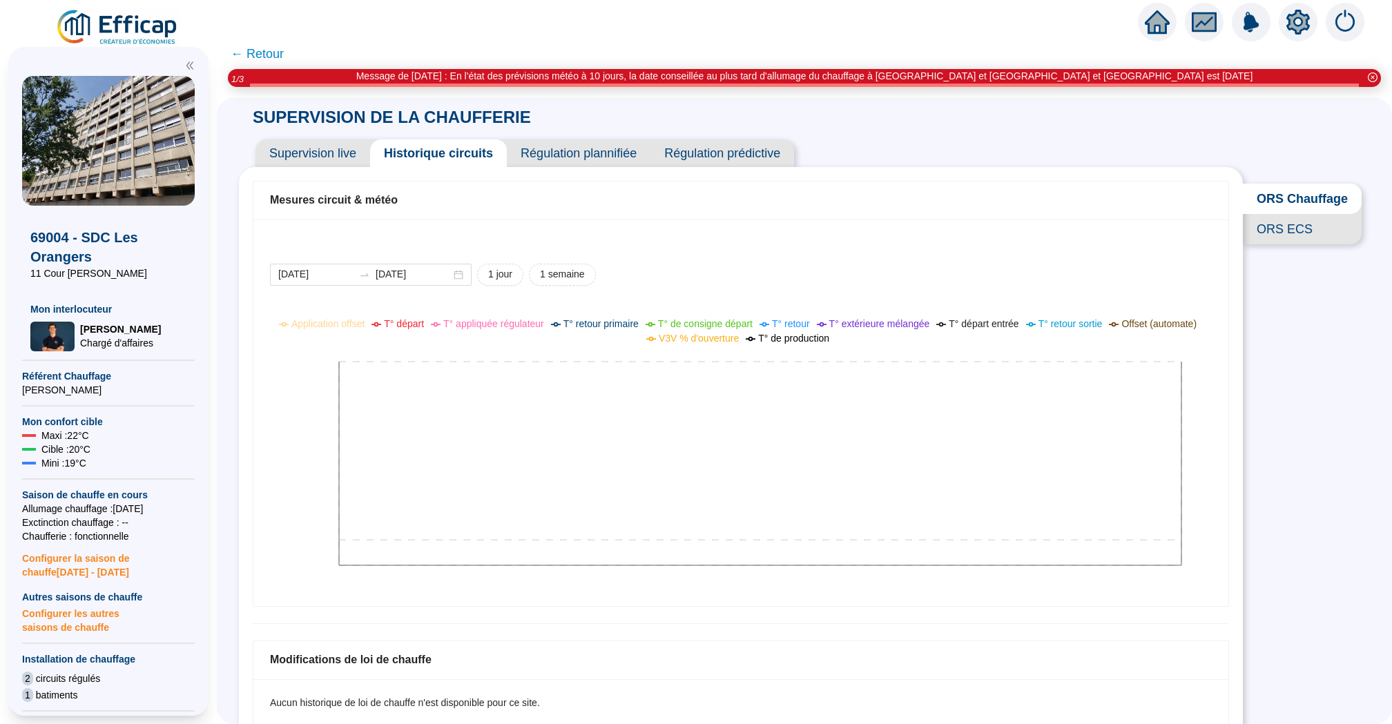
click at [256, 54] on span "← Retour" at bounding box center [257, 53] width 53 height 19
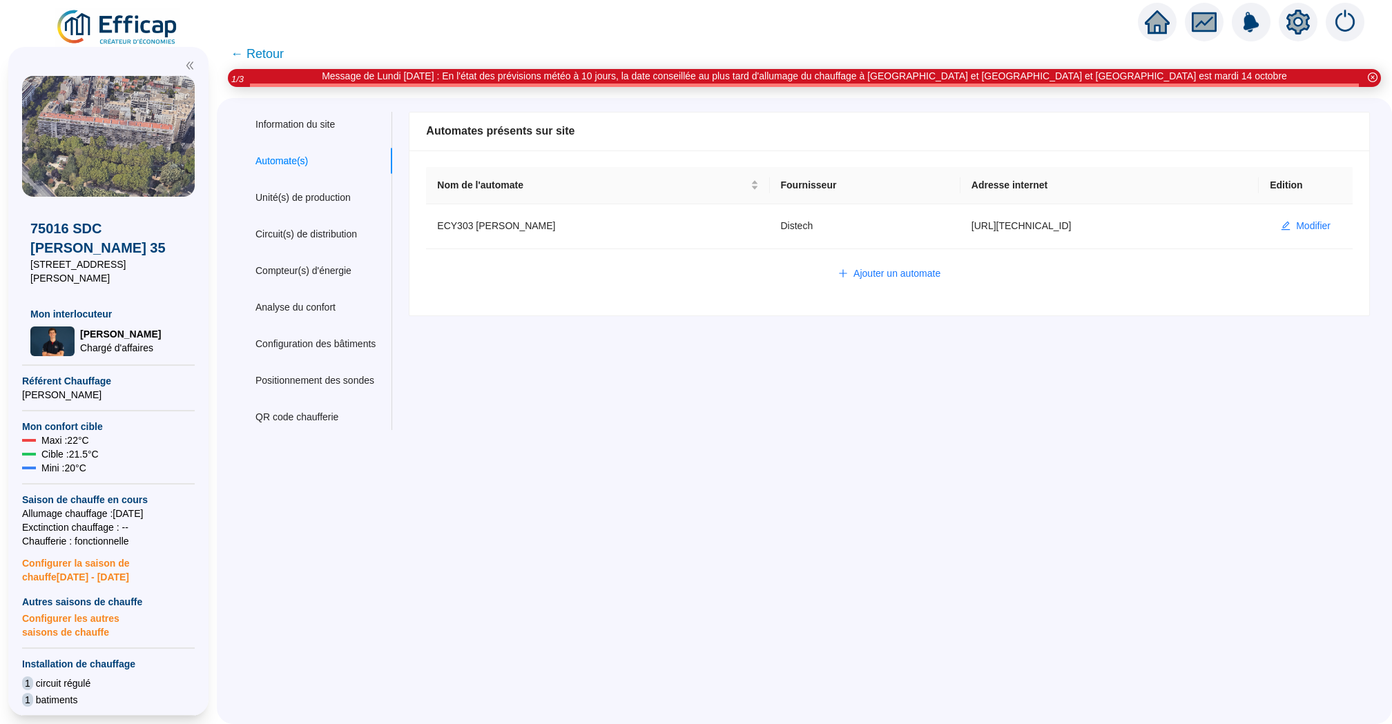
click at [283, 57] on span "← Retour" at bounding box center [804, 54] width 1175 height 30
click at [269, 52] on span "← Retour" at bounding box center [257, 53] width 53 height 19
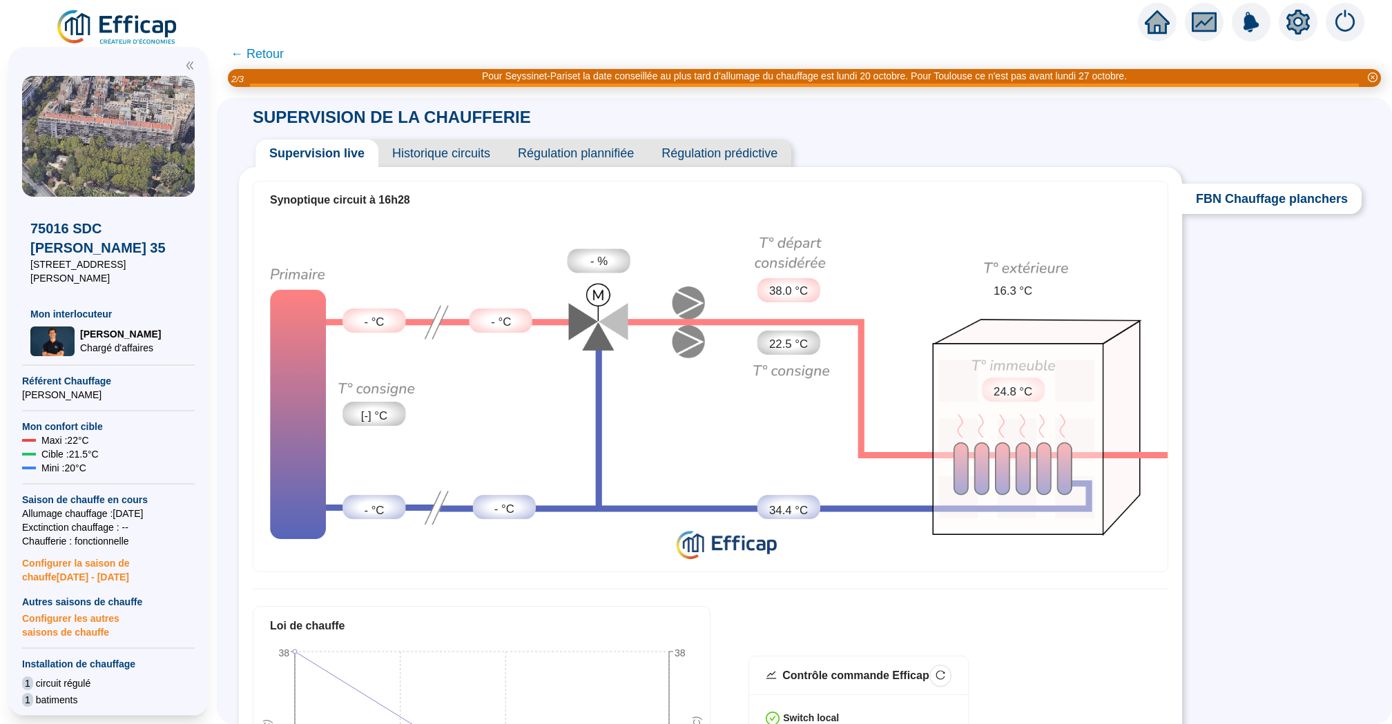
click at [1150, 16] on icon "home" at bounding box center [1157, 22] width 25 height 25
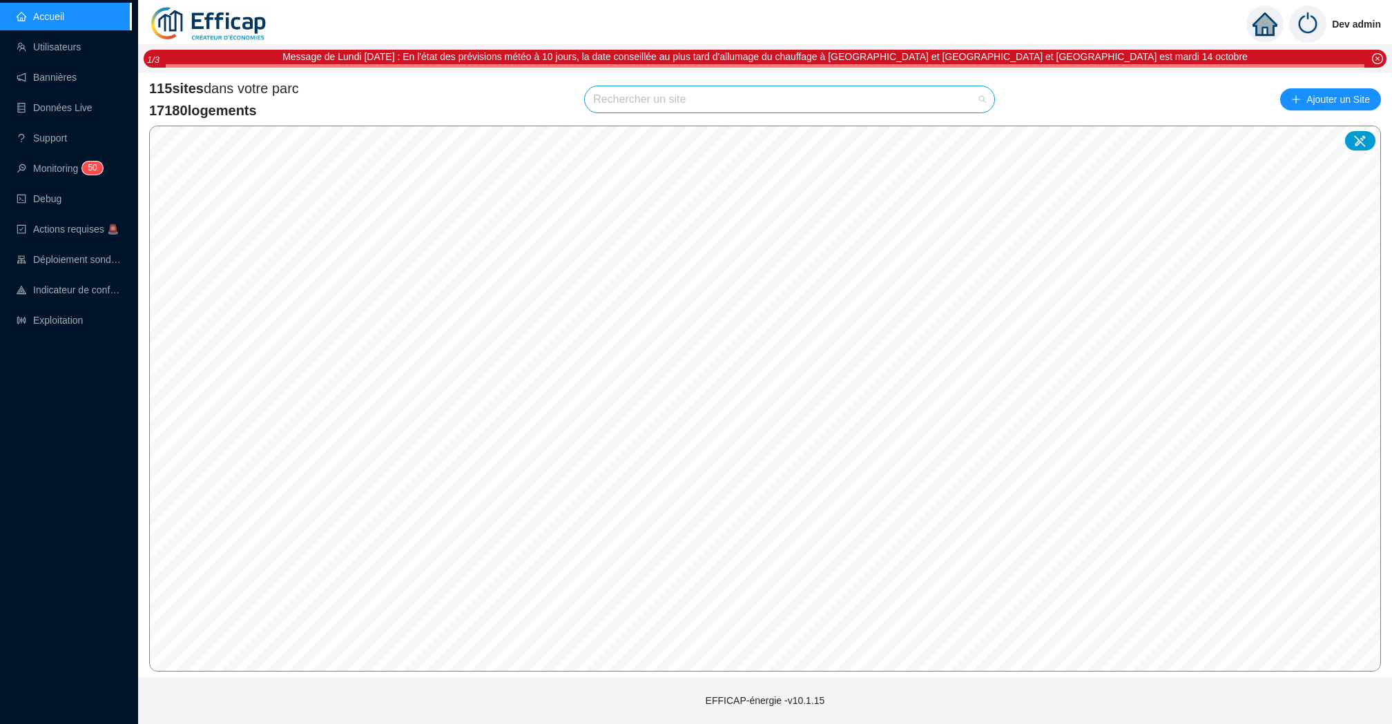
click at [660, 100] on input "search" at bounding box center [783, 99] width 381 height 26
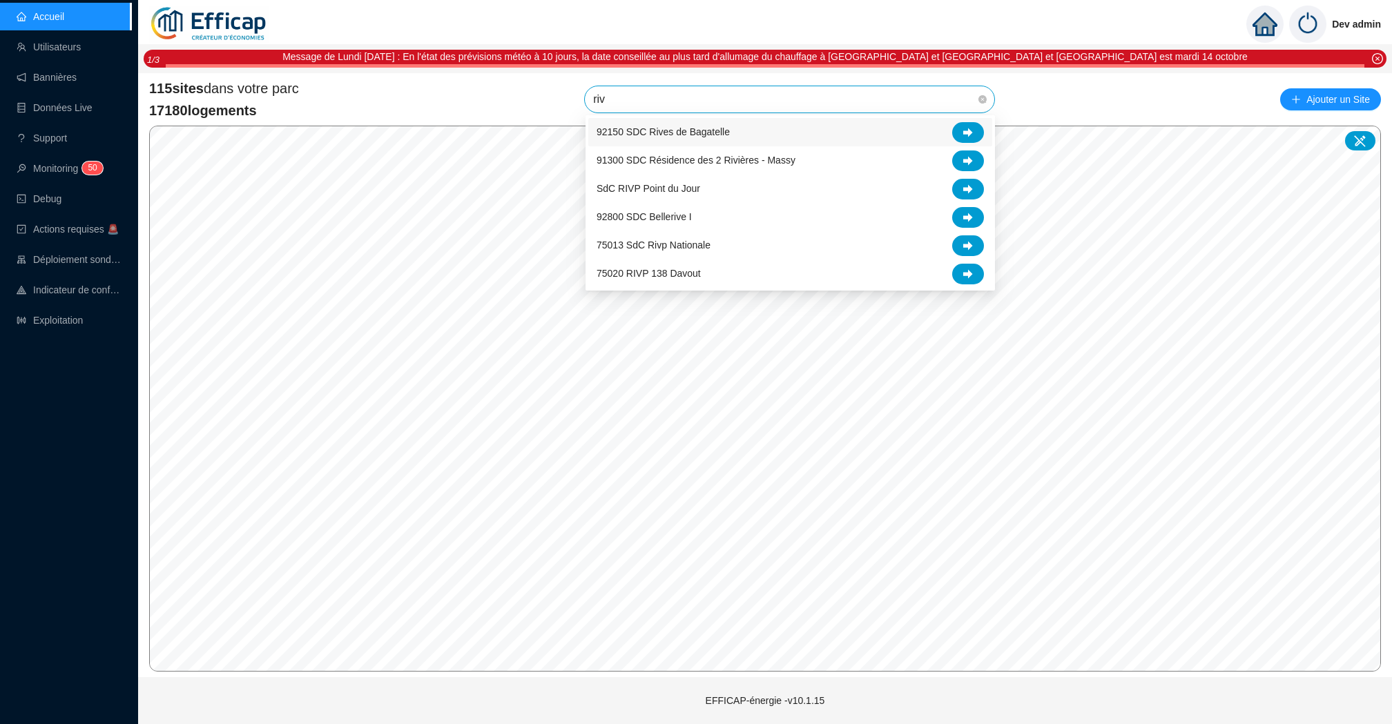
type input "rivp"
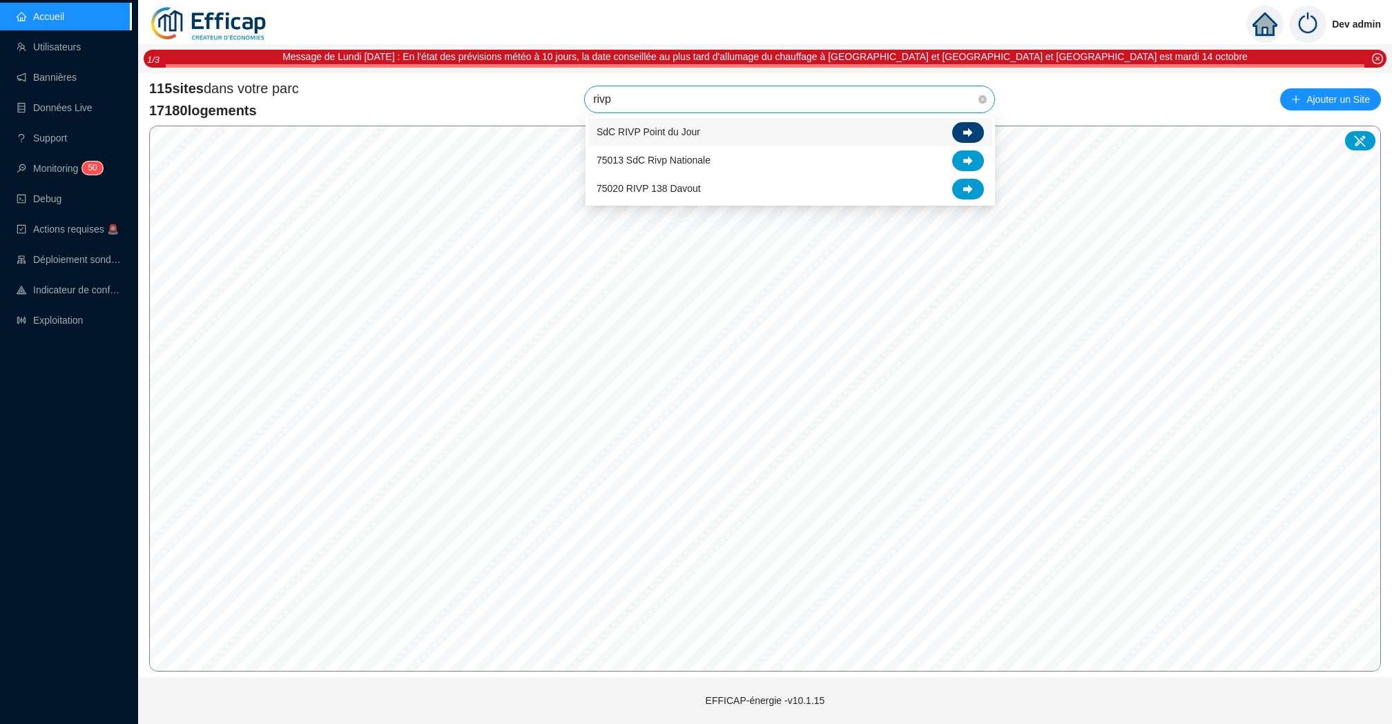
click at [961, 128] on div at bounding box center [968, 132] width 32 height 21
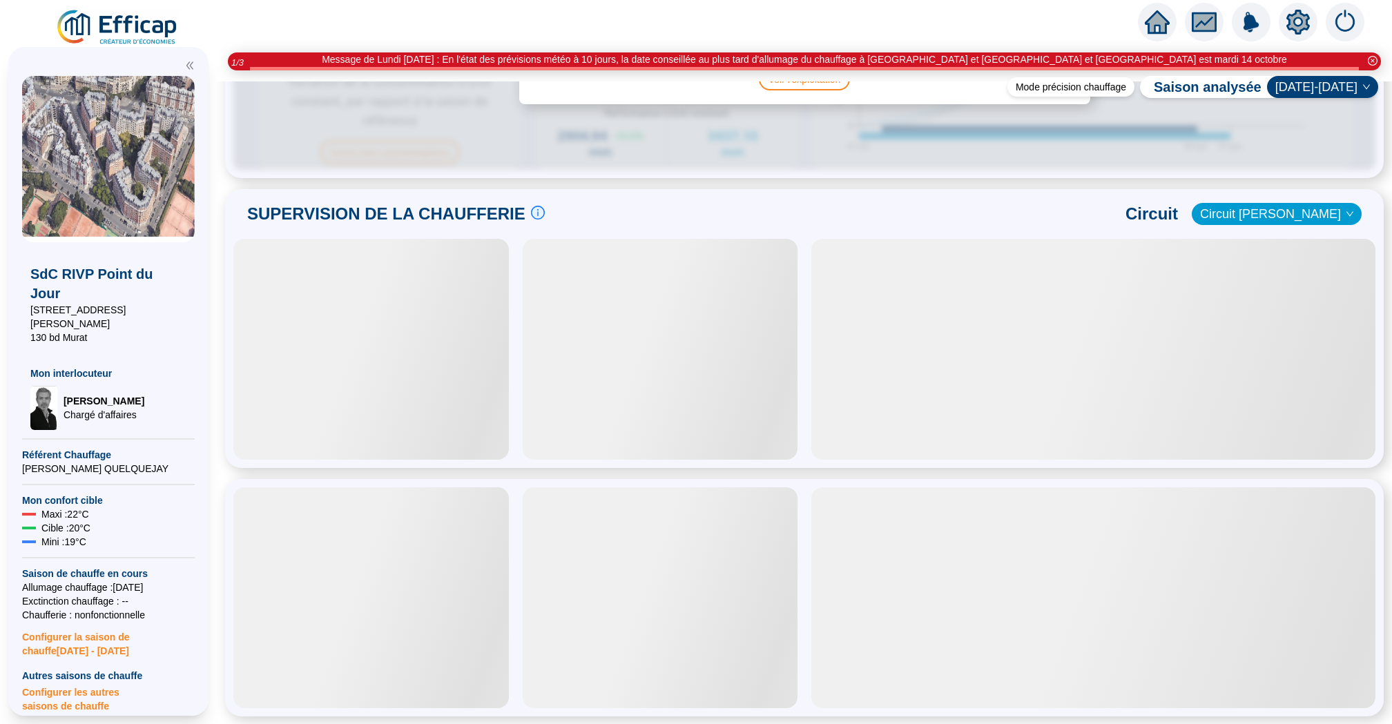
scroll to position [865, 0]
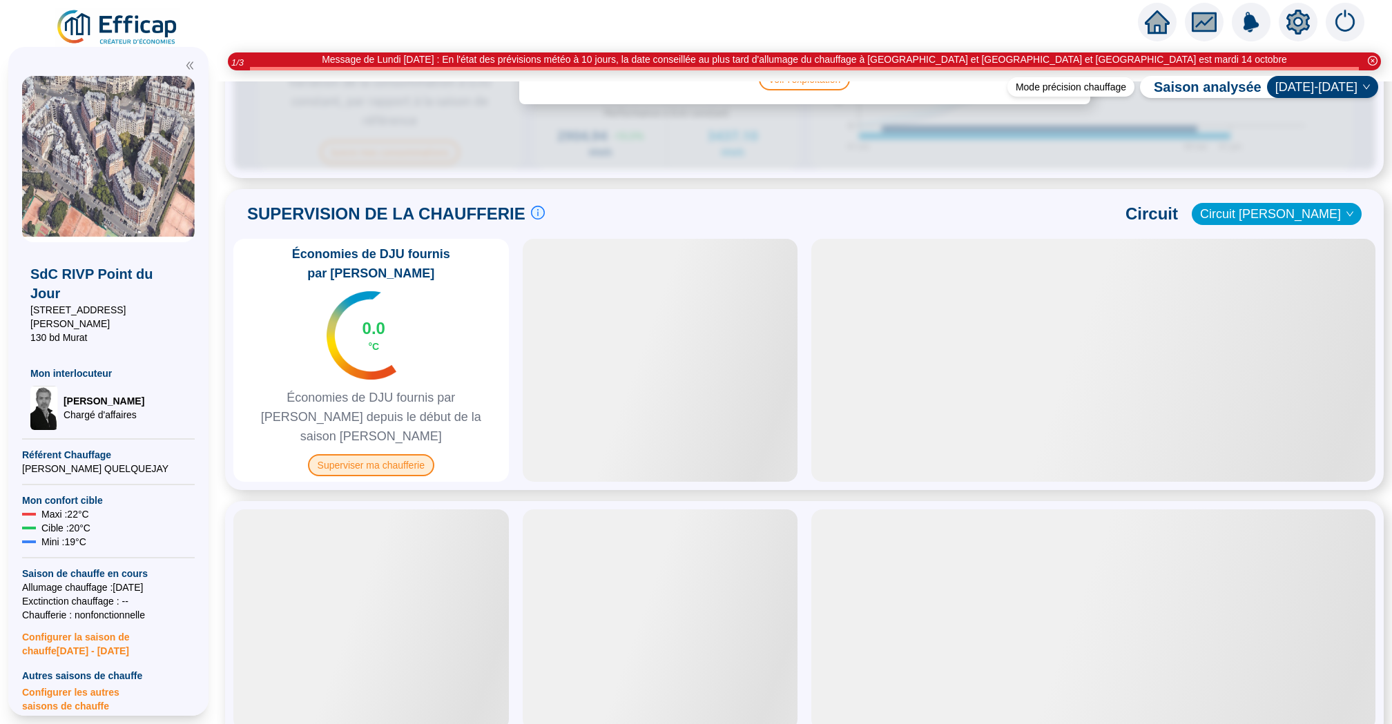
click at [389, 454] on span "Superviser ma chaufferie" at bounding box center [371, 465] width 126 height 22
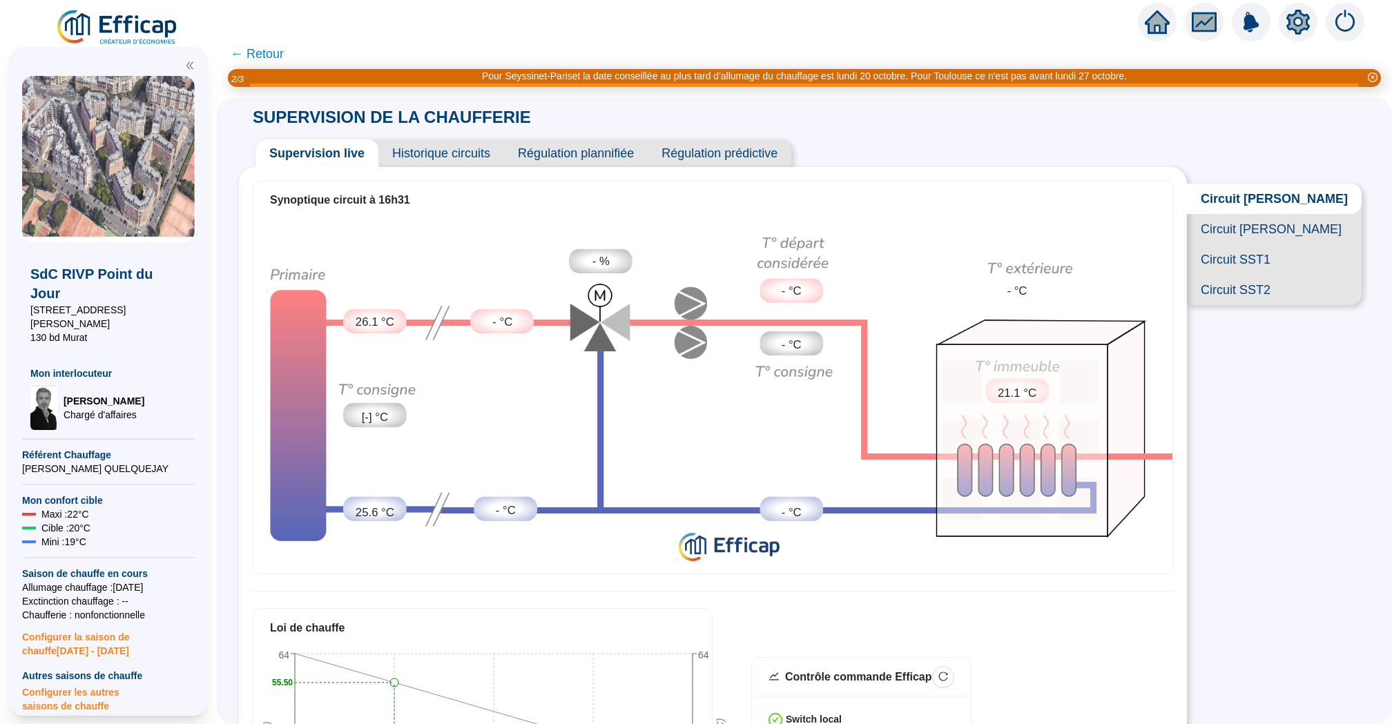
click at [447, 152] on span "Historique circuits" at bounding box center [441, 153] width 126 height 28
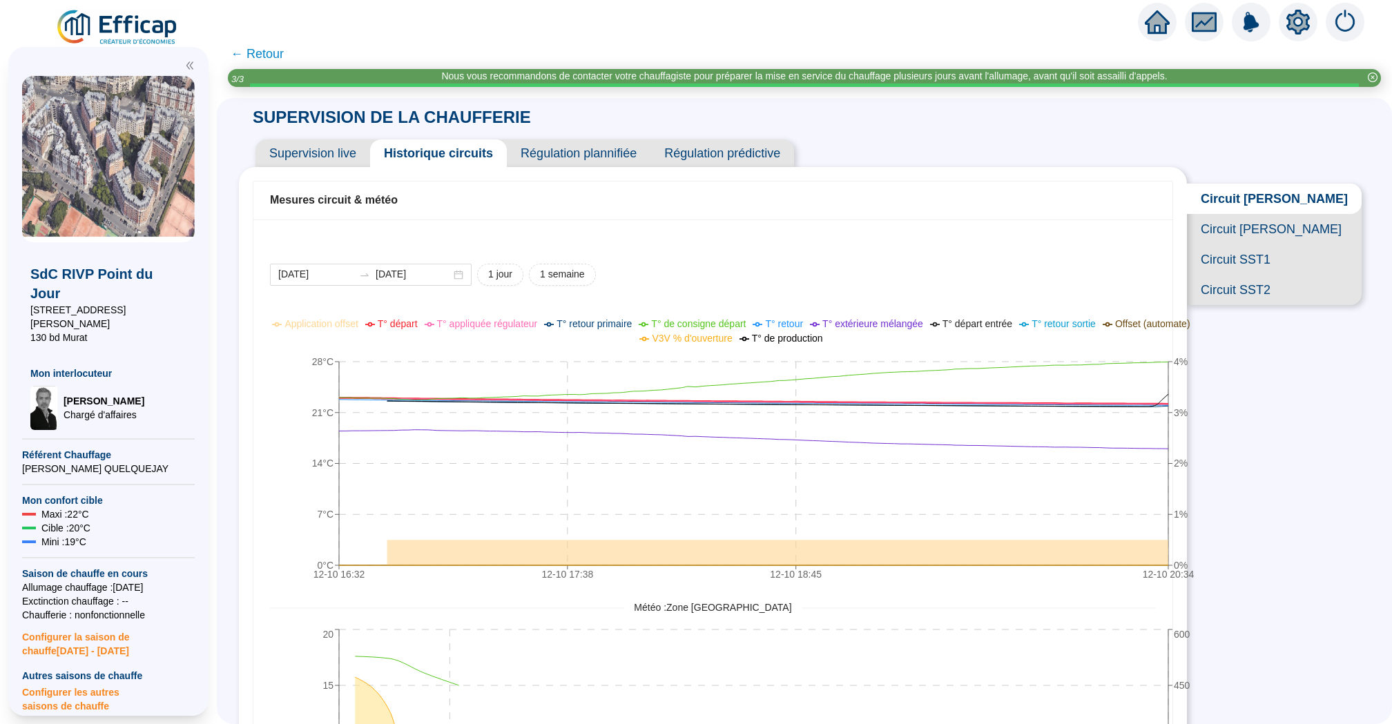
click at [1268, 227] on span "Circuit [PERSON_NAME]" at bounding box center [1274, 229] width 175 height 30
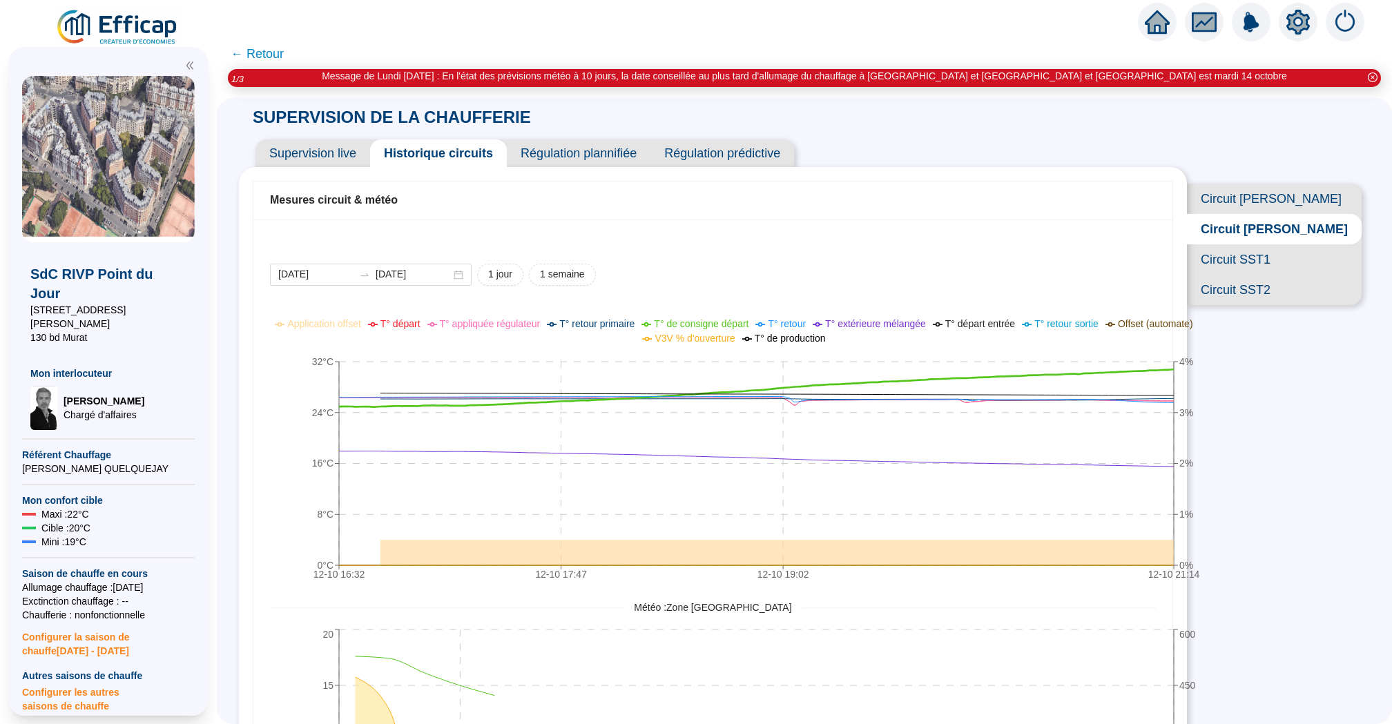
click at [1278, 267] on span "Circuit SST1" at bounding box center [1274, 259] width 175 height 30
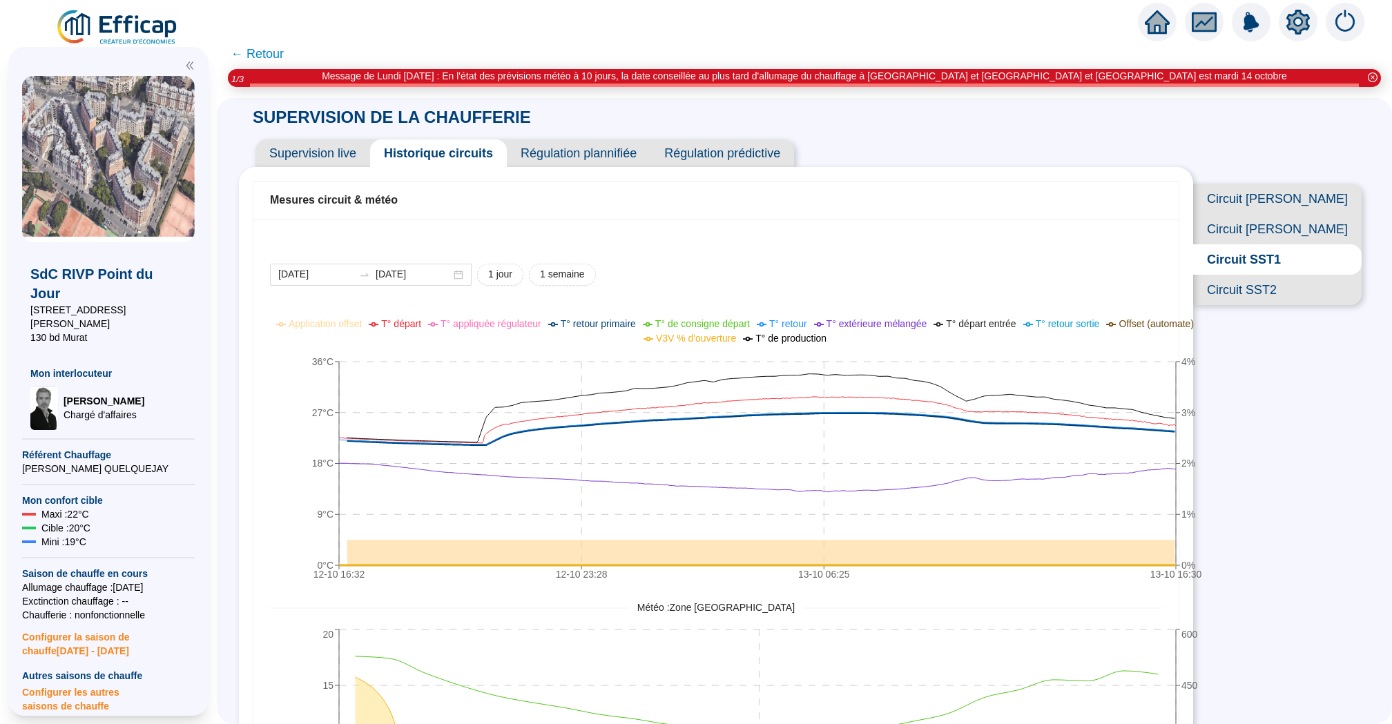
click at [709, 323] on span "T° de consigne départ" at bounding box center [702, 323] width 95 height 11
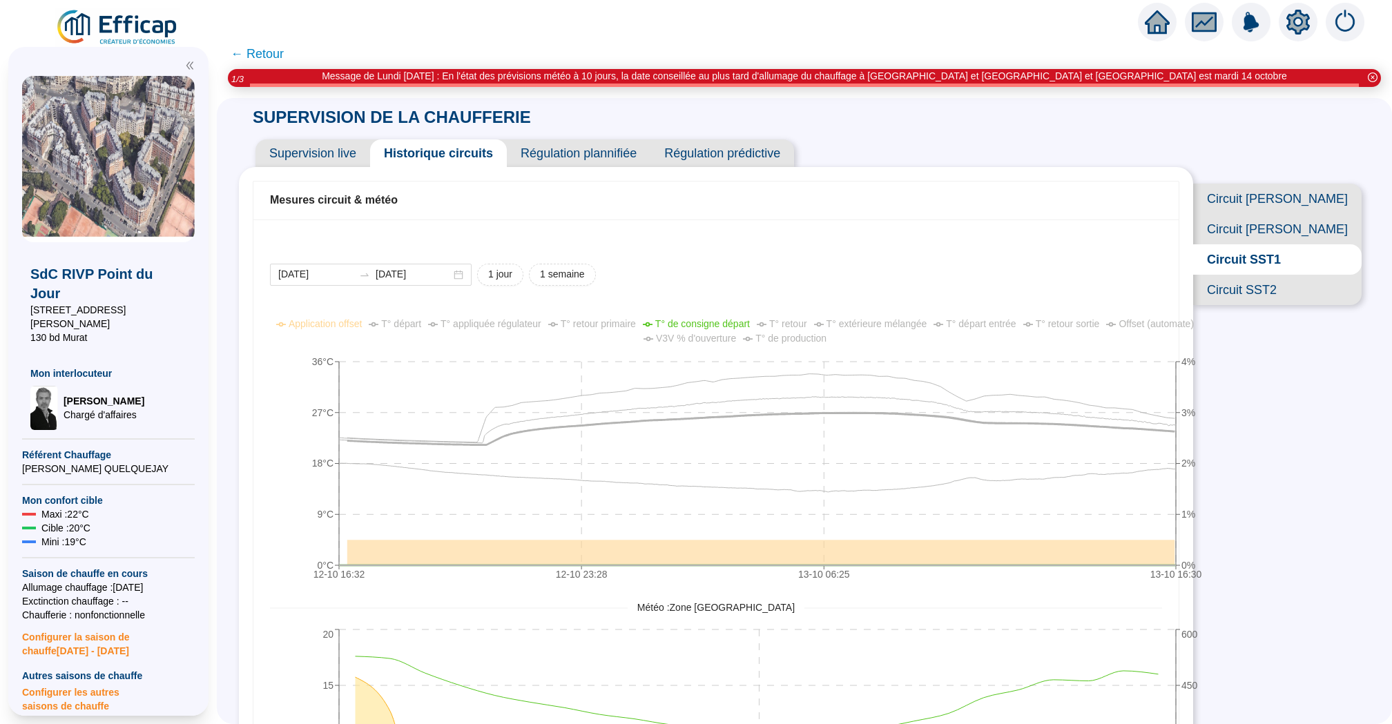
click at [691, 323] on span "T° de consigne départ" at bounding box center [702, 323] width 95 height 11
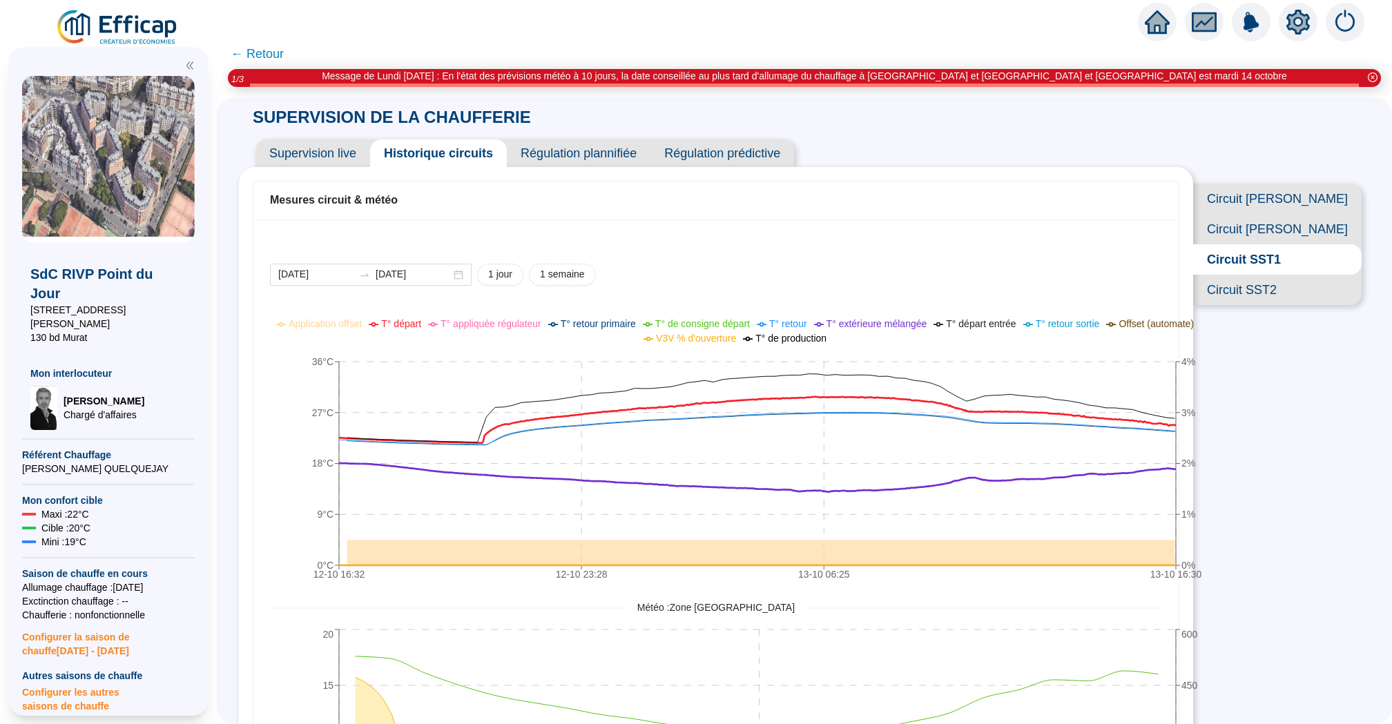
click at [394, 325] on span "T° départ" at bounding box center [401, 323] width 40 height 11
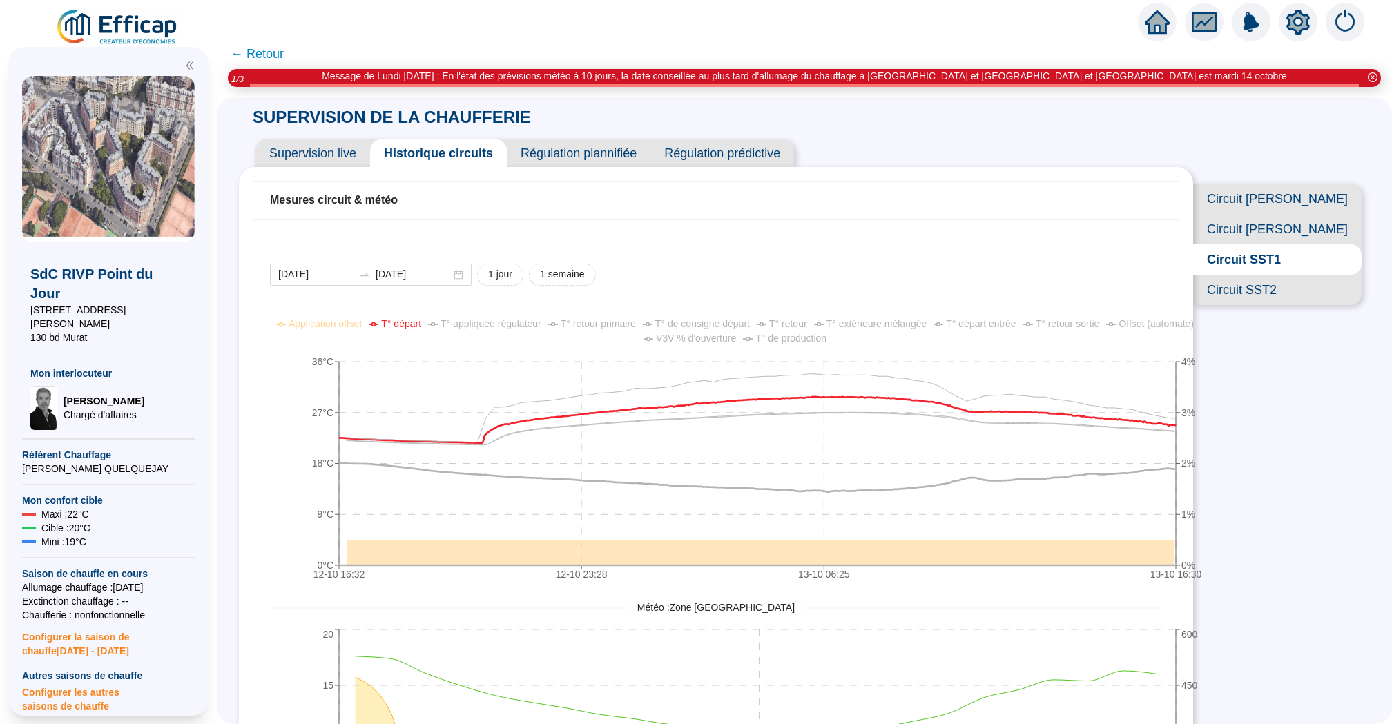
click at [394, 325] on span "T° départ" at bounding box center [401, 323] width 40 height 11
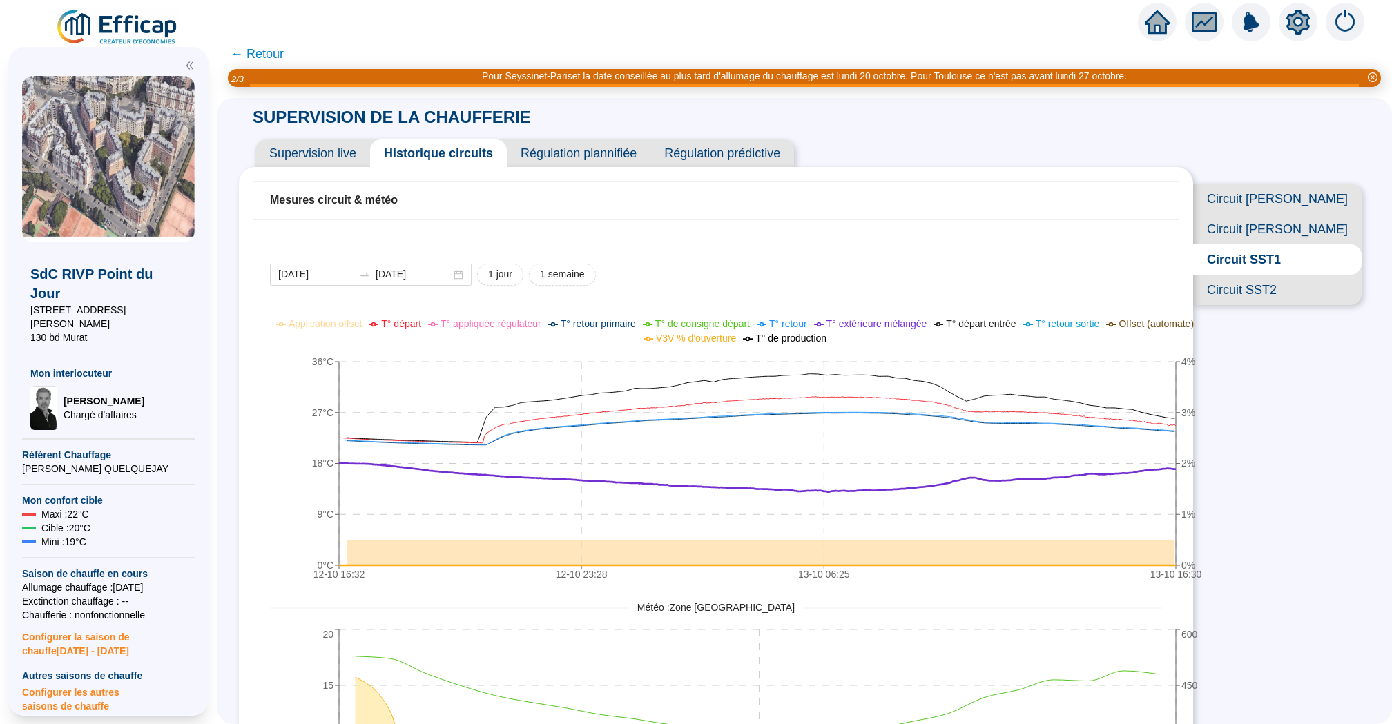
click at [1295, 296] on span "Circuit SST2" at bounding box center [1277, 290] width 169 height 30
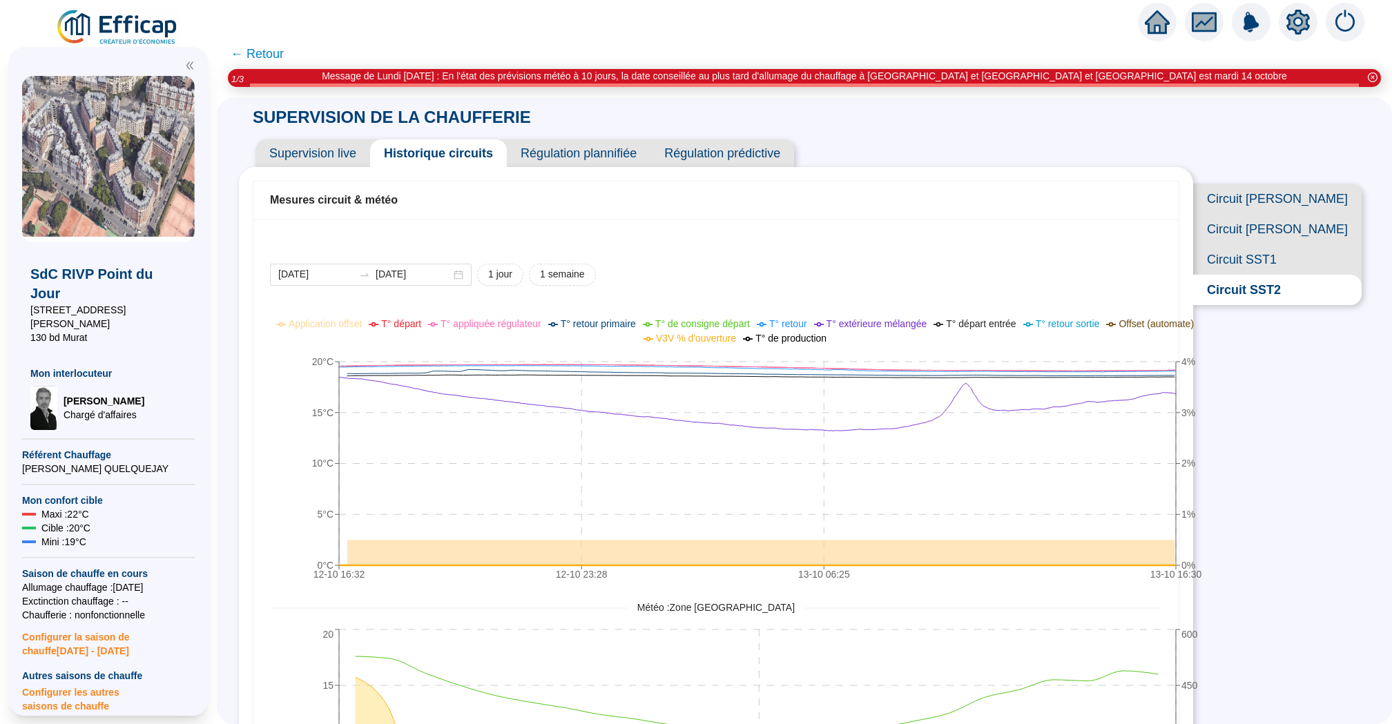
click at [309, 149] on span "Supervision live" at bounding box center [313, 153] width 115 height 28
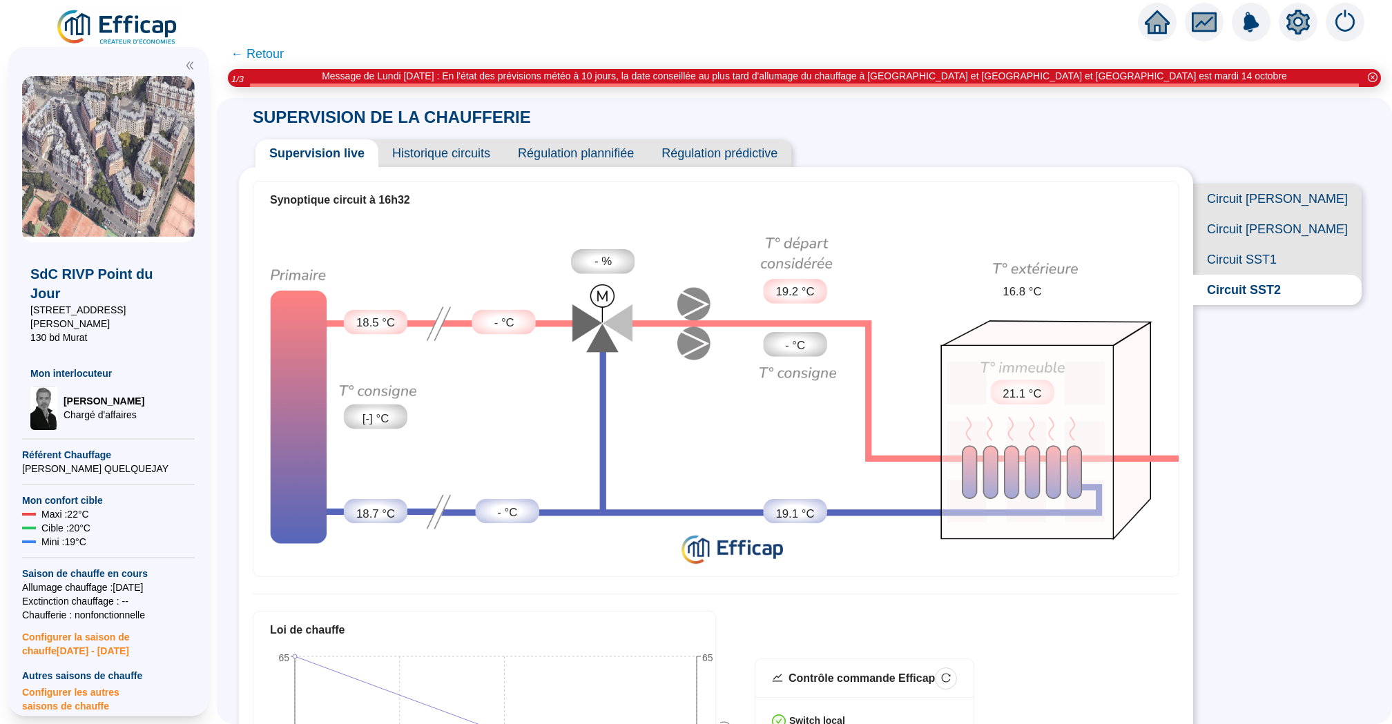
click at [1314, 256] on span "Circuit SST1" at bounding box center [1277, 259] width 169 height 30
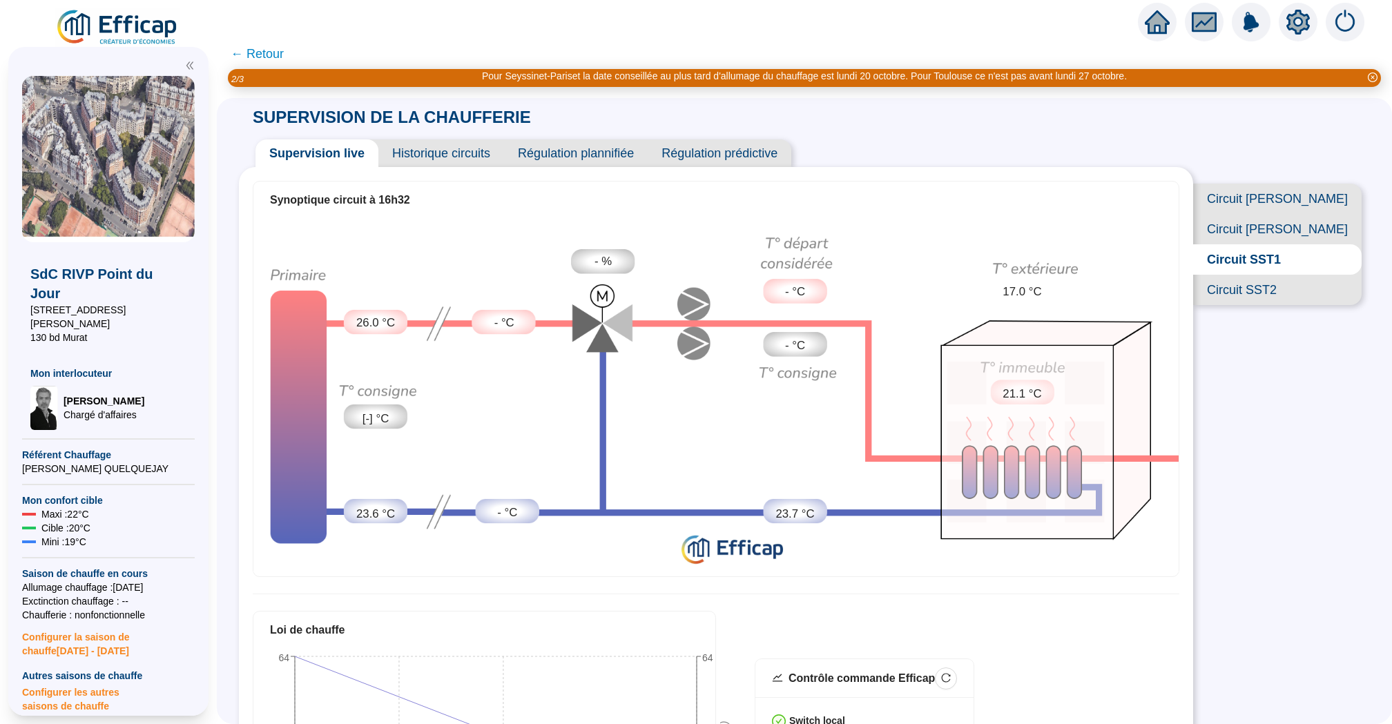
click at [1289, 227] on span "Circuit [PERSON_NAME]" at bounding box center [1277, 229] width 169 height 30
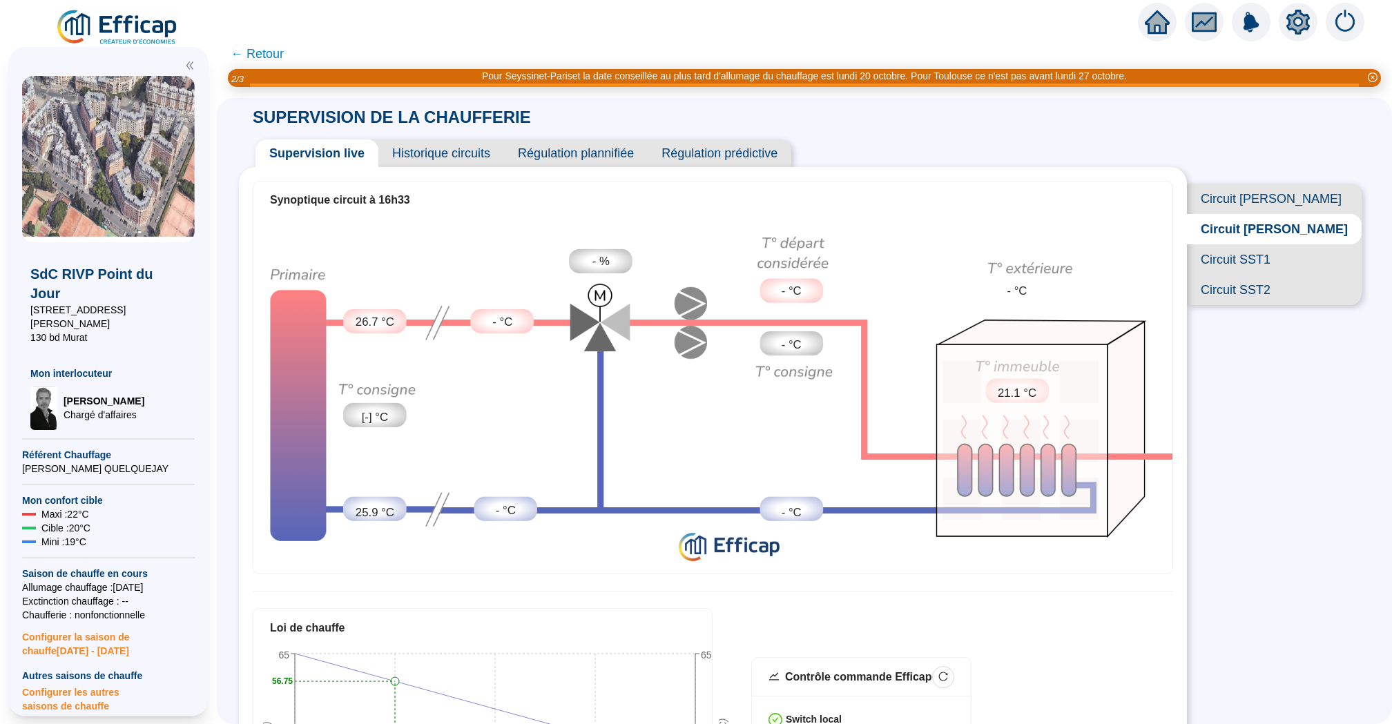
click at [1299, 195] on span "Circuit [PERSON_NAME]" at bounding box center [1274, 199] width 175 height 30
click at [267, 46] on span "← Retour" at bounding box center [257, 53] width 53 height 19
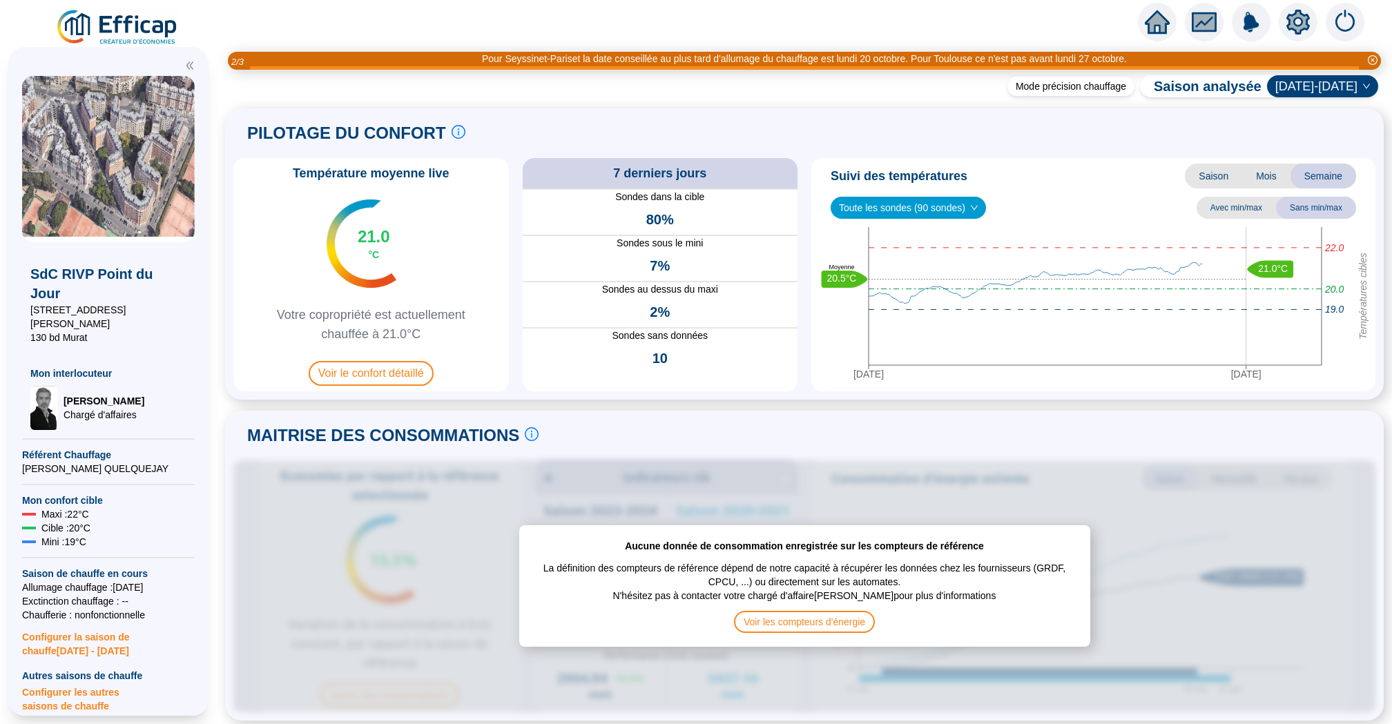
scroll to position [28, 0]
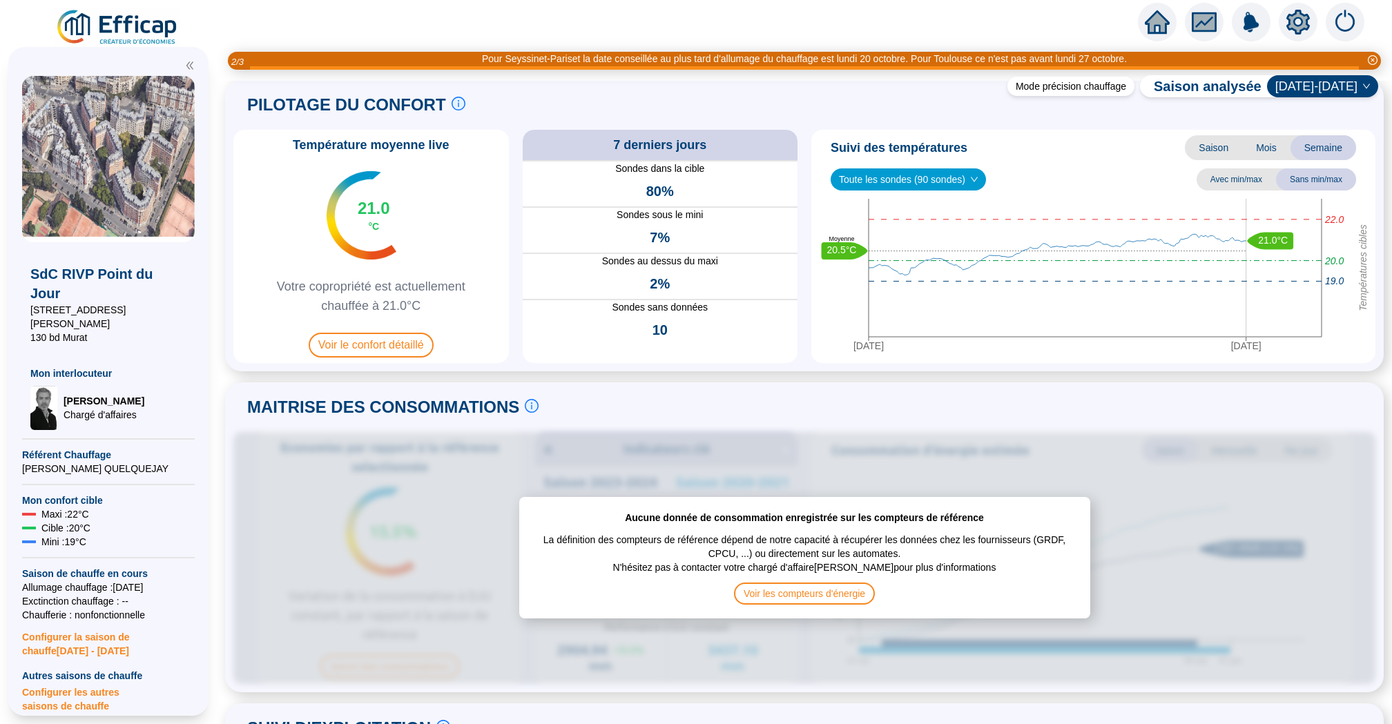
click at [946, 172] on span "Toute les sondes (90 sondes)" at bounding box center [908, 179] width 139 height 21
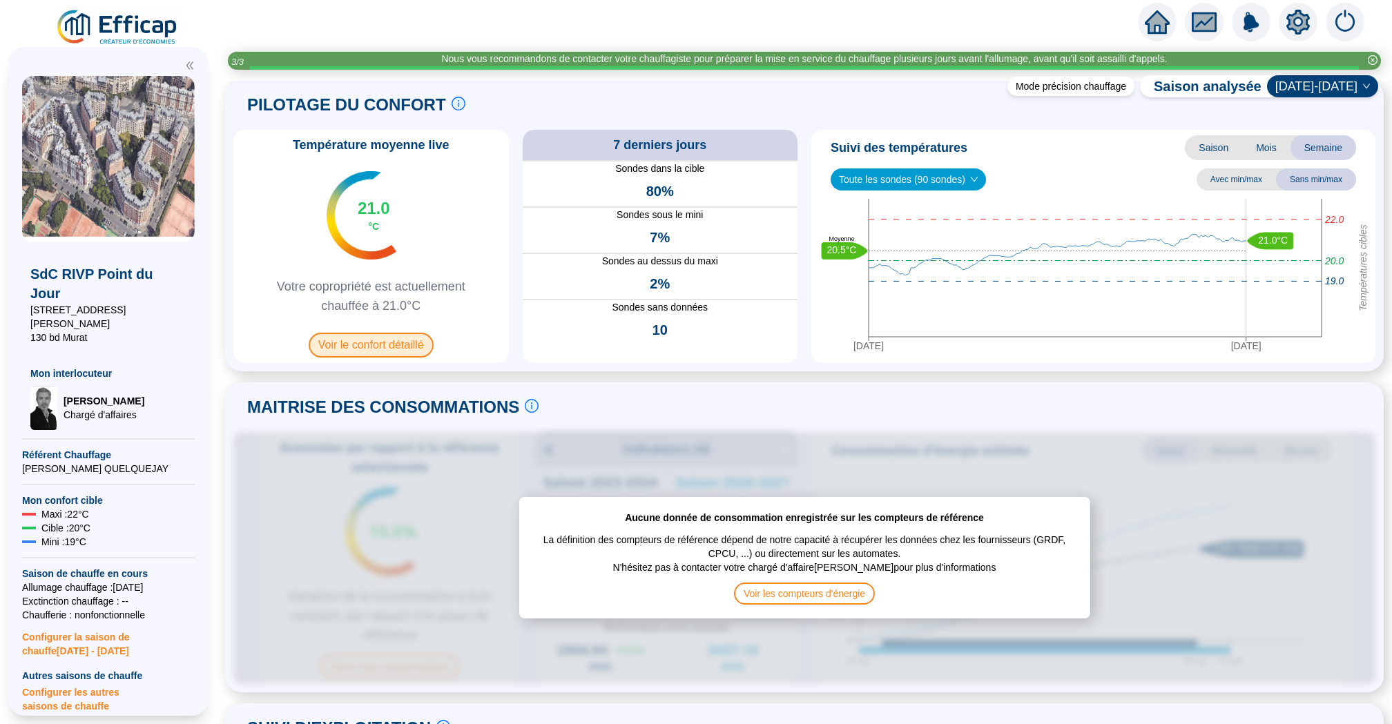
click at [387, 340] on span "Voir le confort détaillé" at bounding box center [371, 345] width 125 height 25
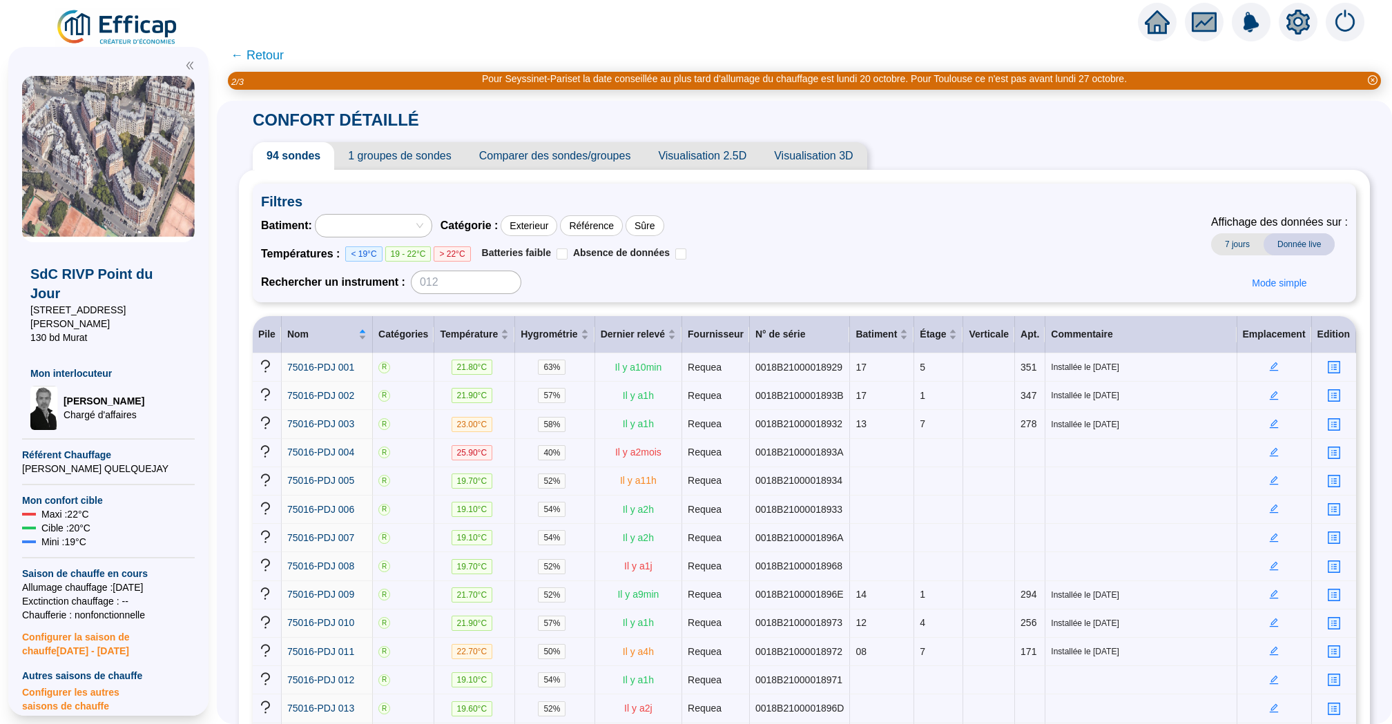
click at [254, 50] on span "← Retour" at bounding box center [257, 55] width 53 height 19
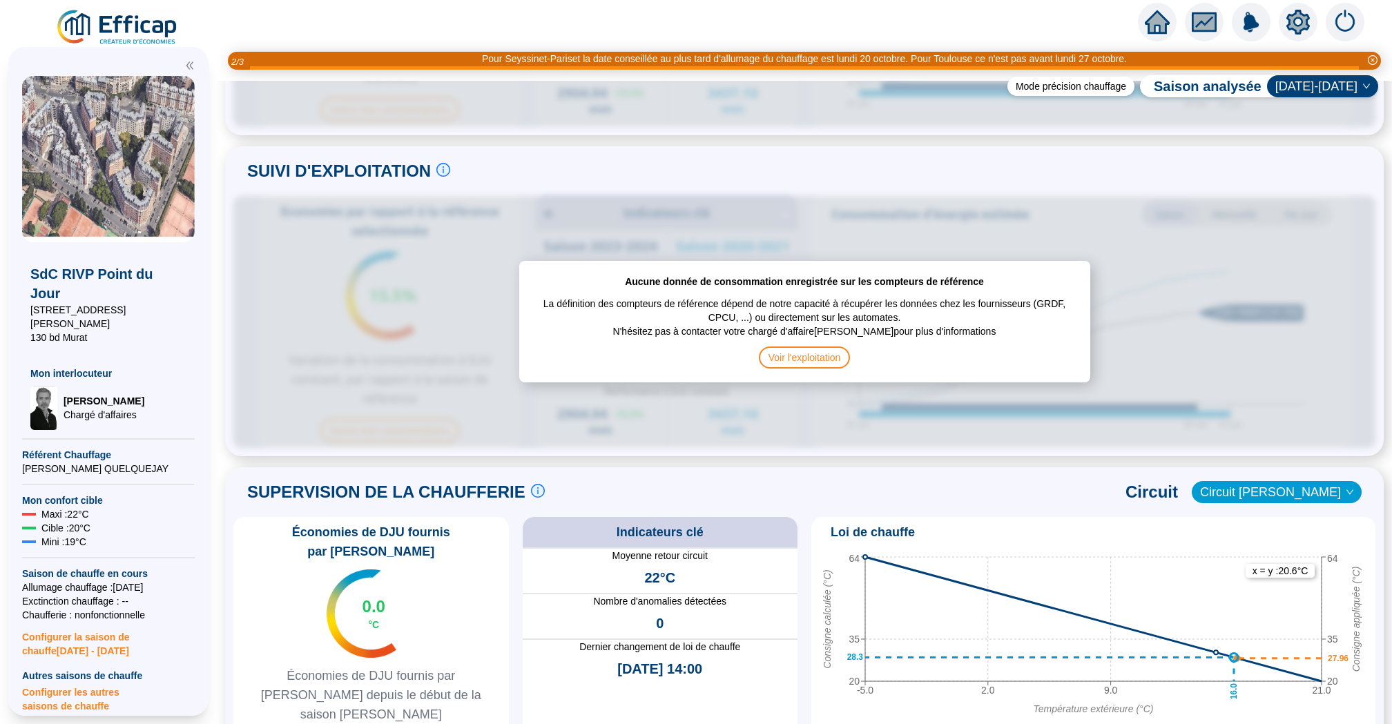
scroll to position [899, 0]
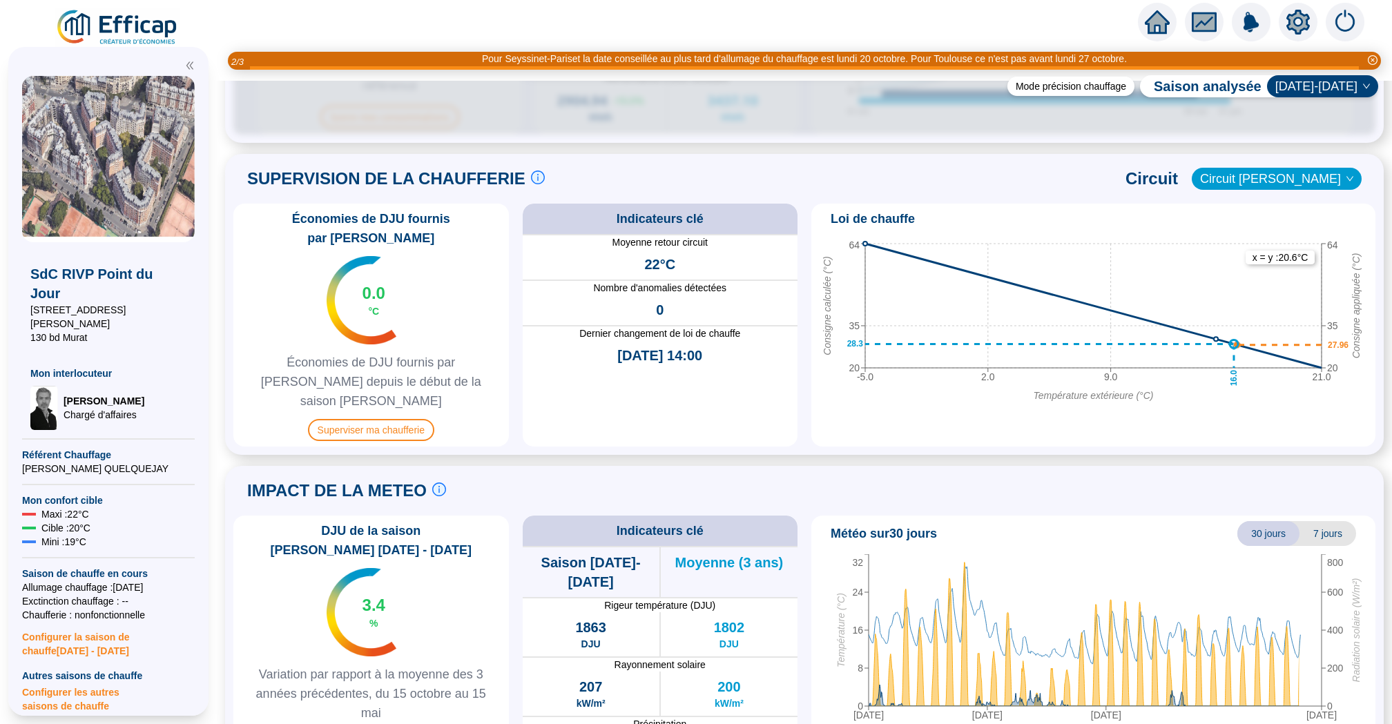
click at [374, 410] on div "Économies de DJU fournis par Efficap 0.0 °C Économies de DJU fournis par Effica…" at bounding box center [371, 325] width 276 height 243
click at [380, 419] on span "Superviser ma chaufferie" at bounding box center [371, 430] width 126 height 22
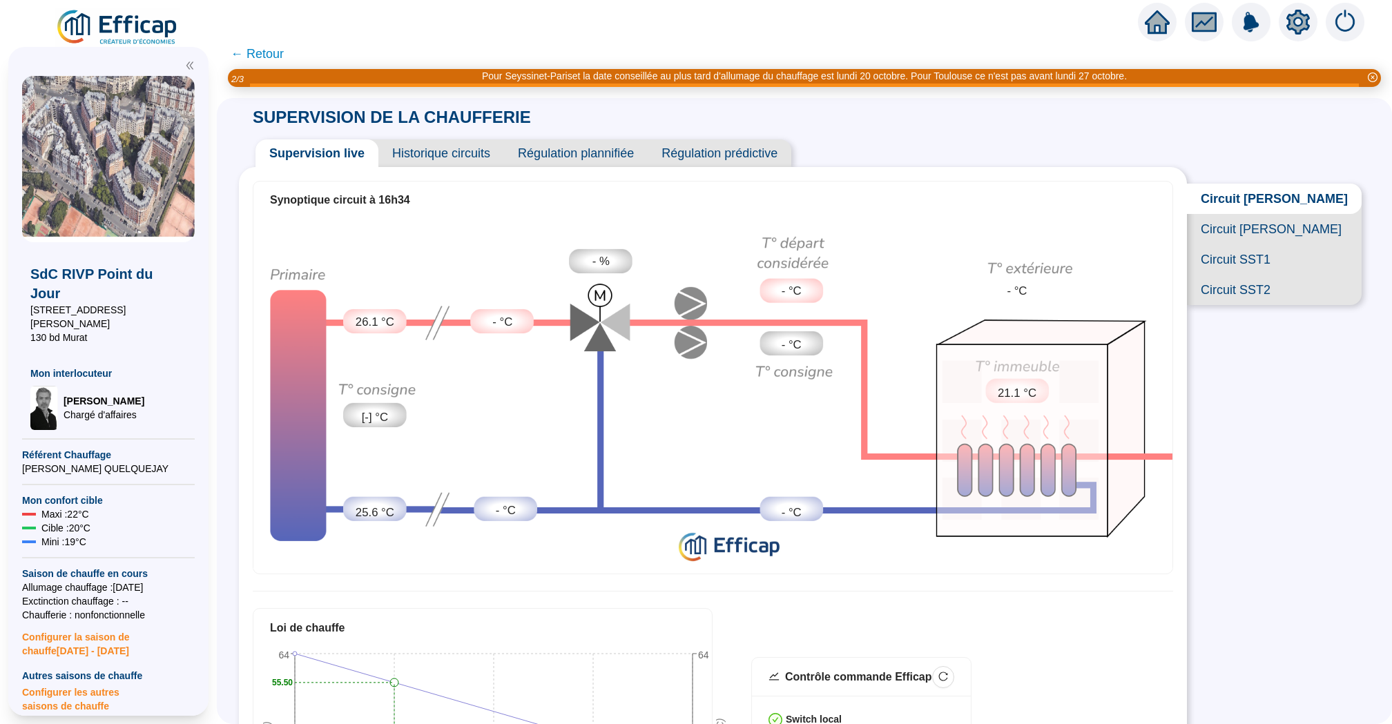
click at [1267, 232] on span "Circuit [PERSON_NAME]" at bounding box center [1274, 229] width 175 height 30
click at [425, 155] on span "Historique circuits" at bounding box center [441, 153] width 126 height 28
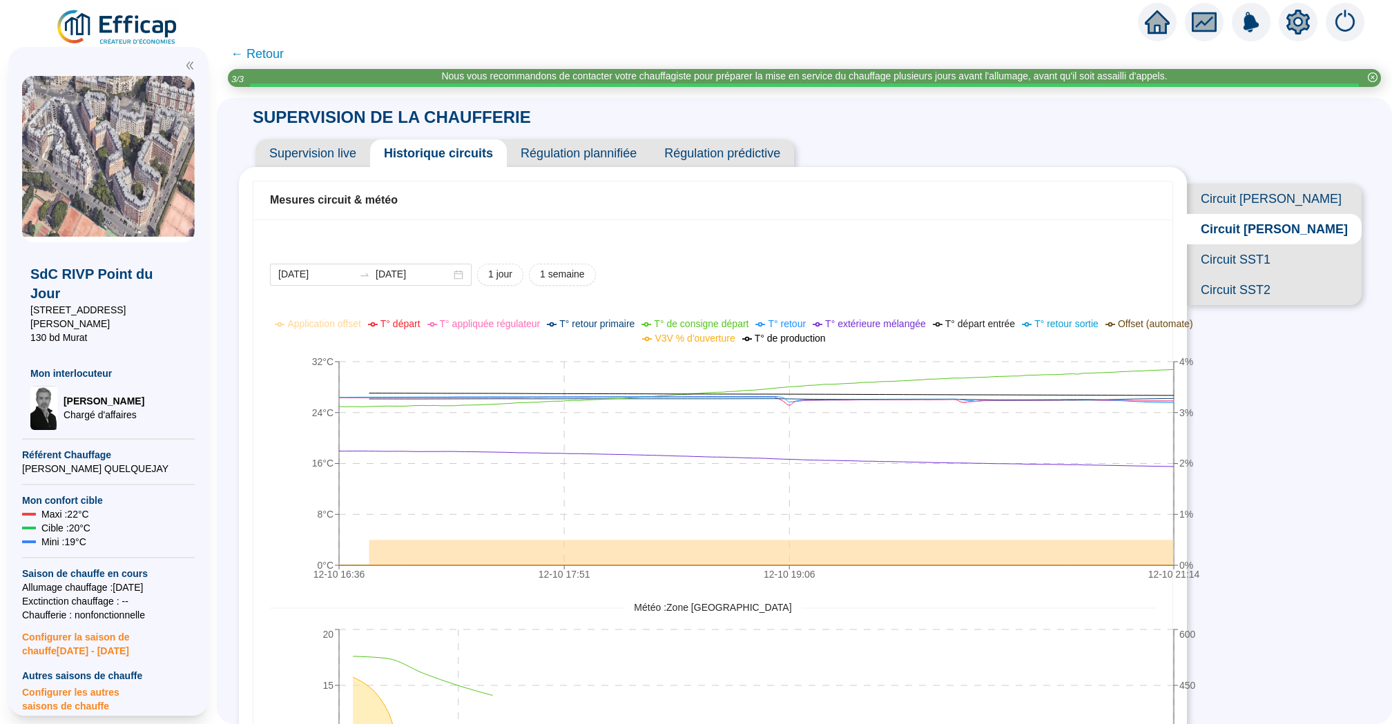
click at [1279, 252] on span "Circuit SST1" at bounding box center [1274, 259] width 175 height 30
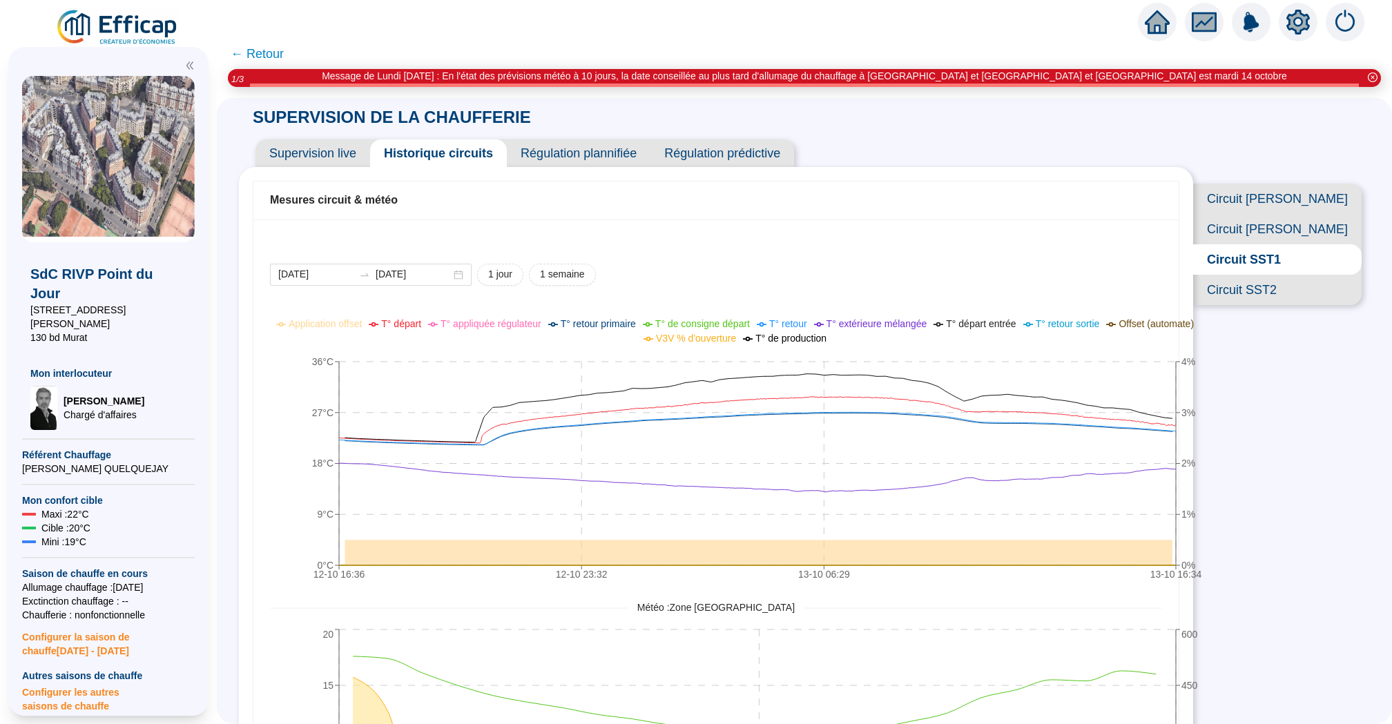
click at [1297, 287] on span "Circuit SST2" at bounding box center [1277, 290] width 169 height 30
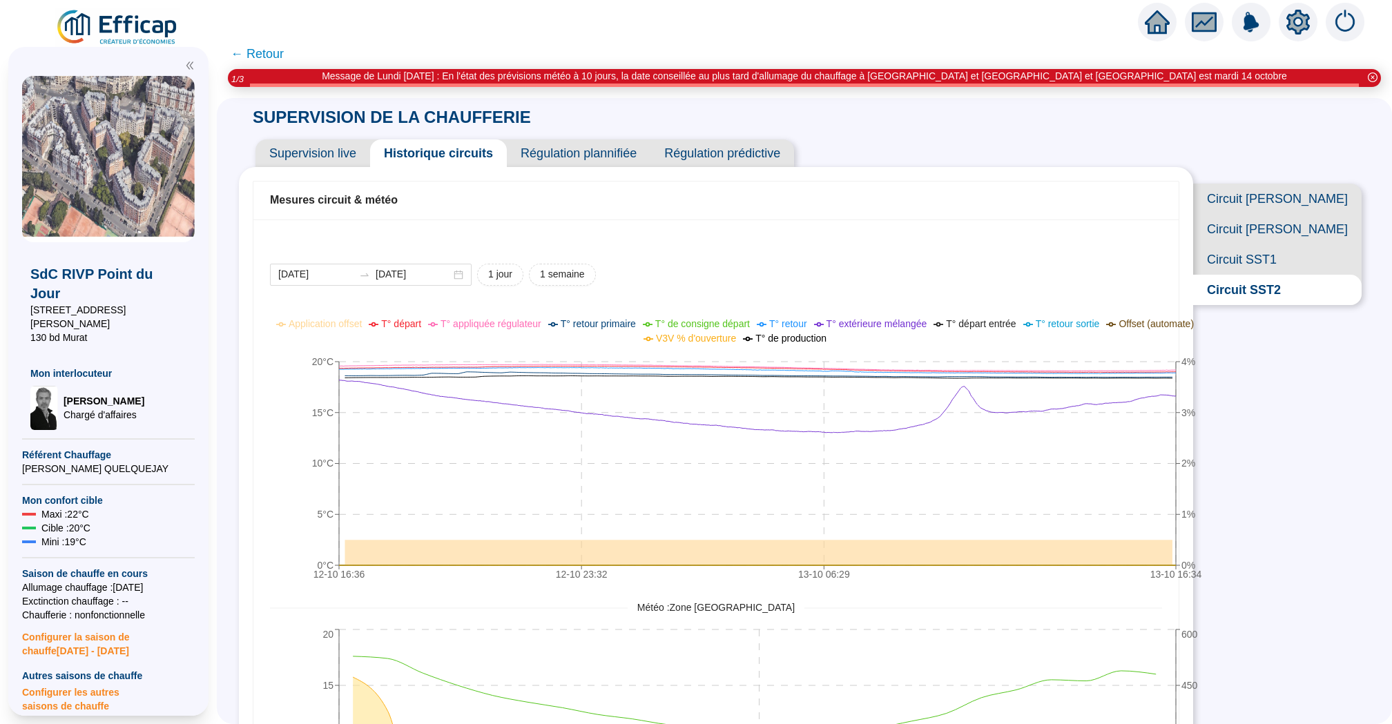
click at [1300, 227] on span "Circuit [PERSON_NAME]" at bounding box center [1277, 229] width 169 height 30
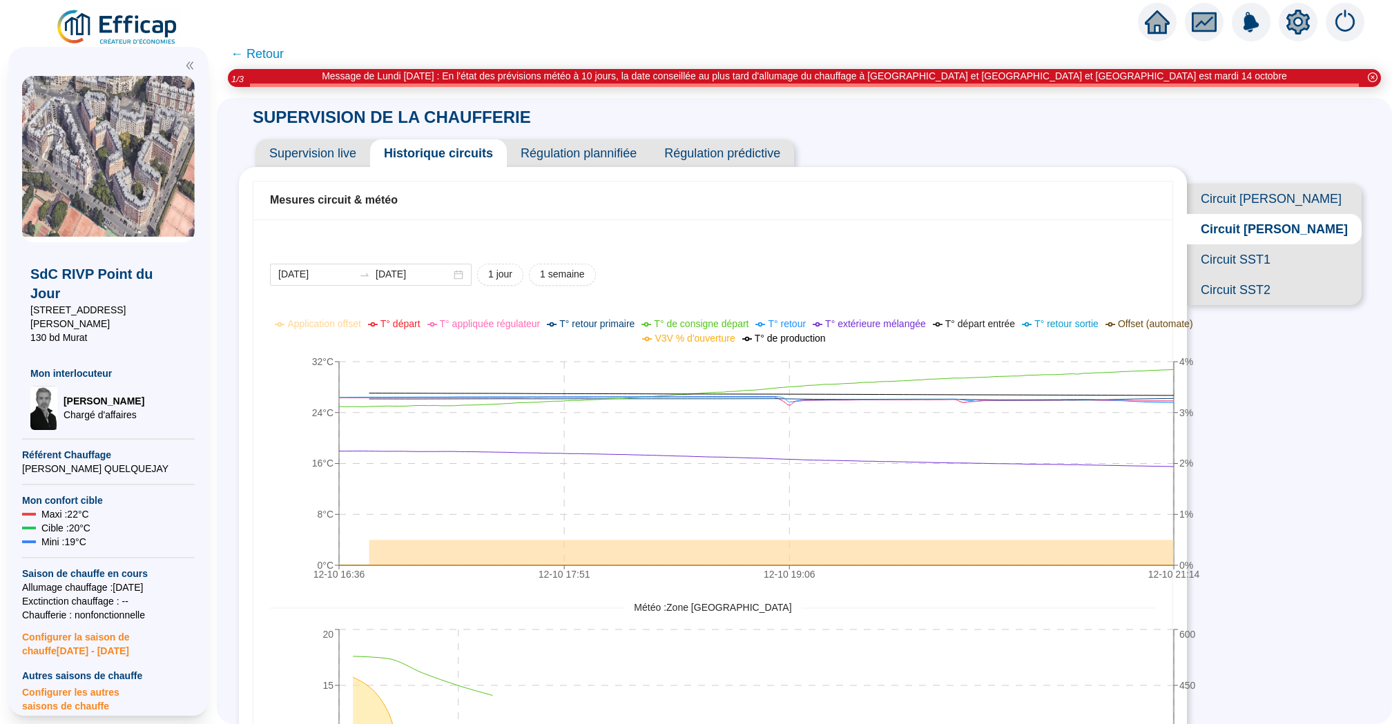
click at [1285, 199] on span "Circuit [PERSON_NAME]" at bounding box center [1274, 199] width 175 height 30
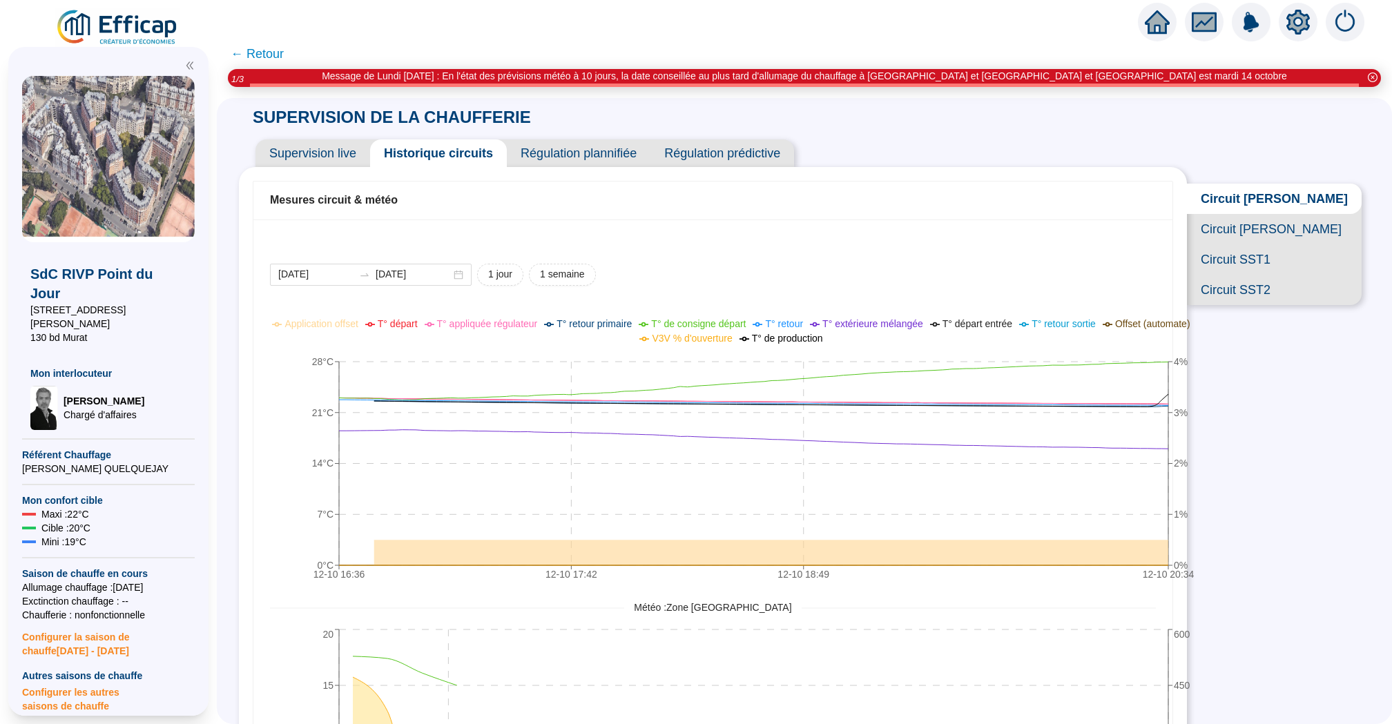
click at [1155, 17] on icon "home" at bounding box center [1157, 21] width 25 height 19
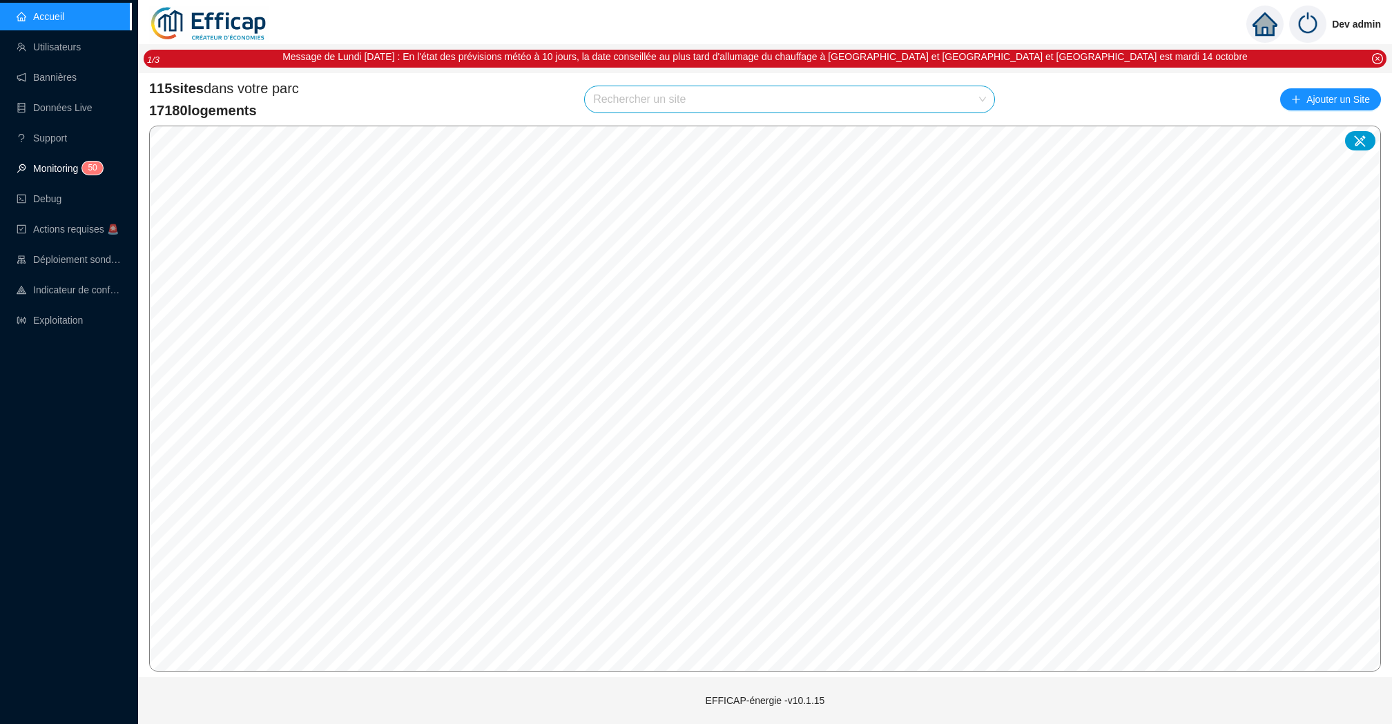
click at [38, 165] on link "Monitoring 5 0" at bounding box center [58, 168] width 82 height 11
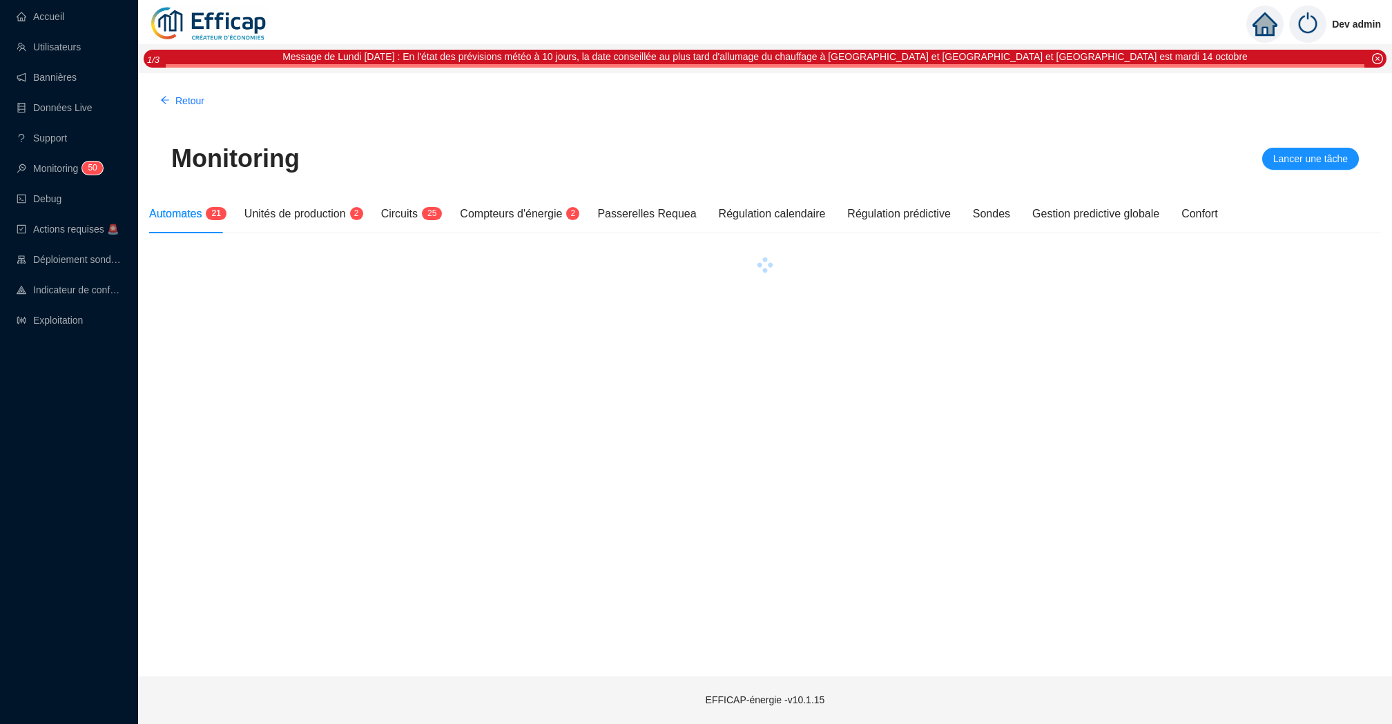
click at [601, 226] on div "Automates 2 1 Unités de production 2 Circuits 2 5 Compteurs d'énergie 2 Passere…" at bounding box center [683, 214] width 1069 height 39
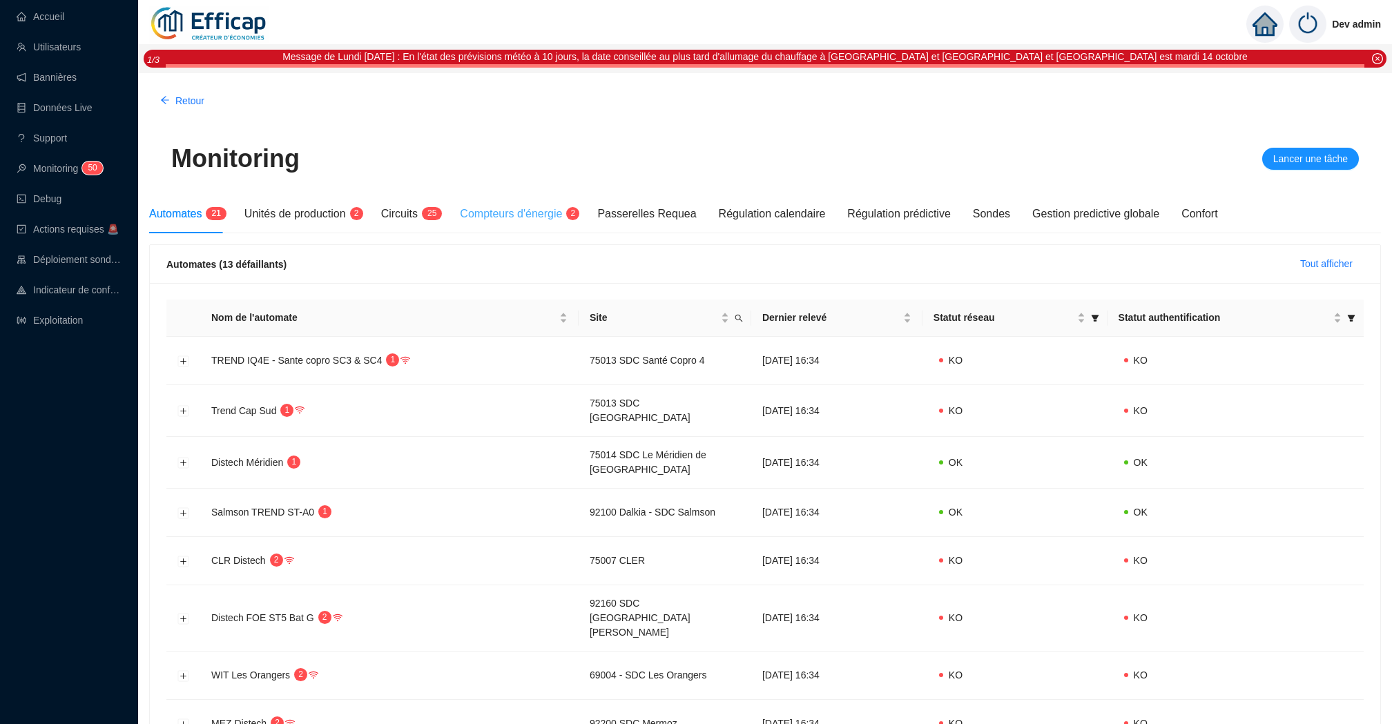
click at [558, 222] on div "Compteurs d'énergie 2" at bounding box center [517, 214] width 115 height 39
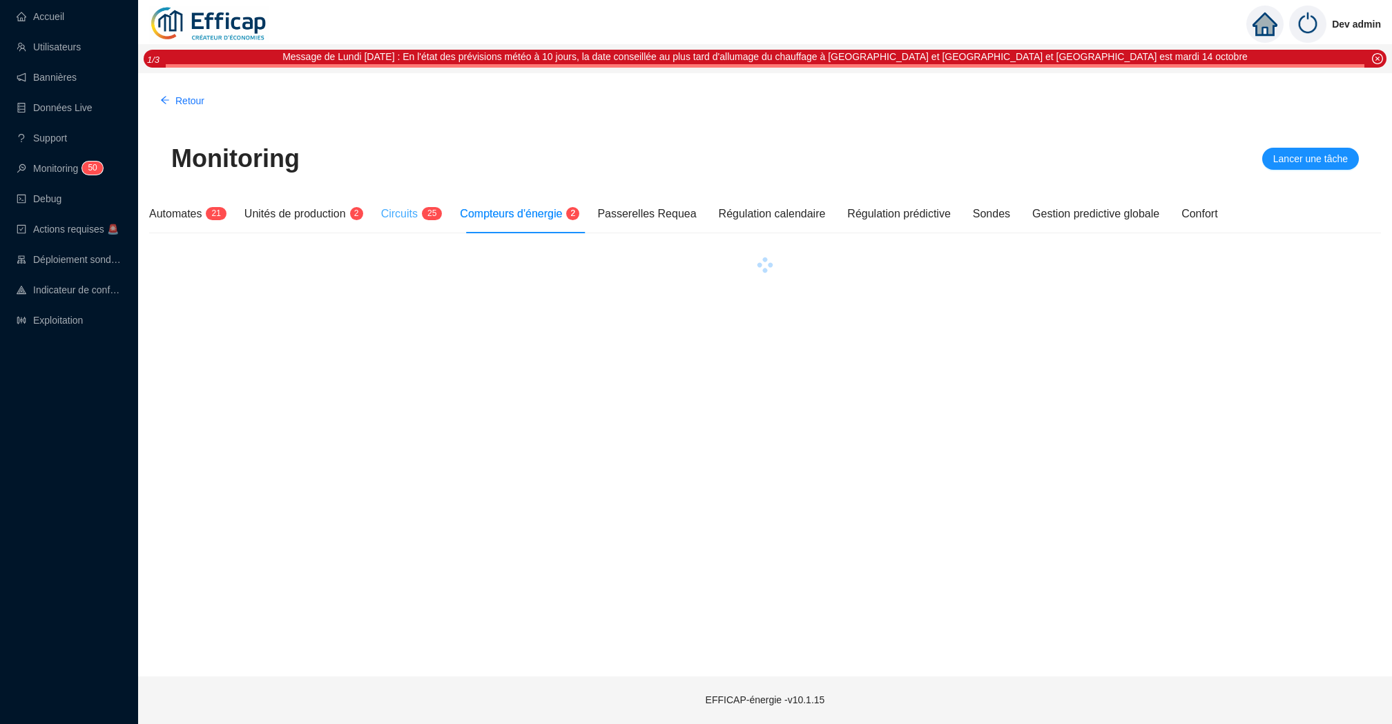
click at [414, 199] on div "Circuits 2 5" at bounding box center [409, 214] width 57 height 39
click at [414, 208] on span "Circuits" at bounding box center [399, 214] width 37 height 12
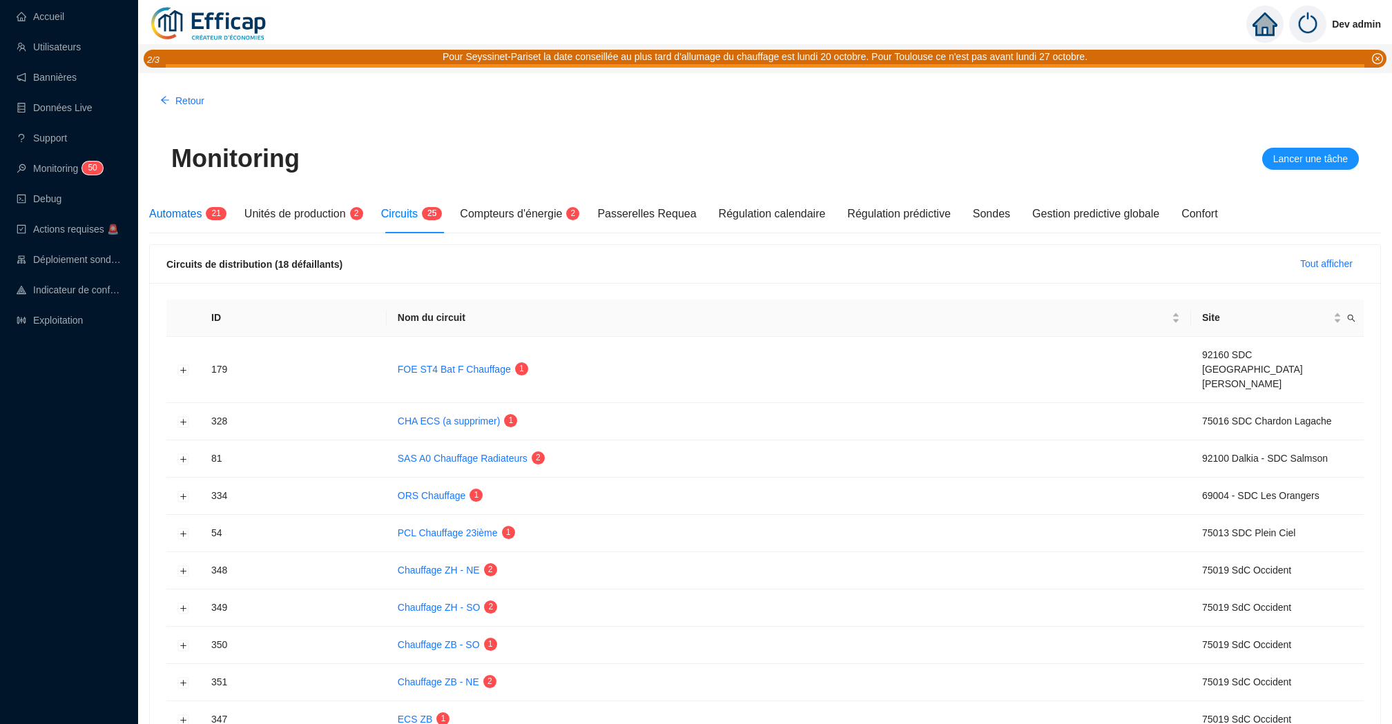
click at [197, 213] on span "Automates" at bounding box center [175, 214] width 52 height 12
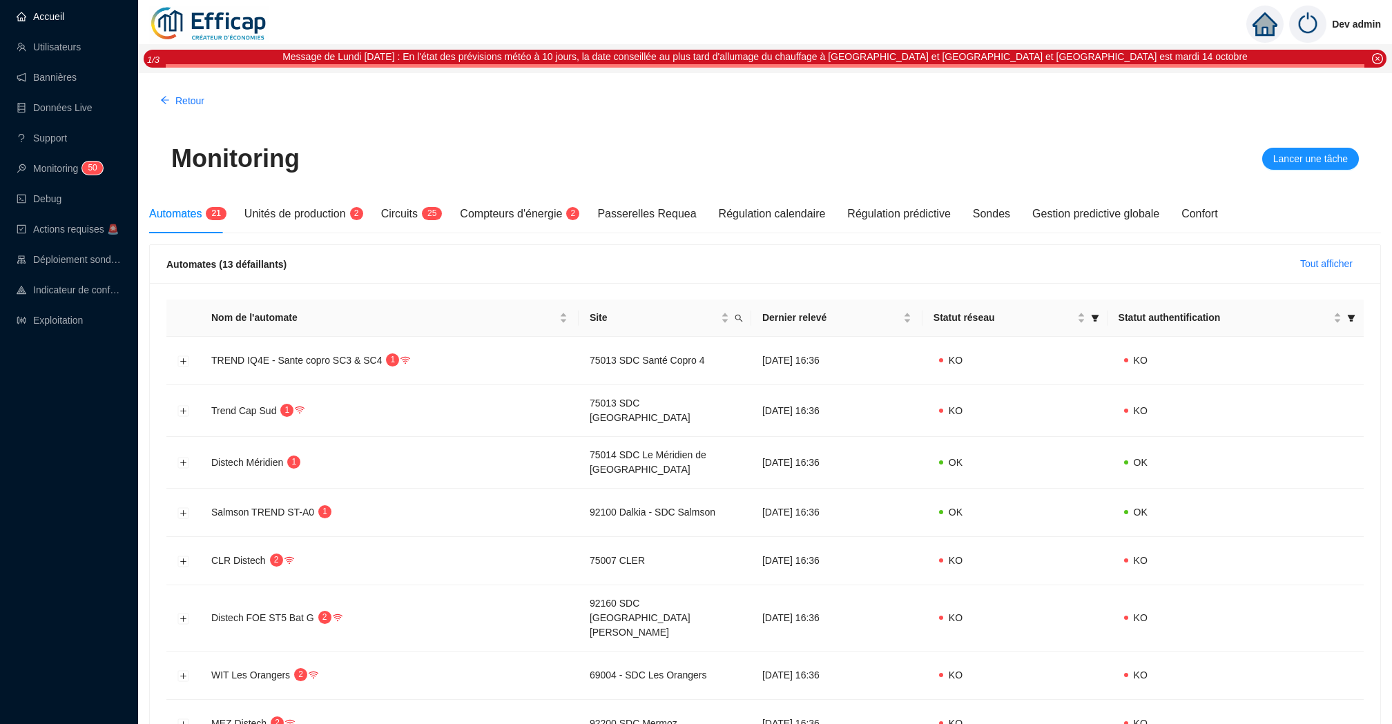
click at [64, 15] on link "Accueil" at bounding box center [41, 16] width 48 height 11
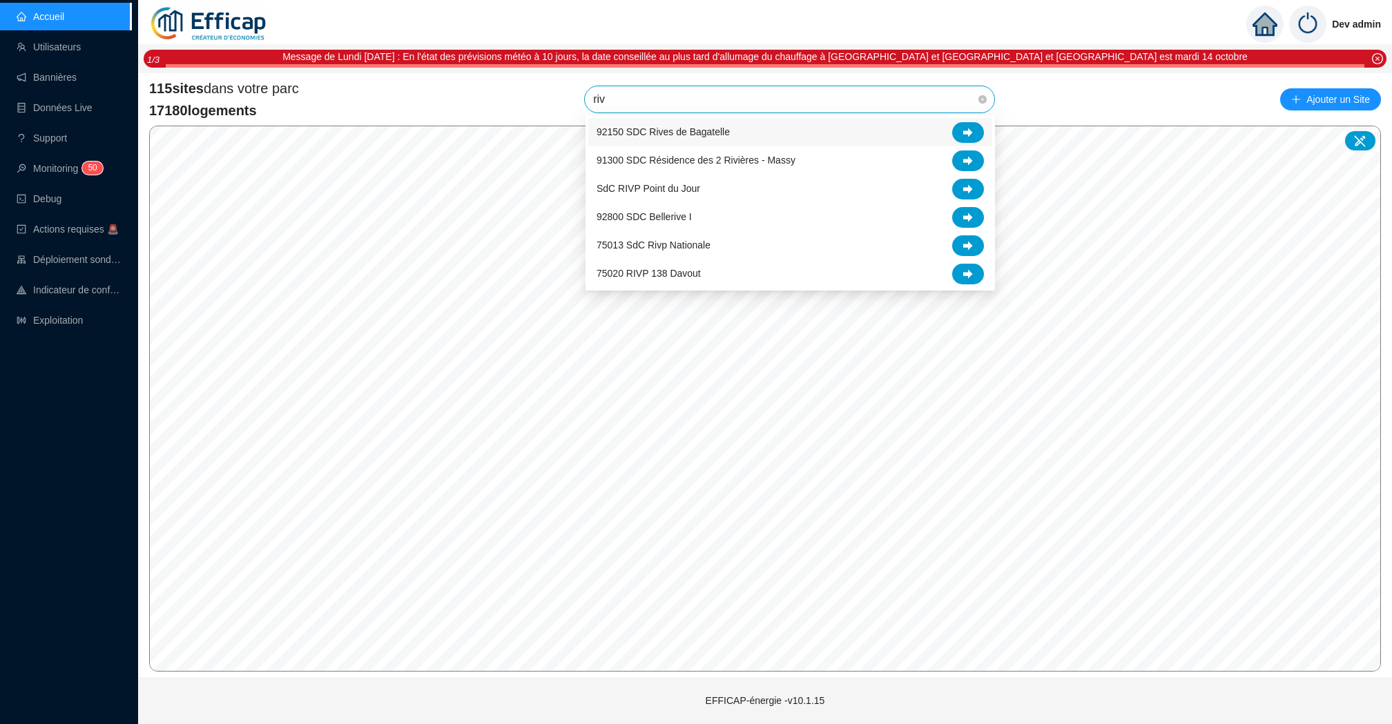
type input "rivp"
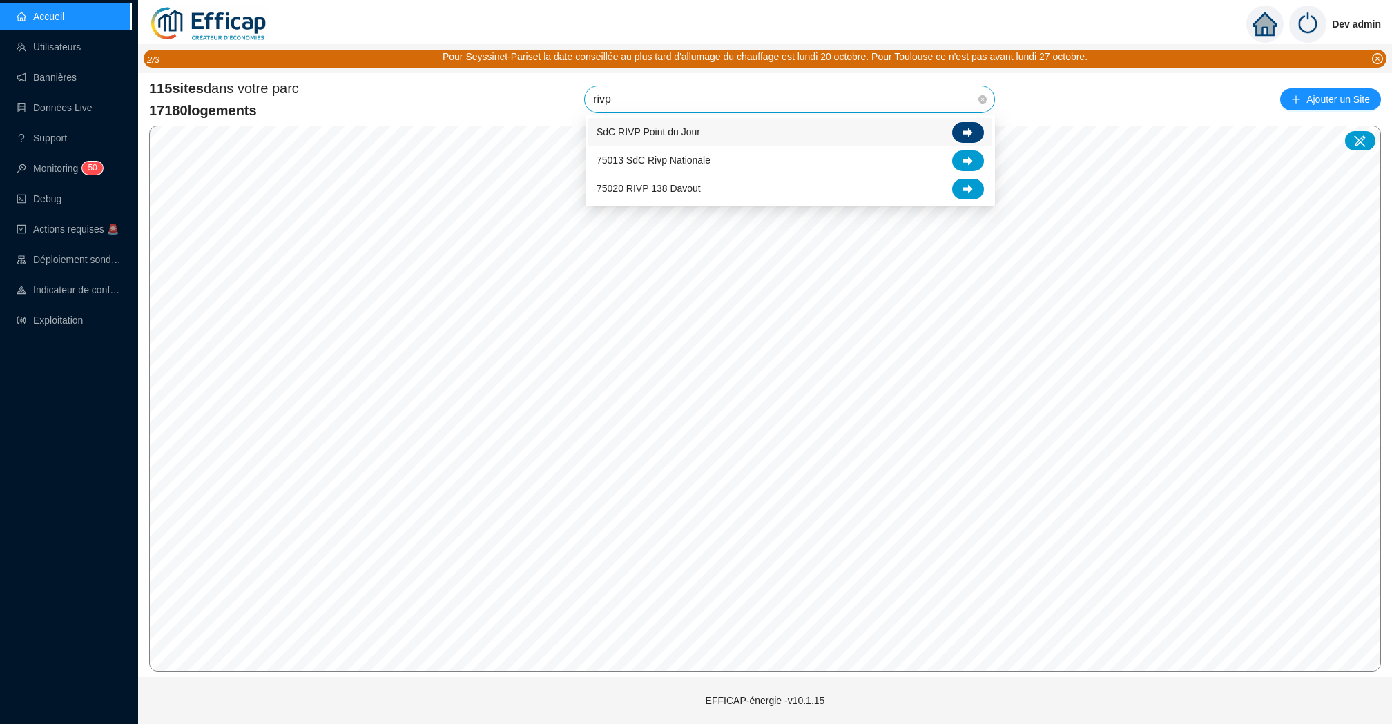
click at [966, 134] on icon at bounding box center [968, 133] width 10 height 10
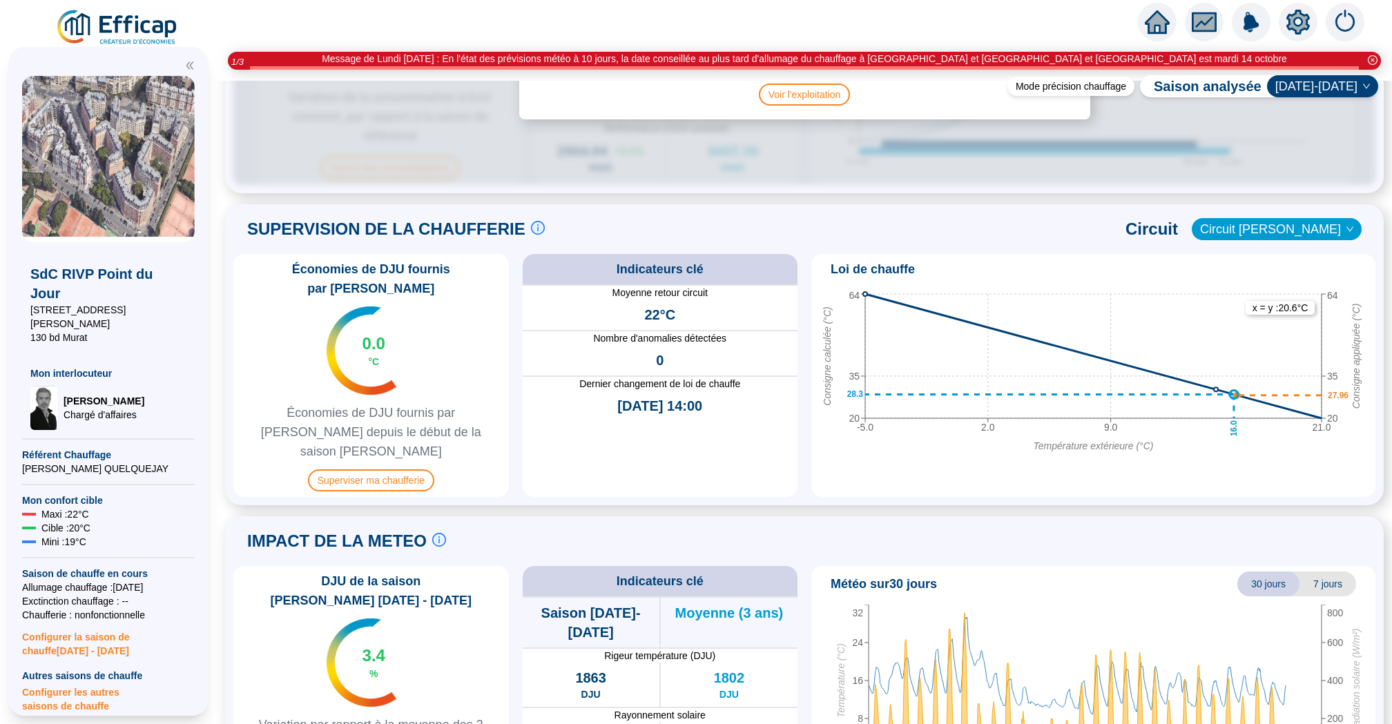
scroll to position [899, 0]
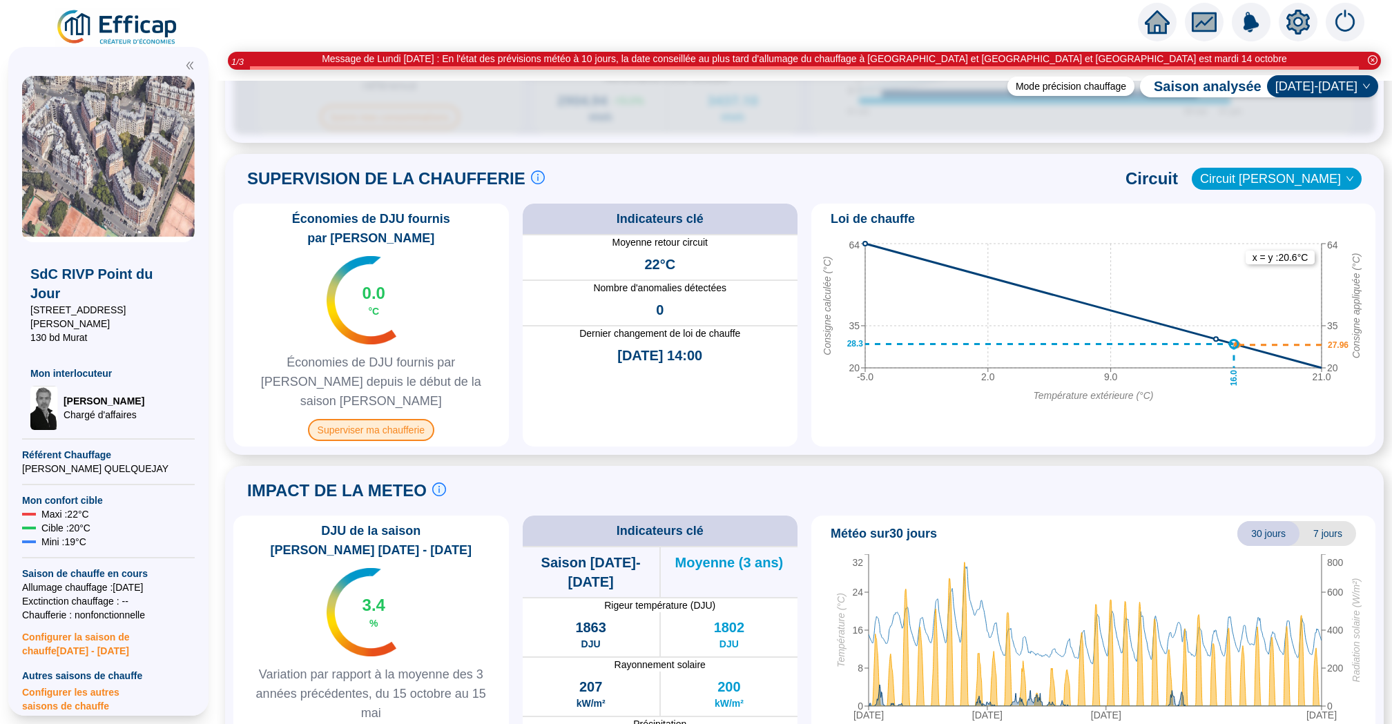
click at [385, 419] on span "Superviser ma chaufferie" at bounding box center [371, 430] width 126 height 22
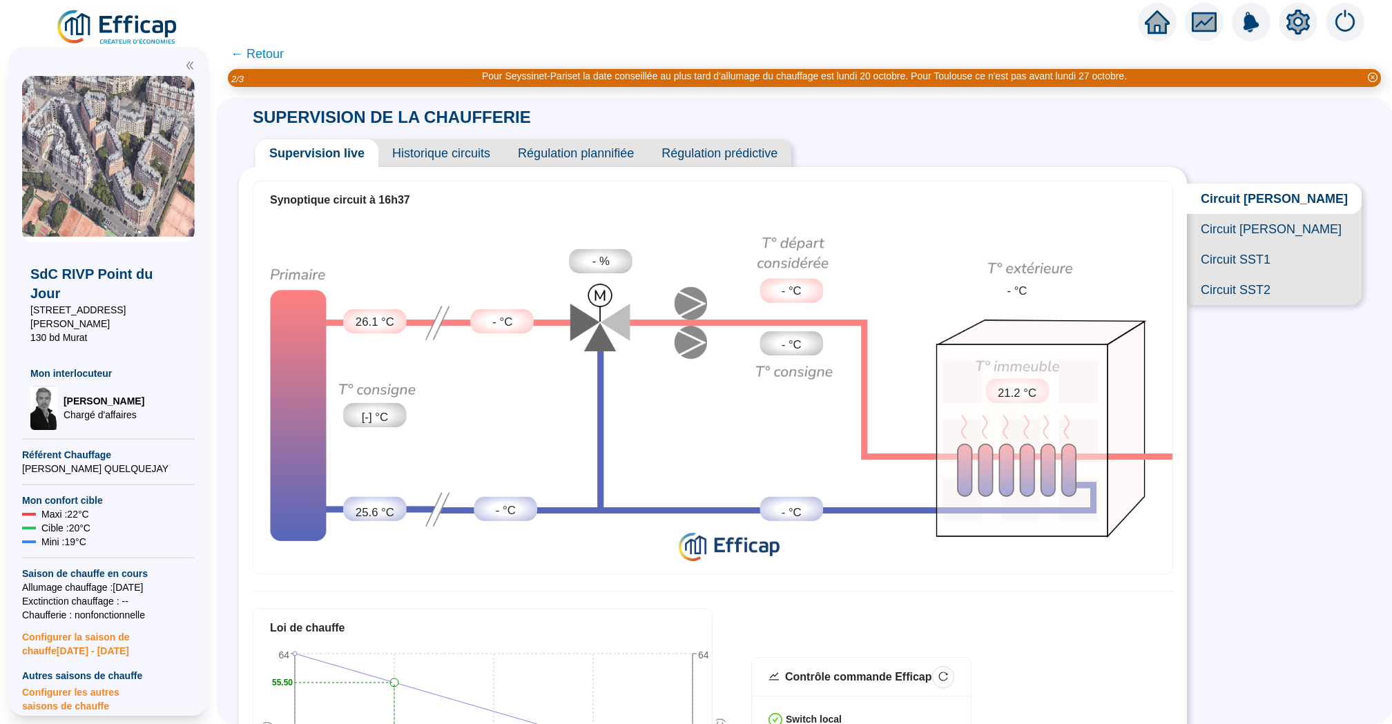
click at [1303, 218] on span "Circuit [PERSON_NAME]" at bounding box center [1274, 229] width 175 height 30
click at [1273, 256] on span "Circuit SST1" at bounding box center [1274, 259] width 175 height 30
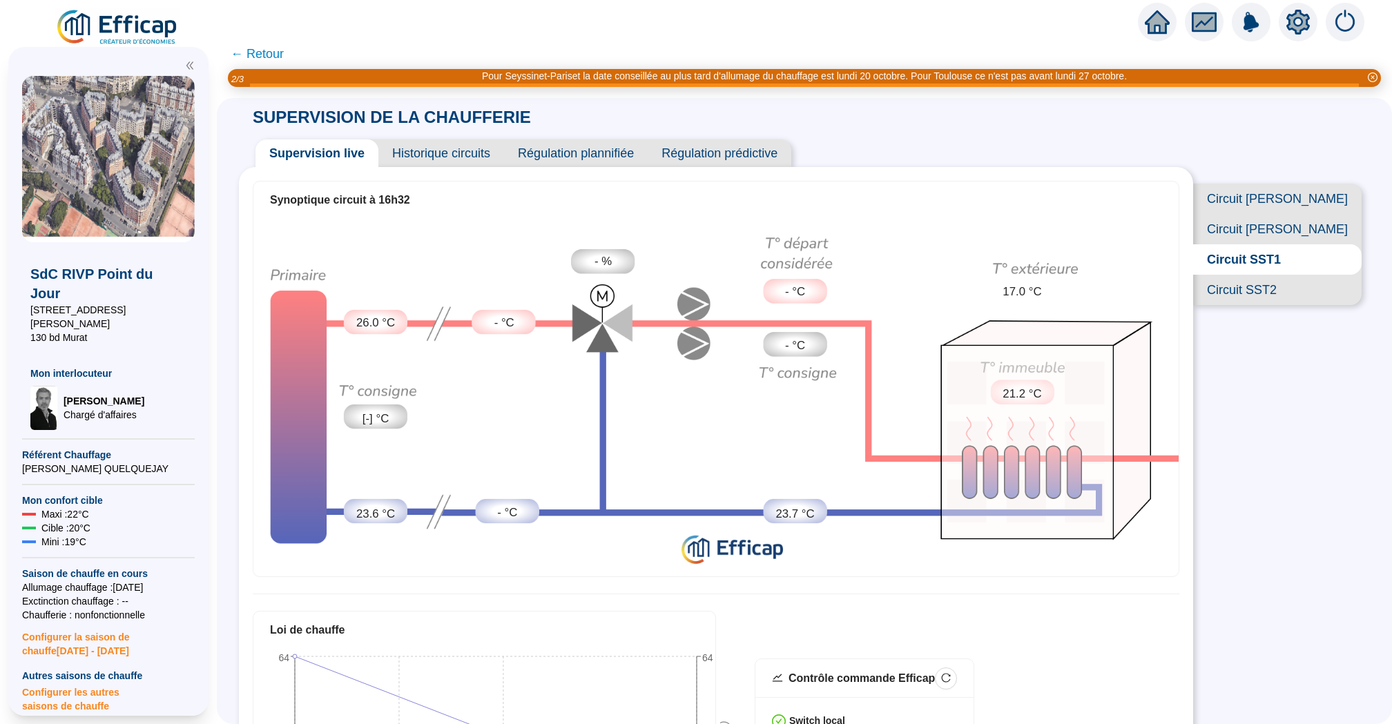
click at [1284, 294] on span "Circuit SST2" at bounding box center [1277, 290] width 169 height 30
click at [434, 143] on span "Historique circuits" at bounding box center [441, 153] width 126 height 28
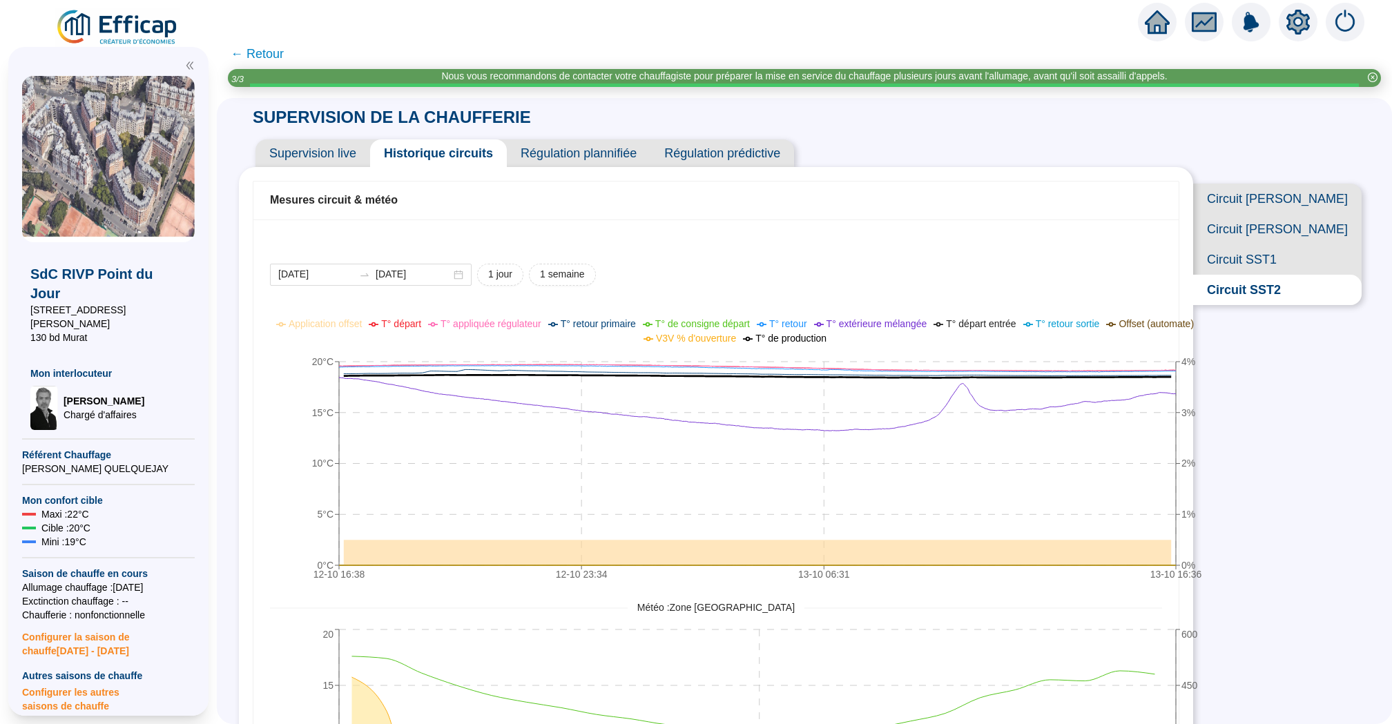
click at [1313, 225] on span "Circuit [PERSON_NAME]" at bounding box center [1277, 229] width 169 height 30
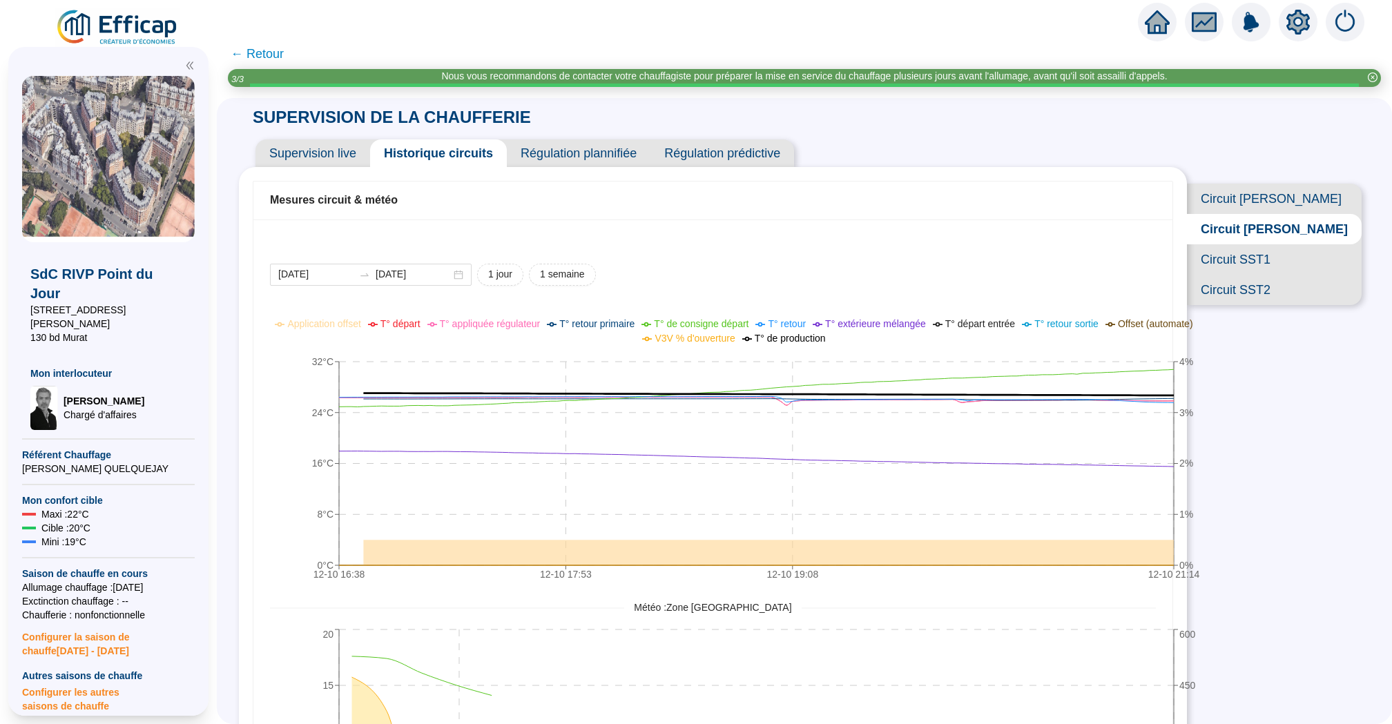
click at [1314, 260] on span "Circuit SST1" at bounding box center [1274, 259] width 175 height 30
